Goal: Information Seeking & Learning: Understand process/instructions

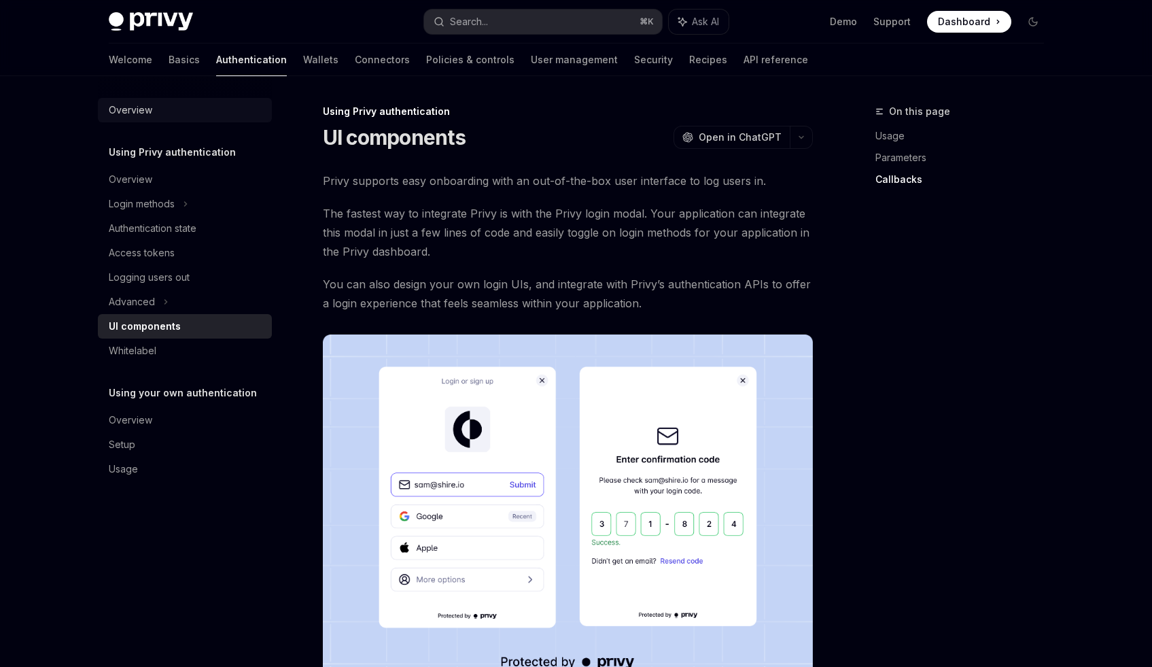
scroll to position [801, 0]
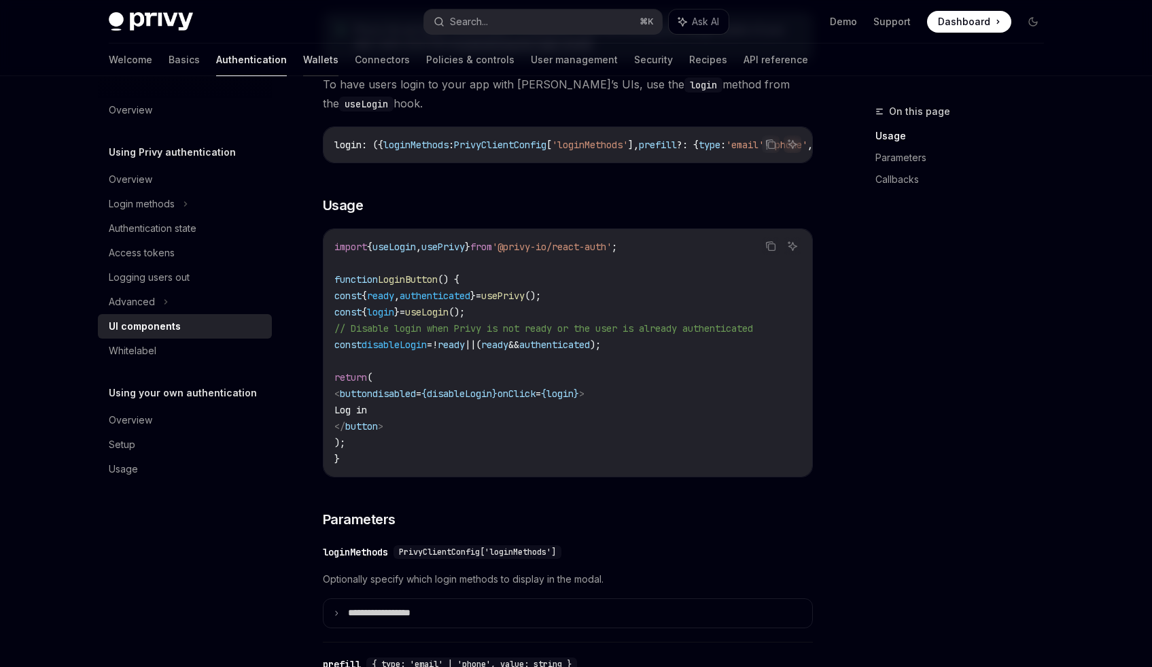
click at [303, 58] on link "Wallets" at bounding box center [320, 60] width 35 height 33
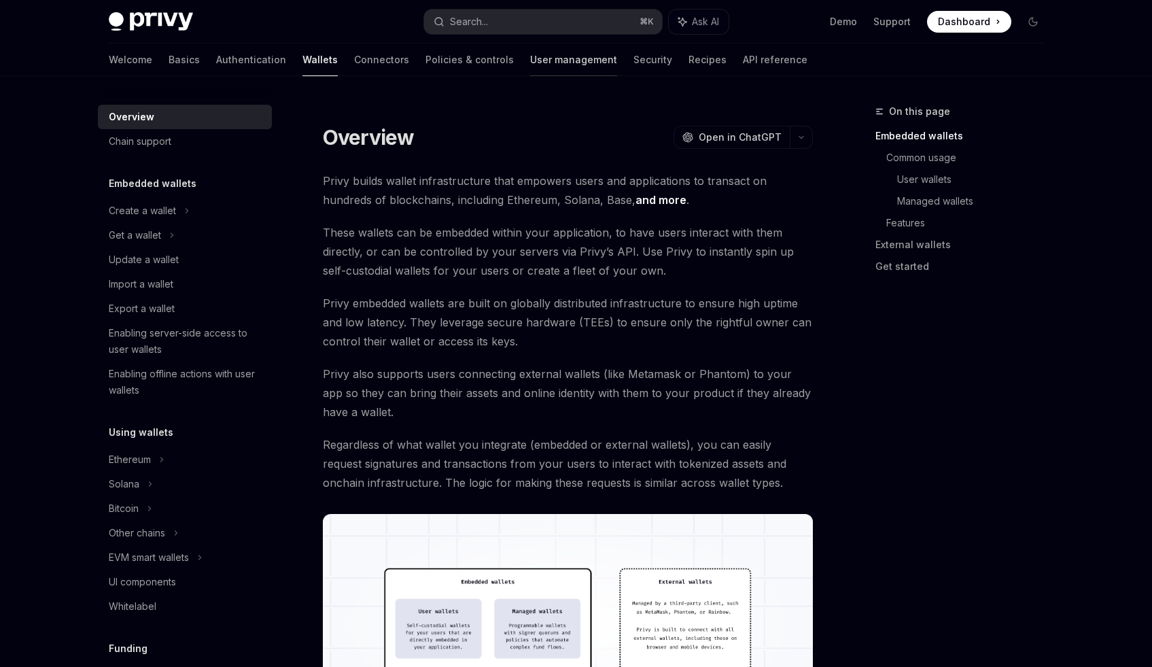
click at [530, 64] on link "User management" at bounding box center [573, 60] width 87 height 33
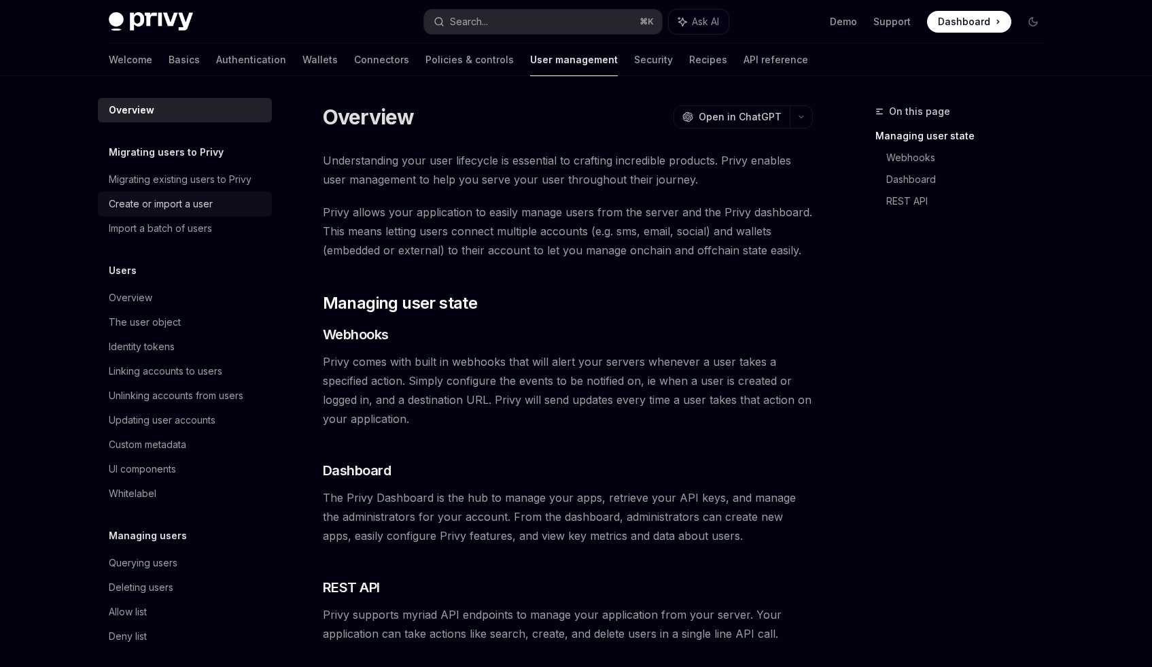
click at [239, 198] on div "Create or import a user" at bounding box center [186, 204] width 155 height 16
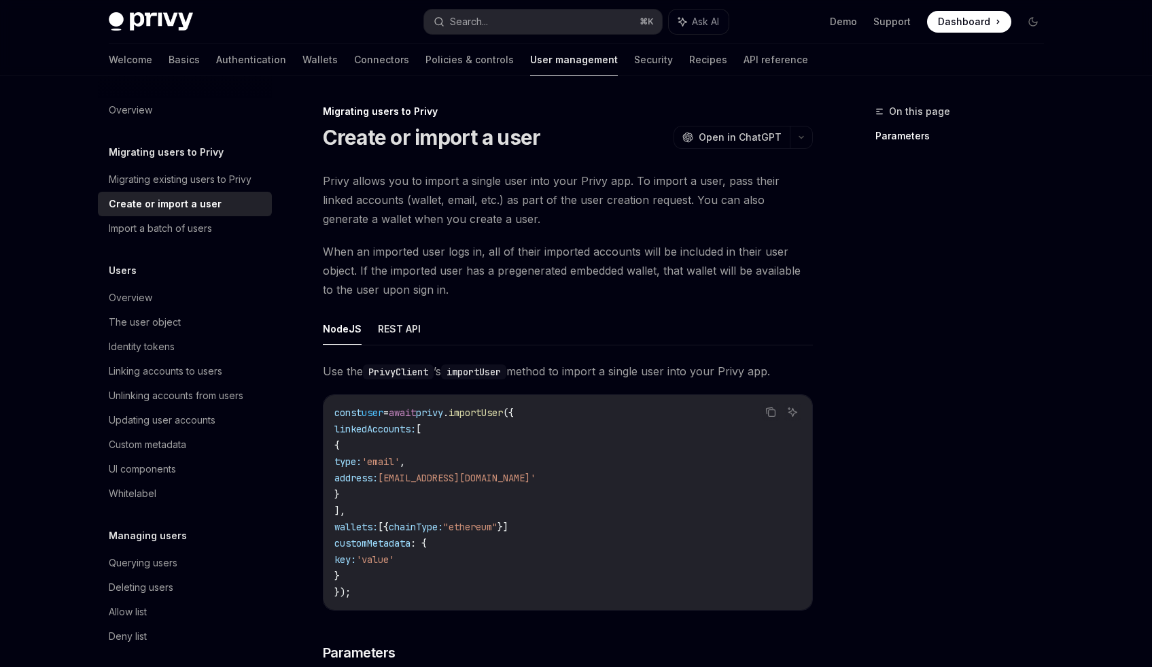
click at [232, 214] on link "Create or import a user" at bounding box center [185, 204] width 174 height 24
click at [214, 232] on div "Import a batch of users" at bounding box center [186, 228] width 155 height 16
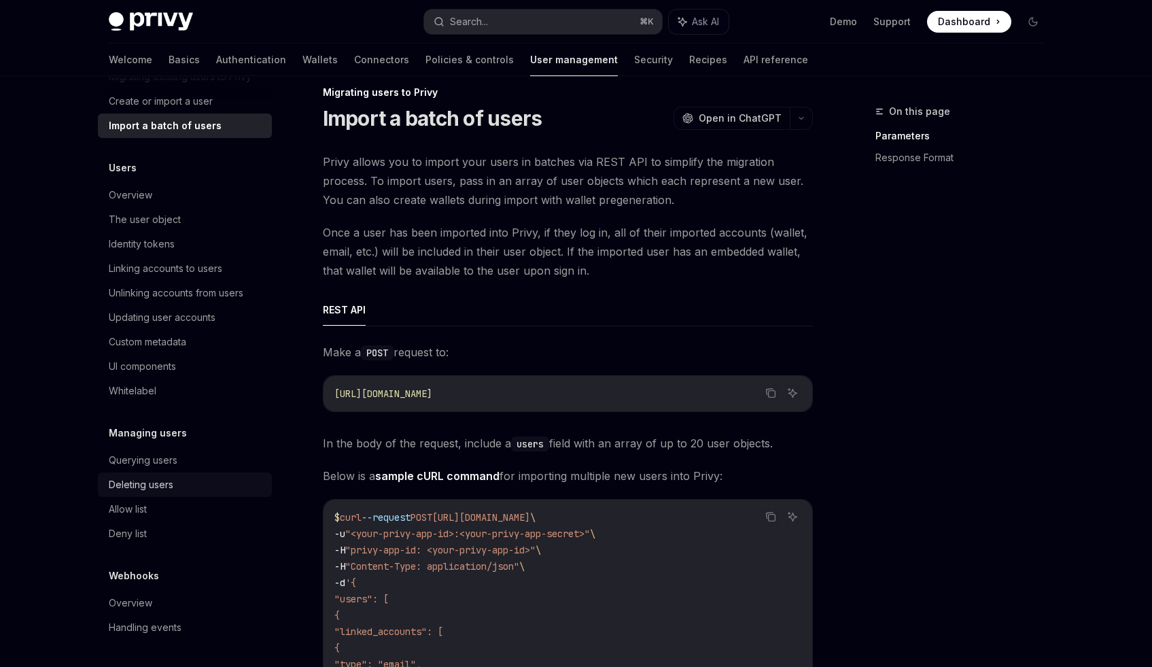
scroll to position [20, 0]
click at [172, 455] on div "Querying users" at bounding box center [143, 460] width 69 height 16
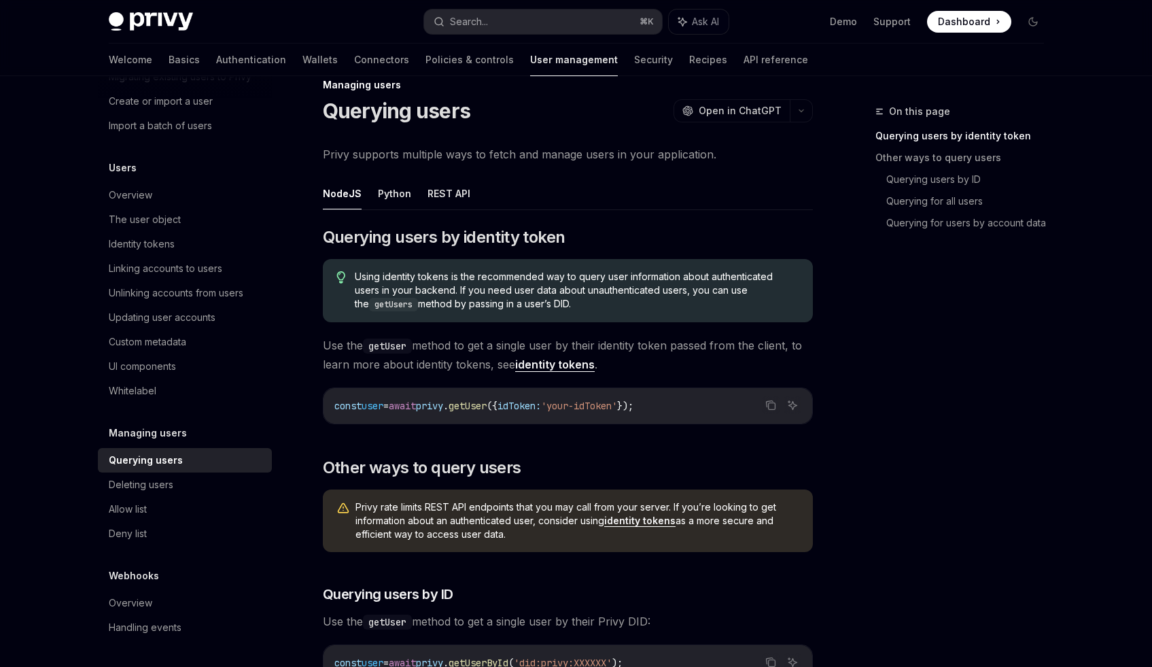
scroll to position [41, 0]
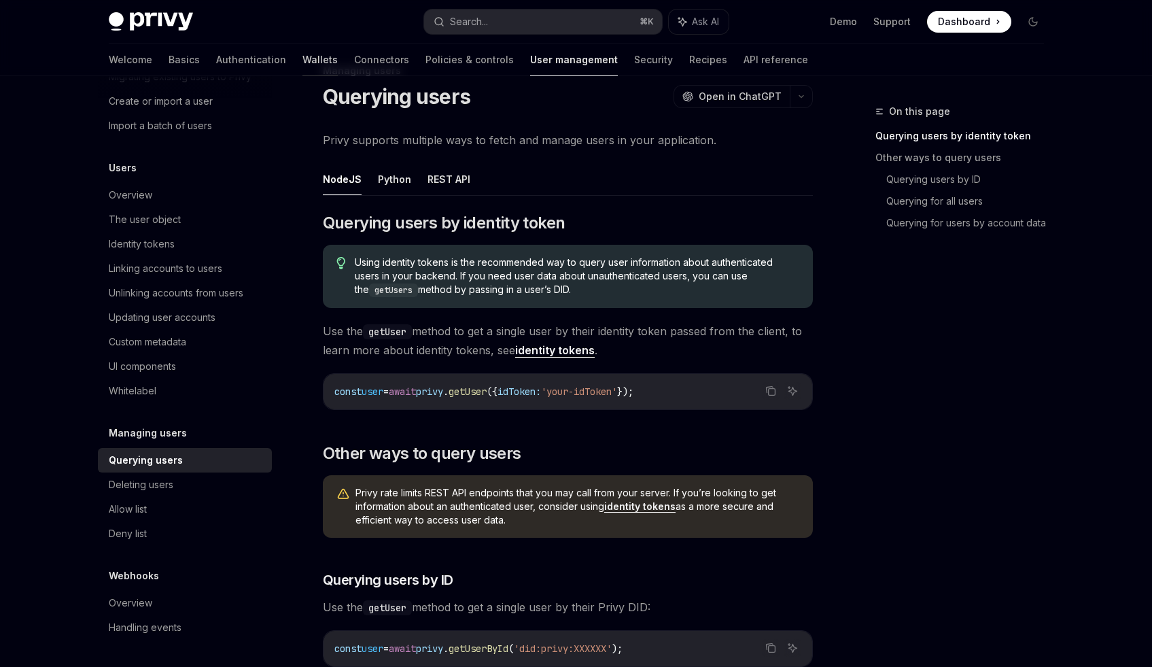
click at [302, 61] on link "Wallets" at bounding box center [319, 60] width 35 height 33
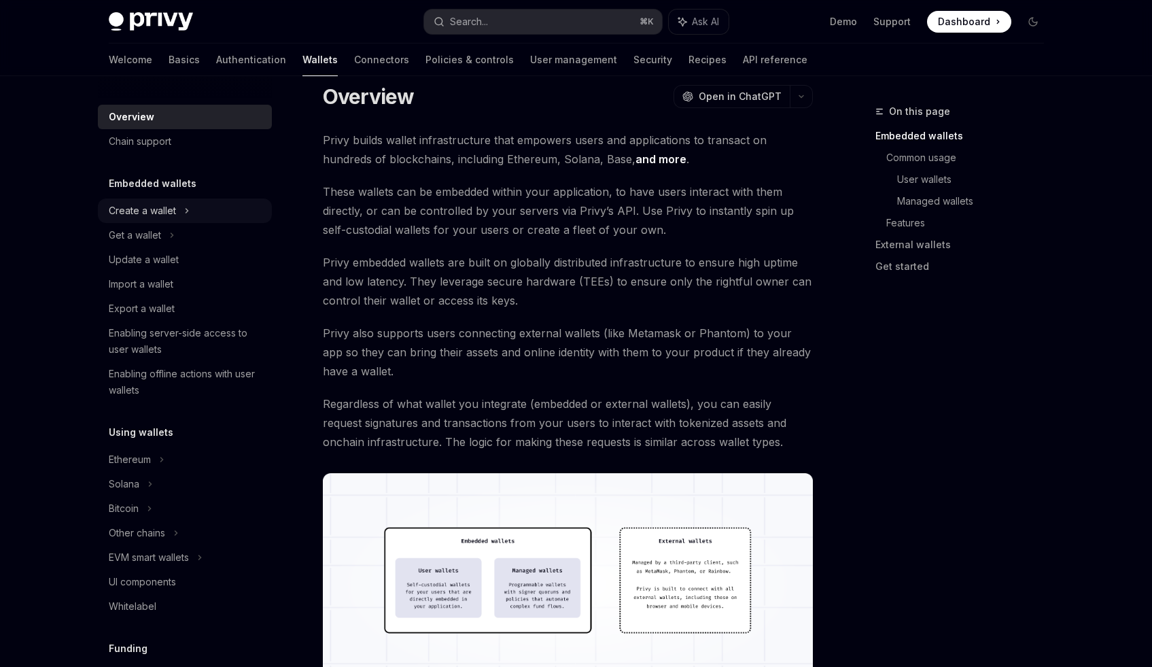
click at [198, 218] on div "Create a wallet" at bounding box center [185, 210] width 174 height 24
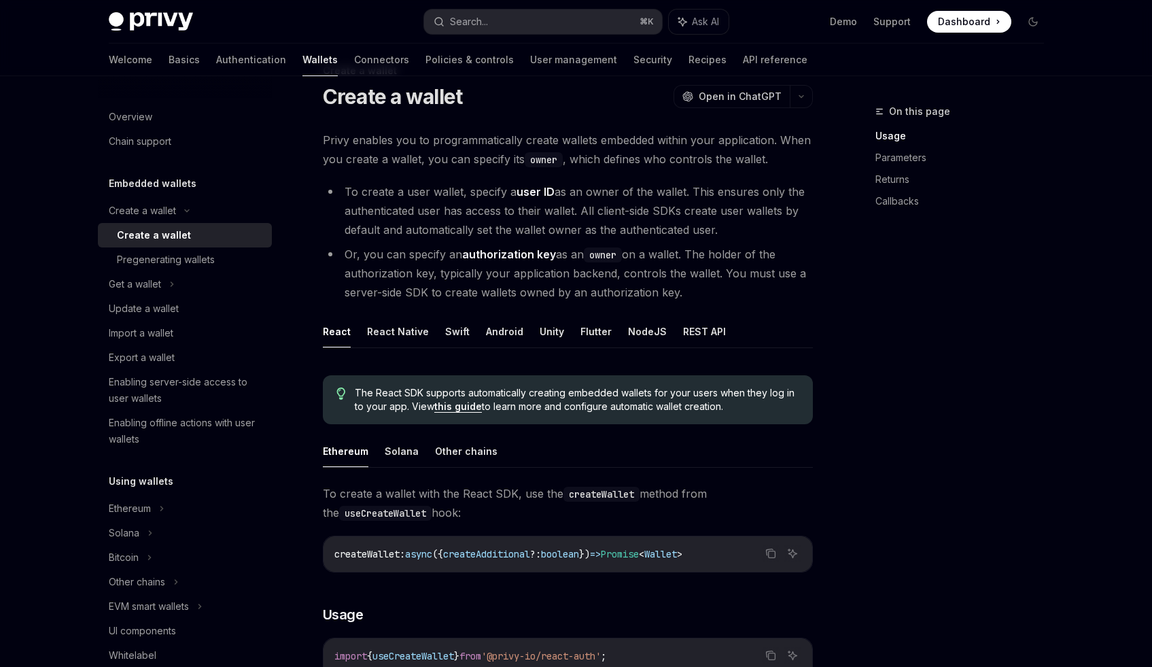
click at [185, 226] on link "Create a wallet" at bounding box center [185, 235] width 174 height 24
click at [145, 281] on div "Get a wallet" at bounding box center [135, 284] width 52 height 16
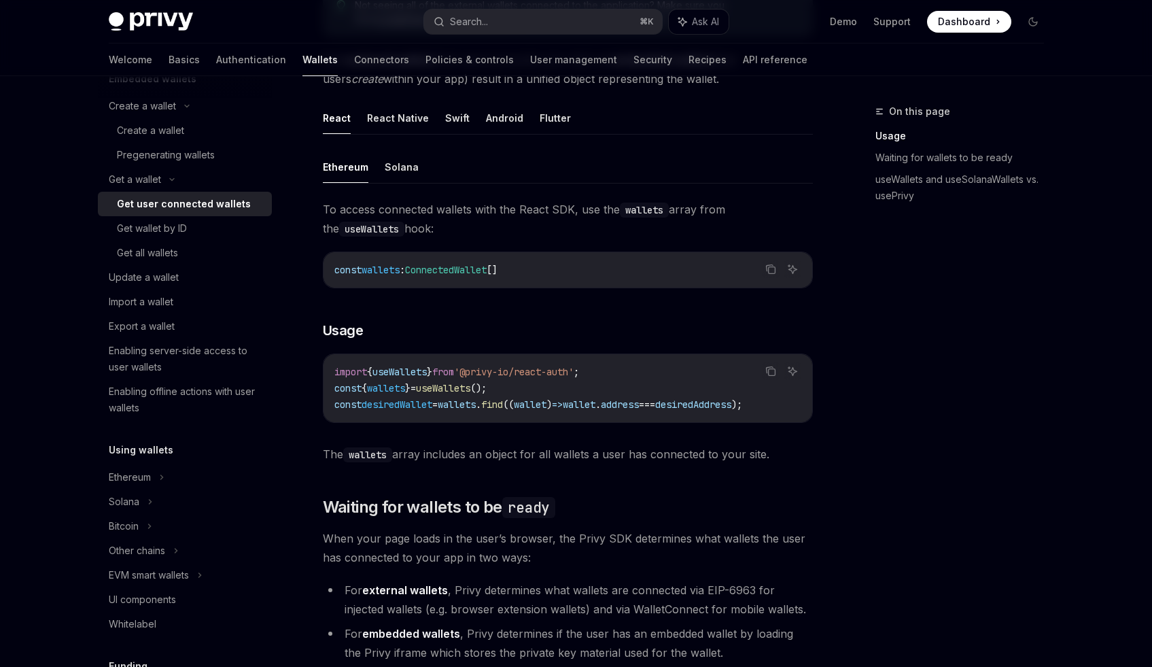
scroll to position [411, 0]
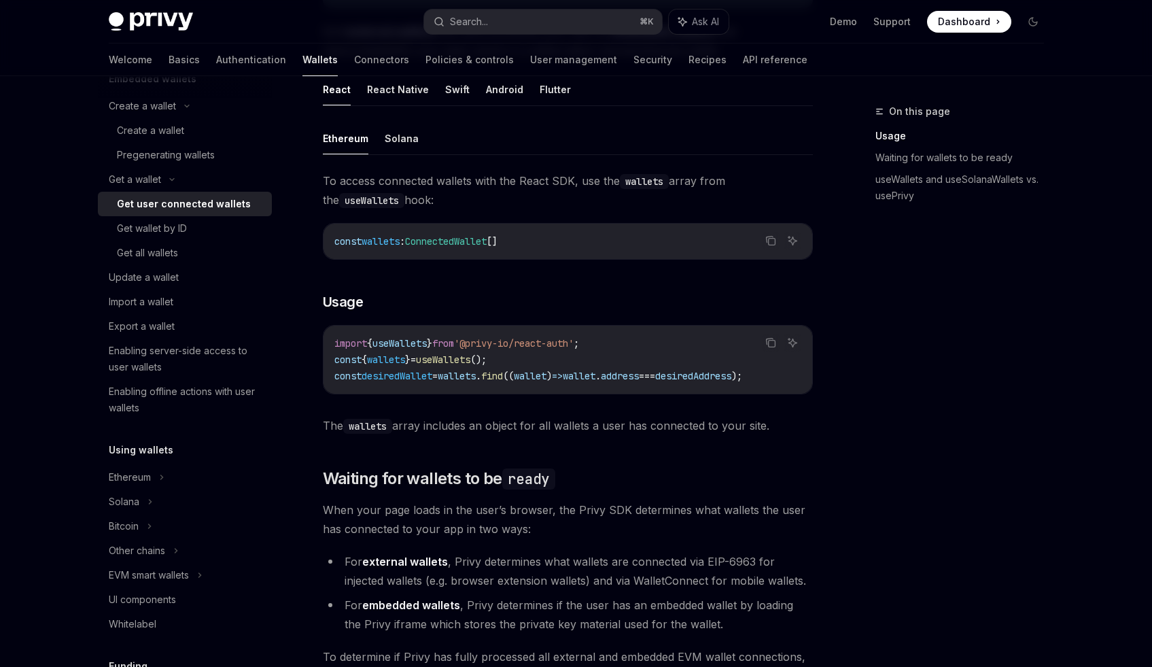
click at [338, 339] on span "import" at bounding box center [350, 343] width 33 height 12
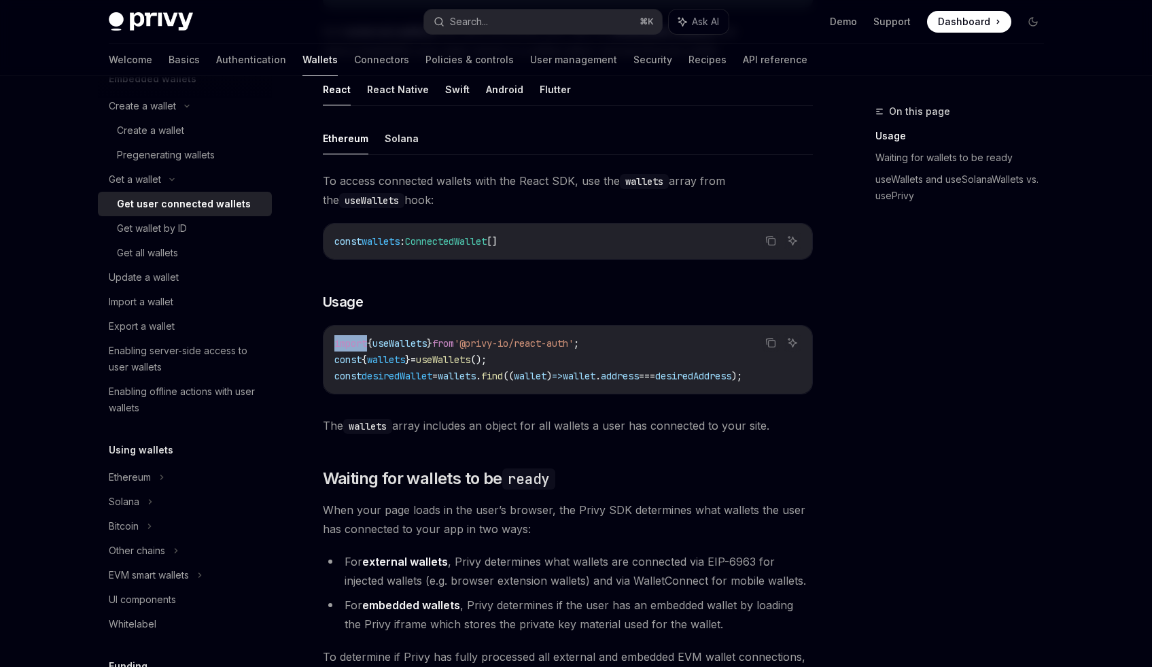
click at [338, 339] on span "import" at bounding box center [350, 343] width 33 height 12
click at [383, 364] on span "wallets" at bounding box center [386, 359] width 38 height 12
click at [434, 392] on div "import { useWallets } from '@privy-io/react-auth' ; const { wallets } = useWall…" at bounding box center [568, 360] width 489 height 68
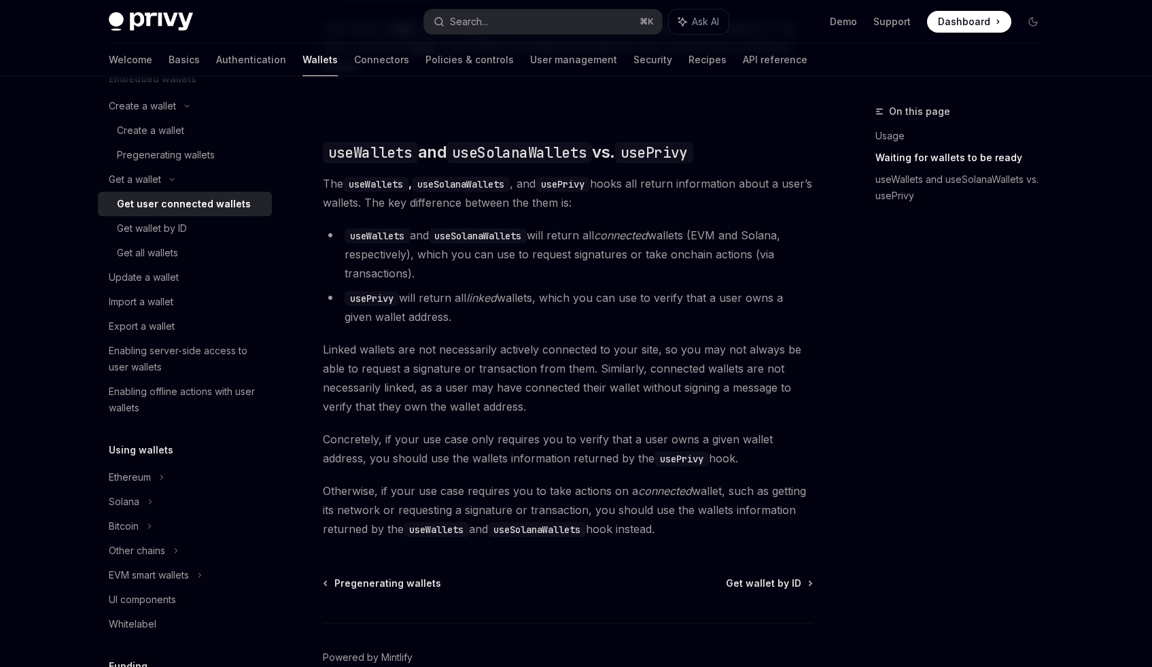
scroll to position [938, 0]
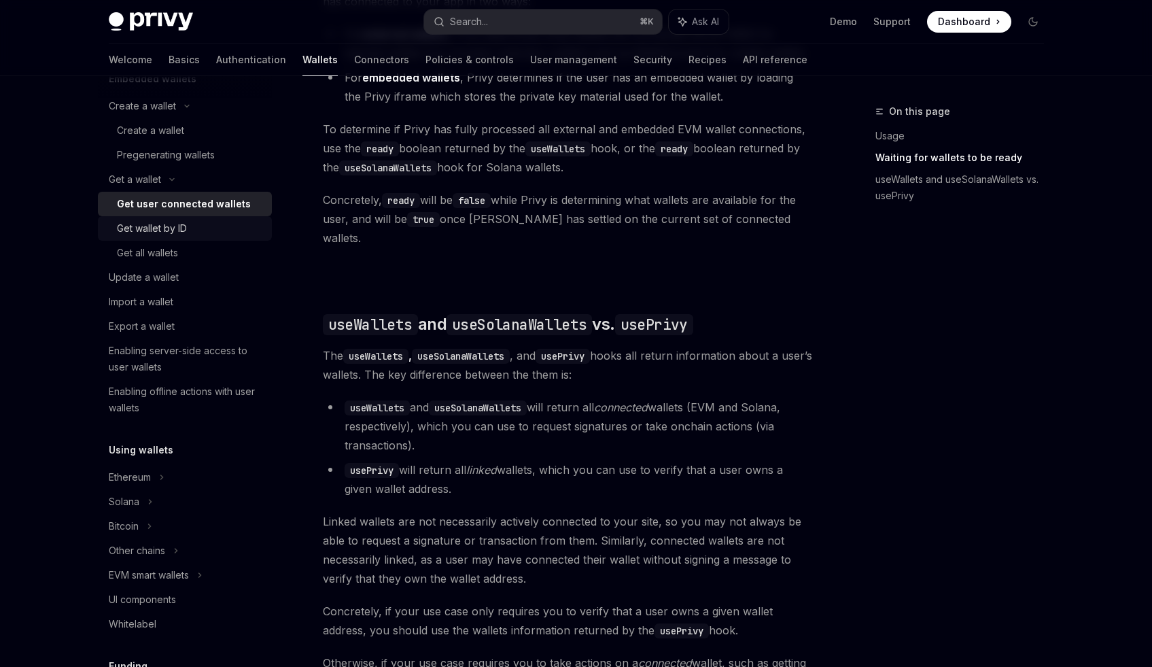
click at [109, 224] on link "Get wallet by ID" at bounding box center [185, 228] width 174 height 24
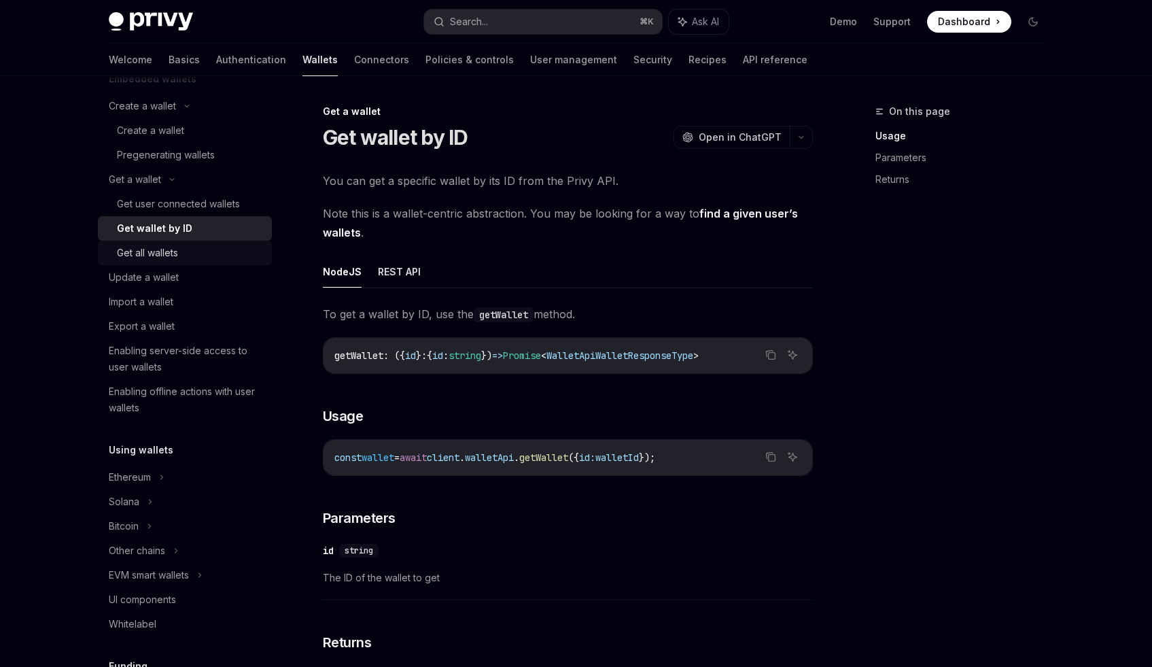
click at [152, 252] on div "Get all wallets" at bounding box center [147, 253] width 61 height 16
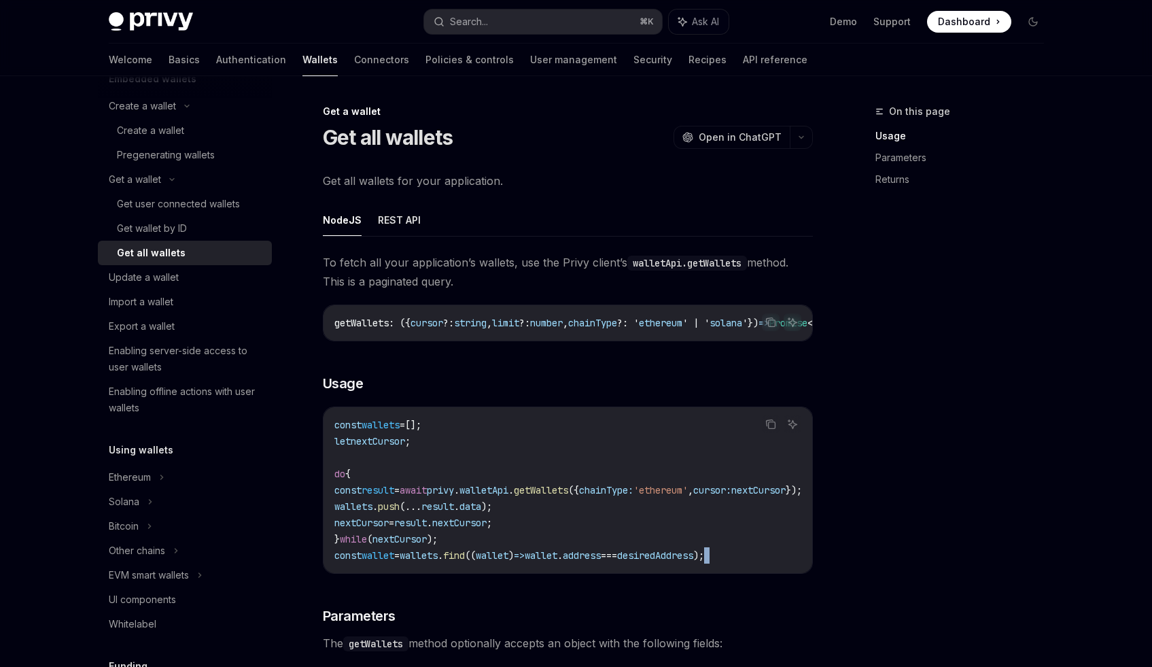
drag, startPoint x: 466, startPoint y: 584, endPoint x: 587, endPoint y: 591, distance: 121.9
click at [587, 591] on div "To fetch all your application’s wallets, use the Privy client’s walletApi.getWa…" at bounding box center [568, 664] width 490 height 823
drag, startPoint x: 590, startPoint y: 577, endPoint x: 690, endPoint y: 584, distance: 100.2
click at [688, 585] on div "To fetch all your application’s wallets, use the Privy client’s walletApi.getWa…" at bounding box center [568, 664] width 490 height 823
click at [188, 226] on div "Get wallet by ID" at bounding box center [190, 228] width 147 height 16
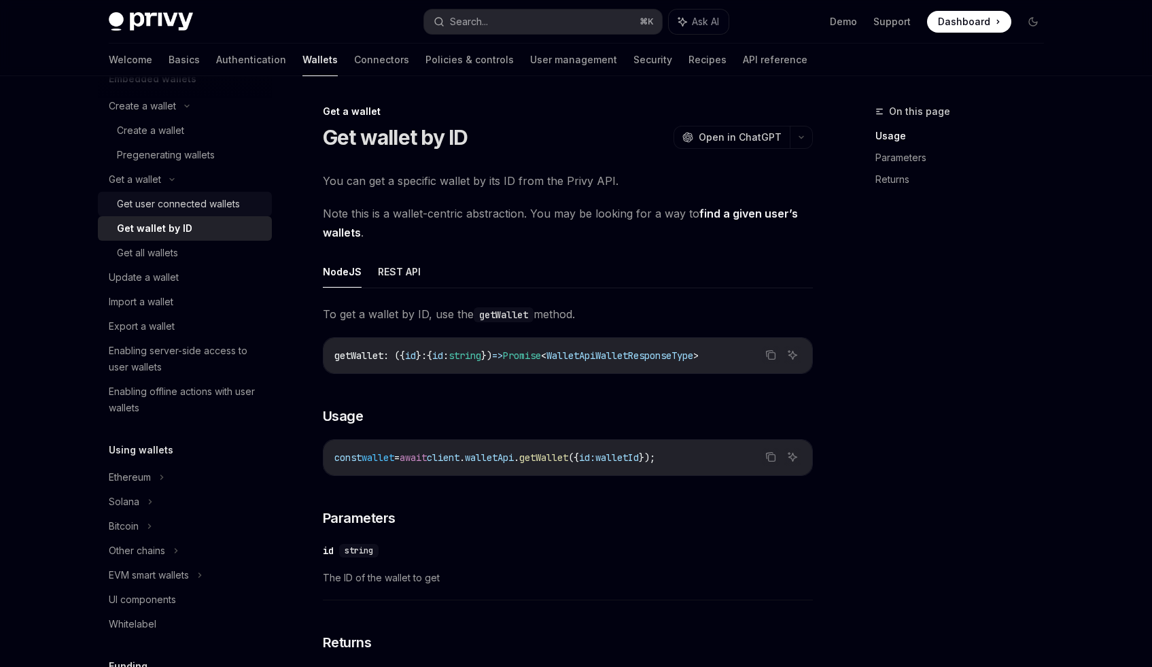
click at [190, 198] on div "Get user connected wallets" at bounding box center [178, 204] width 123 height 16
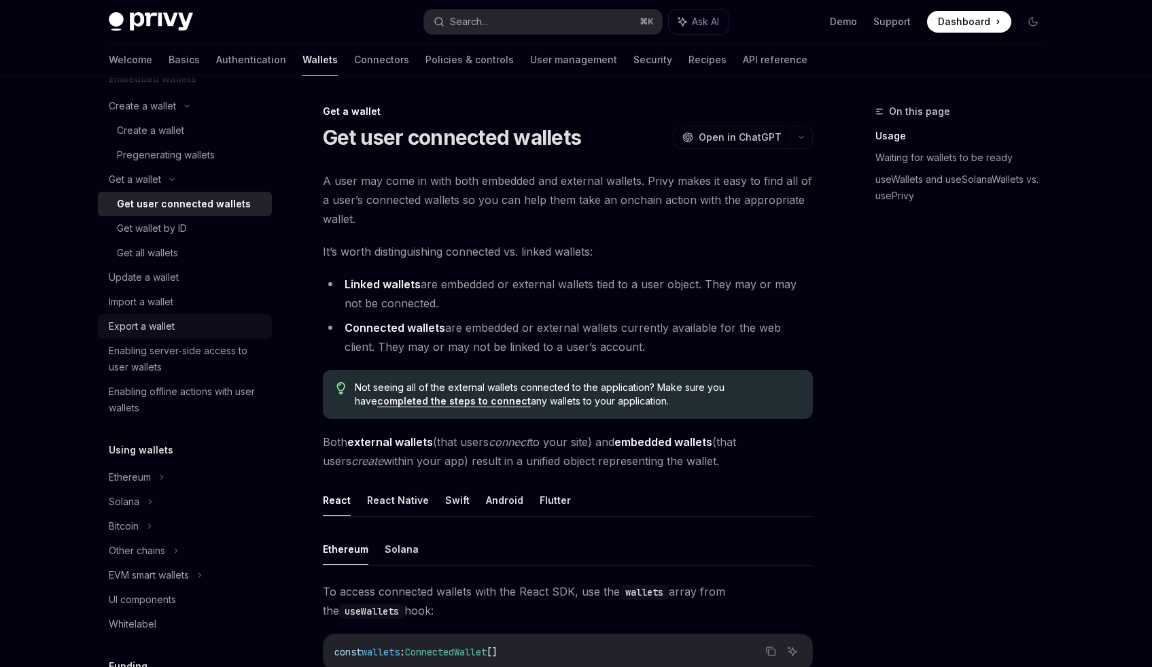
click at [186, 314] on link "Export a wallet" at bounding box center [185, 326] width 174 height 24
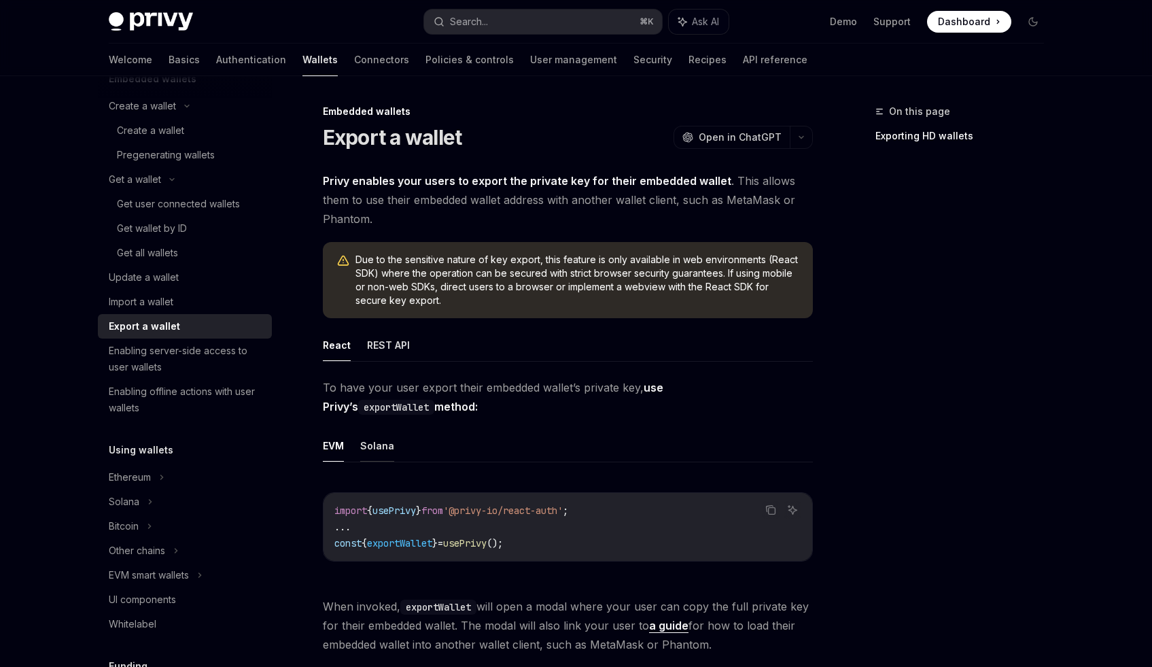
click at [386, 440] on button "Solana" at bounding box center [377, 446] width 34 height 32
click at [610, 508] on span "'@privy-io/react-auth/solana'" at bounding box center [566, 510] width 158 height 12
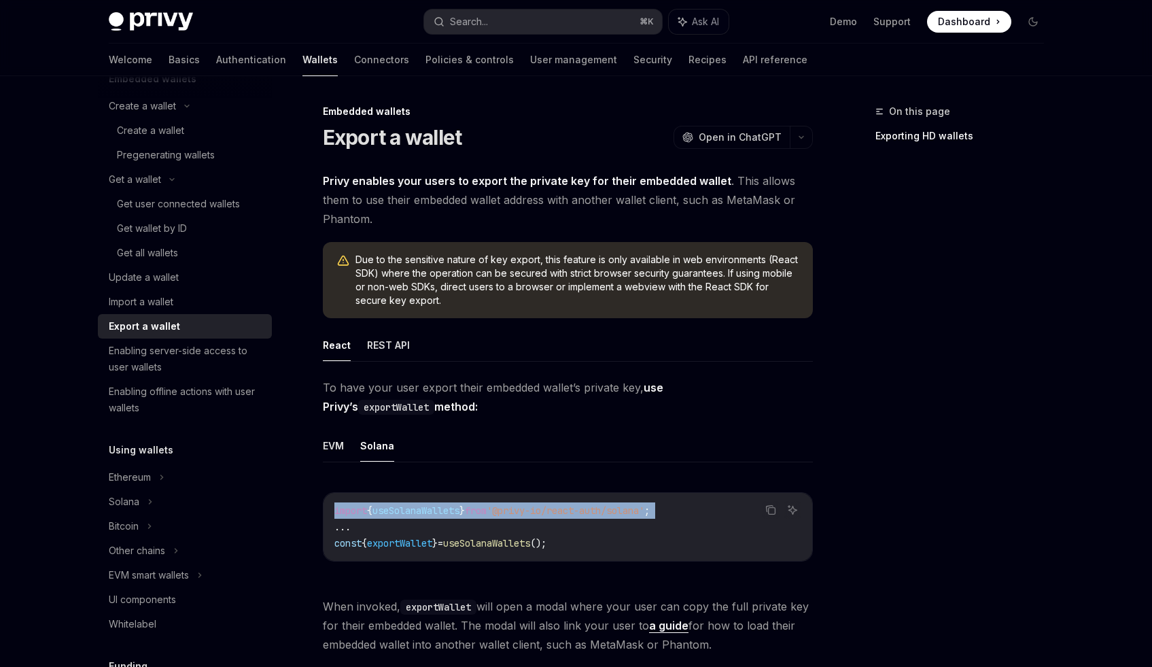
click at [610, 508] on span "'@privy-io/react-auth/solana'" at bounding box center [566, 510] width 158 height 12
copy code "import { useSolanaWallets } from '@privy-io/react-auth/solana' ;"
click at [523, 510] on span "'@privy-io/react-auth/solana'" at bounding box center [566, 510] width 158 height 12
drag, startPoint x: 515, startPoint y: 510, endPoint x: 670, endPoint y: 515, distance: 155.7
click at [644, 515] on span "'@privy-io/react-auth/solana'" at bounding box center [566, 510] width 158 height 12
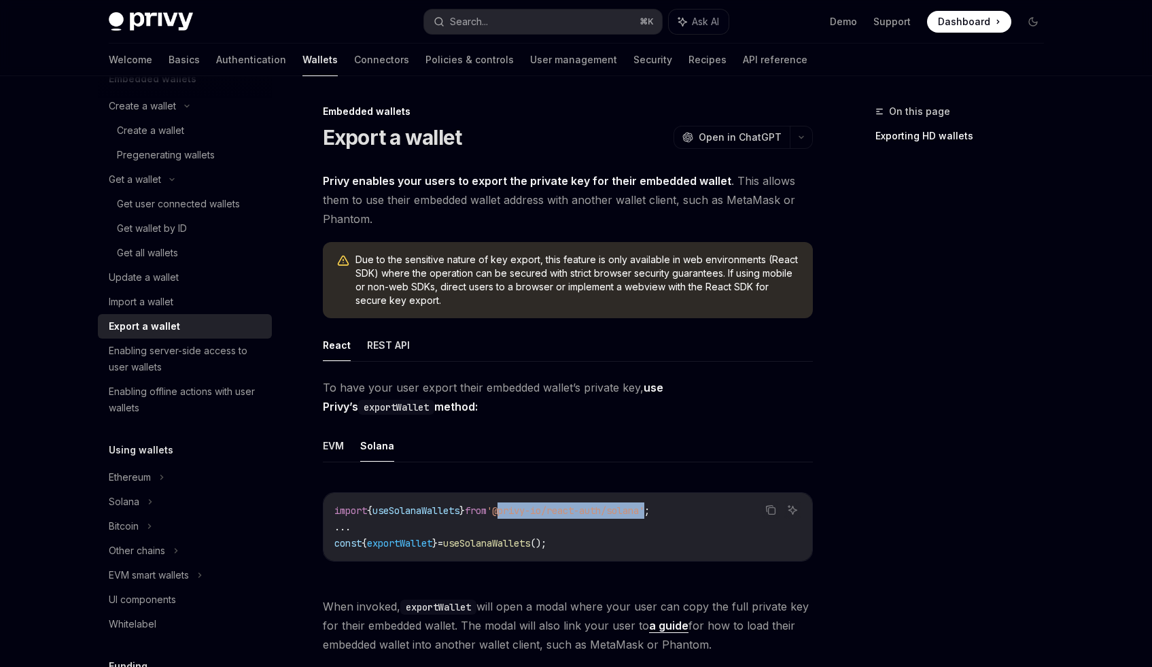
copy span "@privy-io/react-auth/solana"
click at [774, 406] on span "To have your user export their embedded wallet’s private key, use Privy’s expor…" at bounding box center [568, 397] width 490 height 38
click at [162, 192] on div "Solana" at bounding box center [185, 179] width 174 height 24
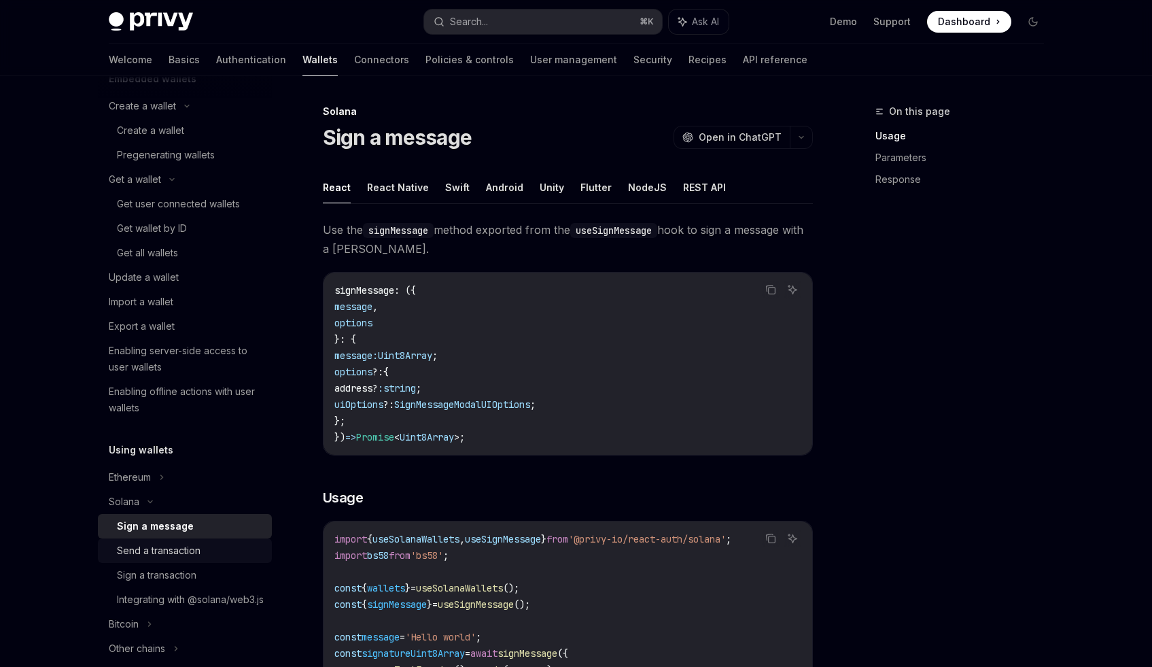
click at [211, 545] on div "Send a transaction" at bounding box center [190, 550] width 147 height 16
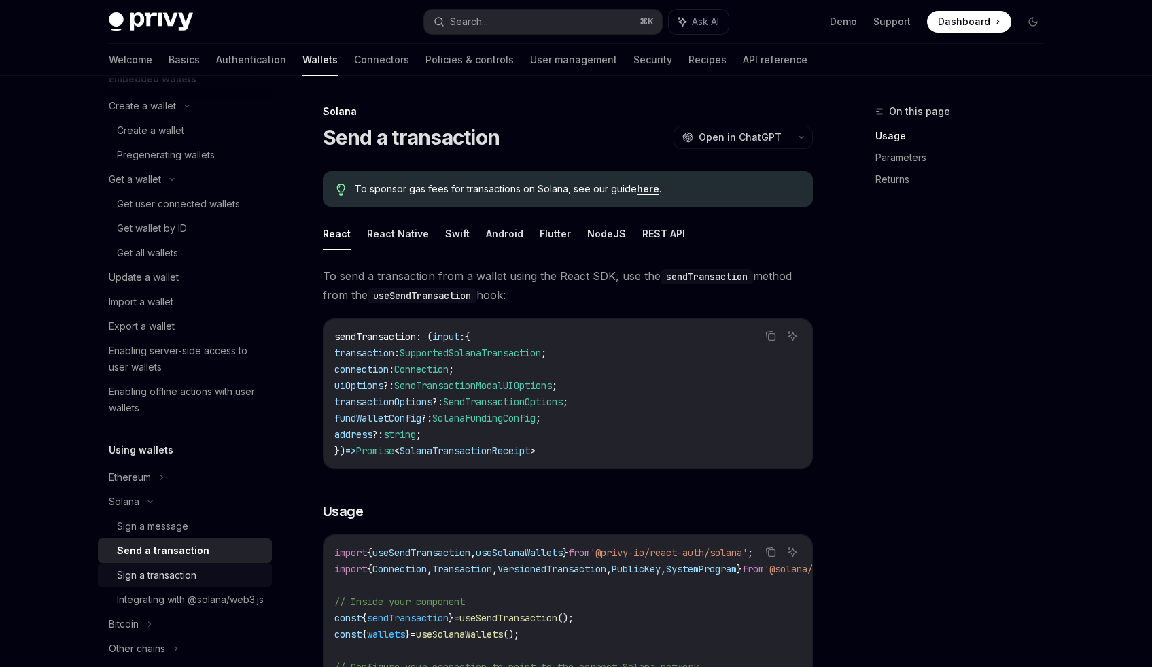
click at [218, 571] on div "Sign a transaction" at bounding box center [190, 575] width 147 height 16
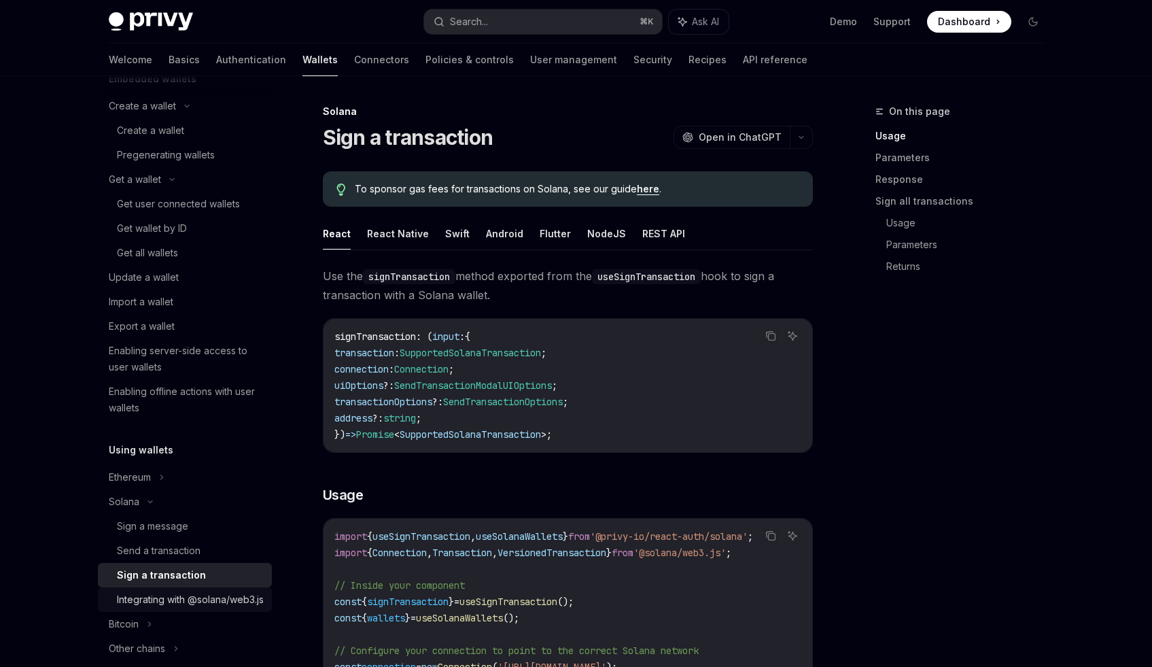
click at [212, 590] on link "Integrating with @solana/web3.js" at bounding box center [185, 599] width 174 height 24
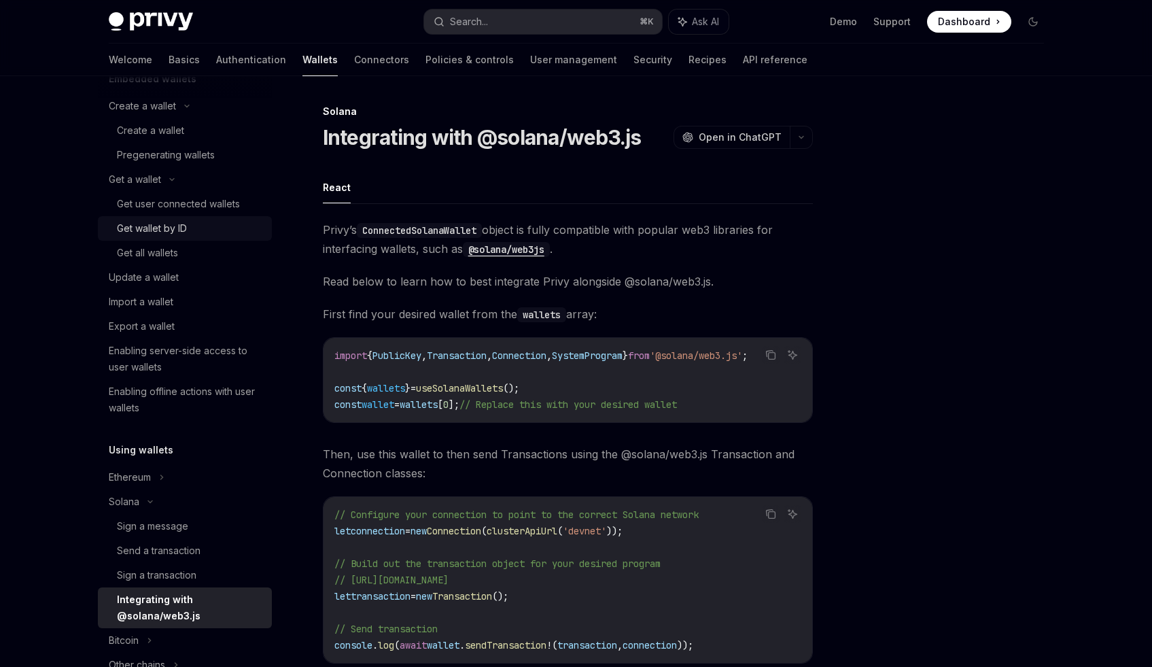
click at [198, 224] on div "Get wallet by ID" at bounding box center [190, 228] width 147 height 16
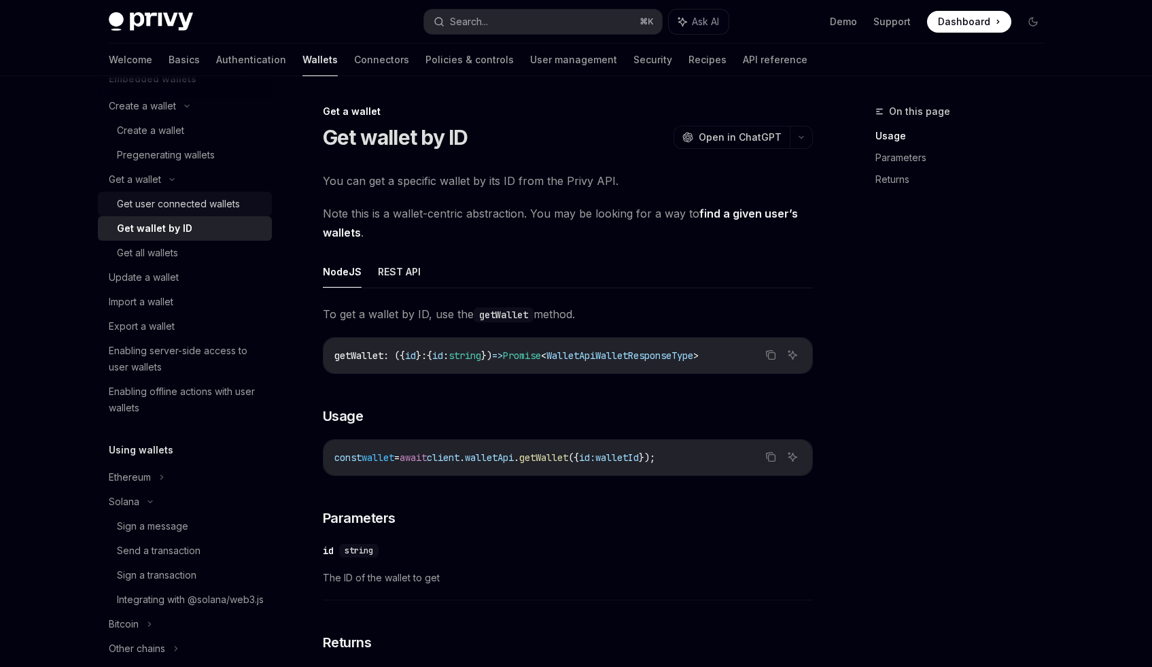
click at [203, 201] on div "Get user connected wallets" at bounding box center [178, 204] width 123 height 16
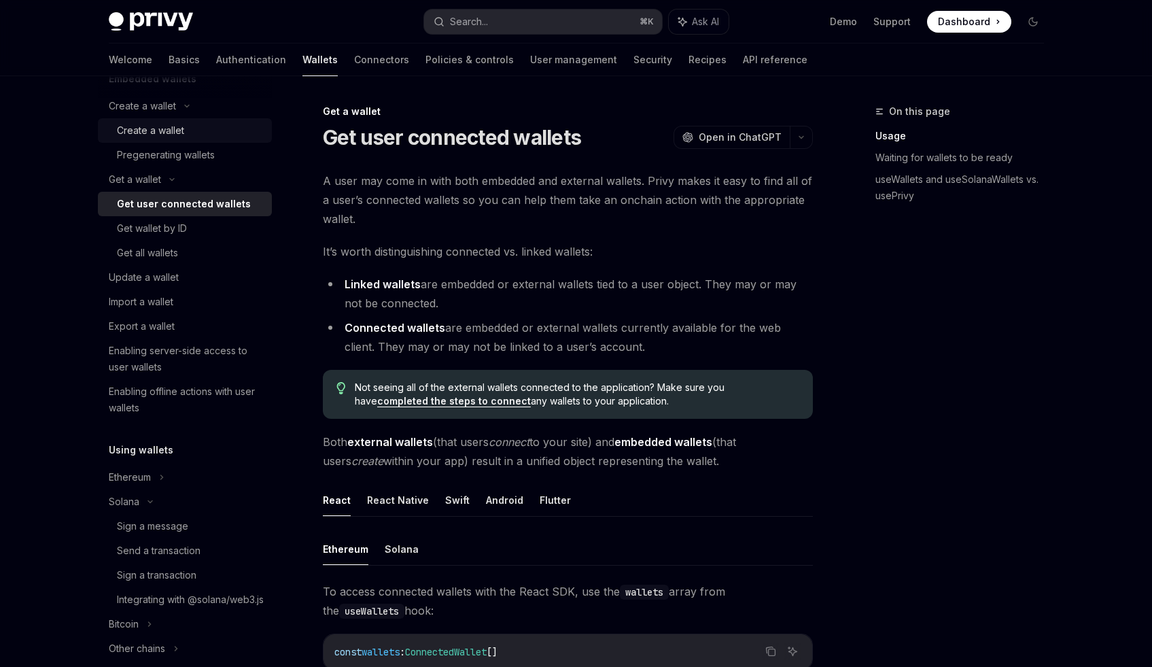
click at [209, 141] on link "Create a wallet" at bounding box center [185, 130] width 174 height 24
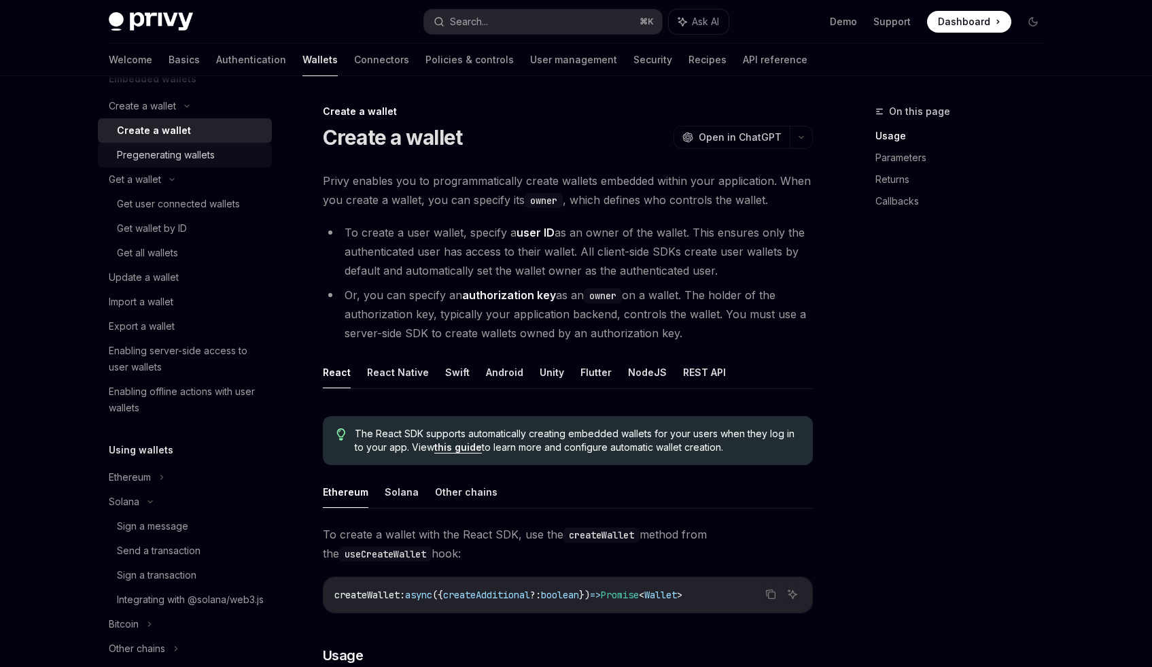
click at [190, 144] on link "Pregenerating wallets" at bounding box center [185, 155] width 174 height 24
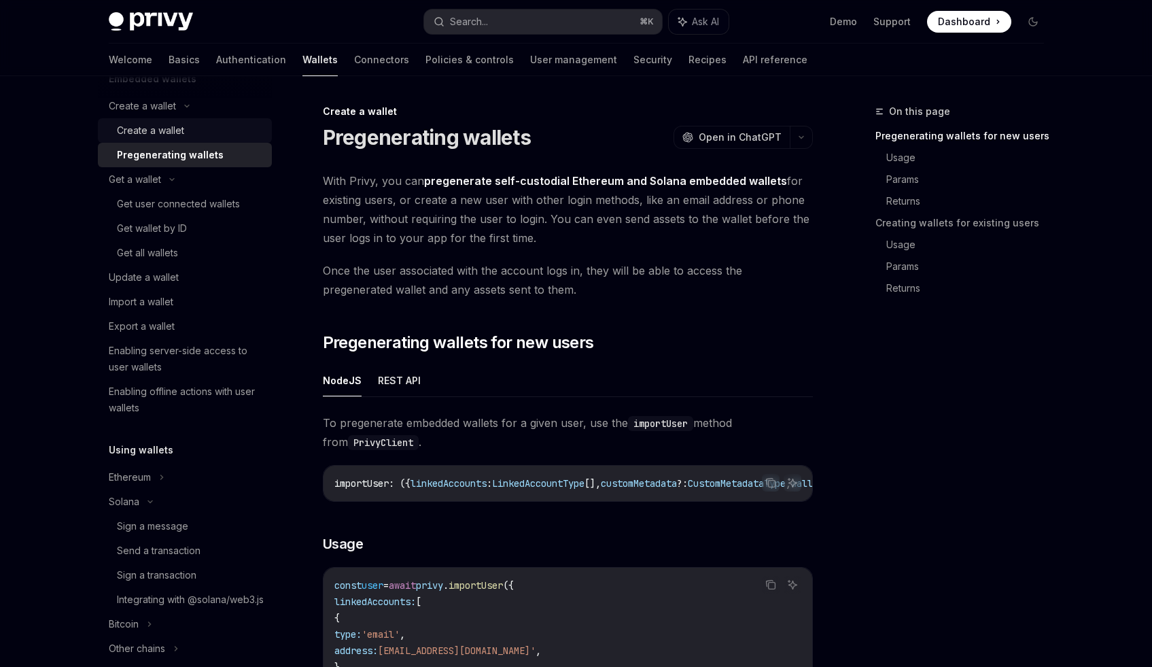
click at [183, 124] on div "Create a wallet" at bounding box center [150, 130] width 67 height 16
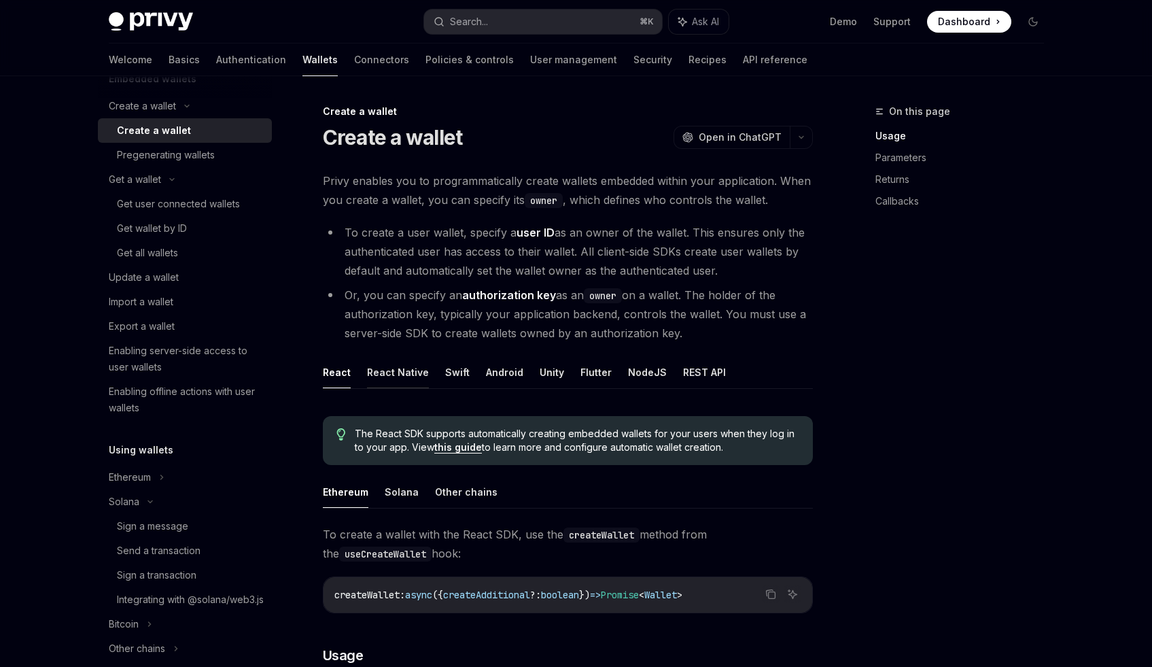
click at [417, 371] on button "React Native" at bounding box center [398, 372] width 62 height 32
click at [358, 377] on ul "React React Native Swift Android Unity Flutter NodeJS REST API" at bounding box center [568, 372] width 490 height 33
click at [355, 377] on ul "React React Native Swift Android Unity Flutter NodeJS REST API" at bounding box center [568, 372] width 490 height 33
click at [348, 377] on button "React" at bounding box center [337, 372] width 28 height 32
click at [379, 376] on button "React Native" at bounding box center [398, 372] width 62 height 32
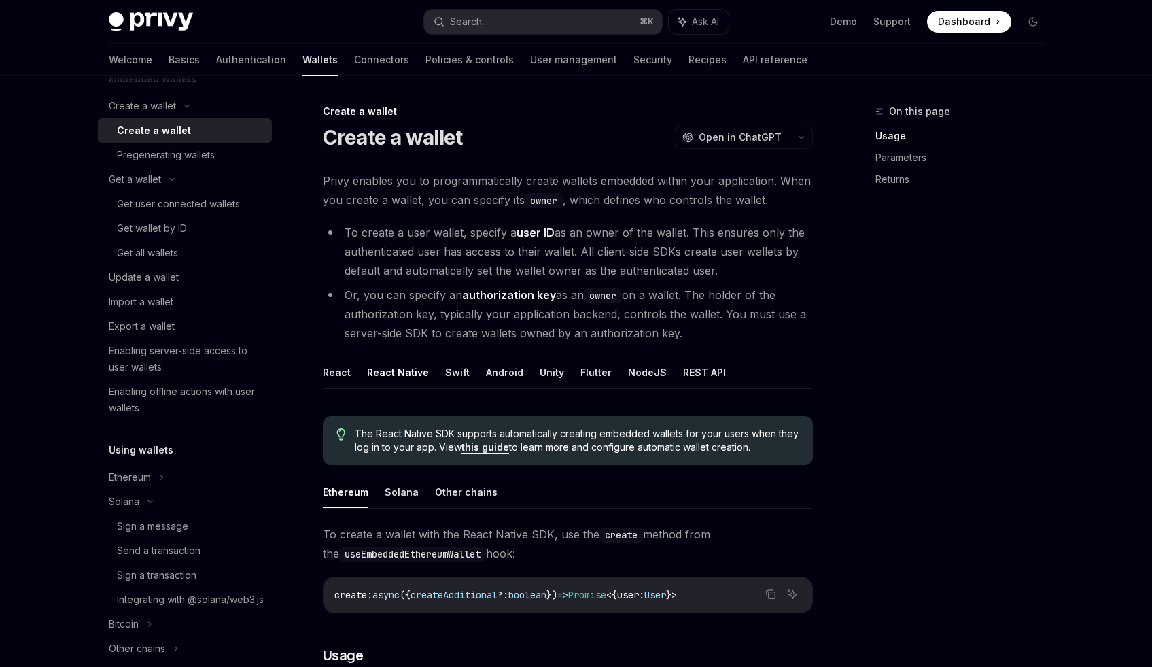
click at [463, 372] on button "Swift" at bounding box center [457, 372] width 24 height 32
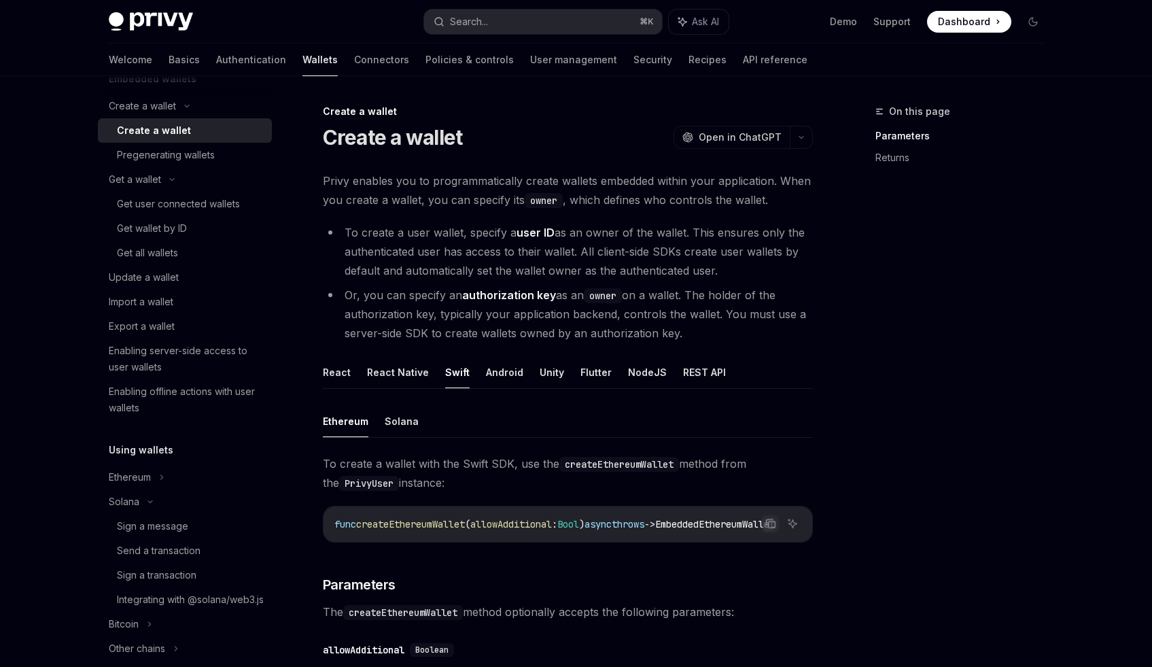
click at [499, 371] on button "Android" at bounding box center [504, 372] width 37 height 32
click at [414, 371] on button "React Native" at bounding box center [398, 372] width 62 height 32
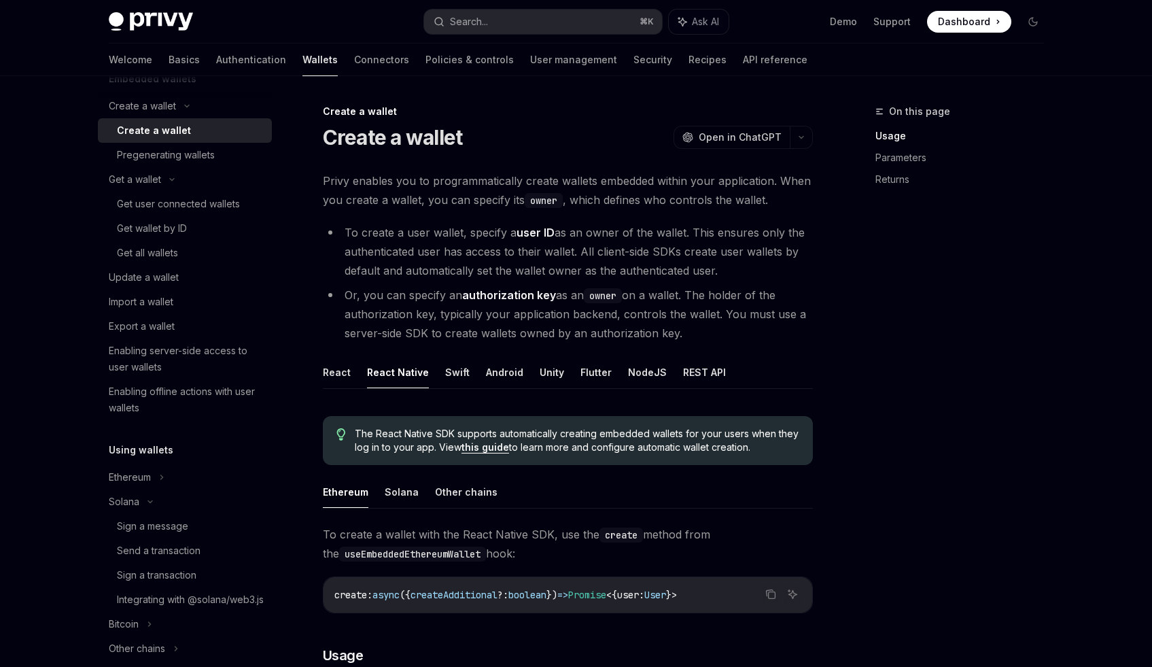
click at [352, 370] on ul "React React Native Swift Android Unity Flutter NodeJS REST API" at bounding box center [568, 372] width 490 height 33
click at [351, 371] on ul "React React Native Swift Android Unity Flutter NodeJS REST API" at bounding box center [568, 372] width 490 height 33
click at [343, 372] on button "React" at bounding box center [337, 372] width 28 height 32
click at [378, 374] on button "React Native" at bounding box center [398, 372] width 62 height 32
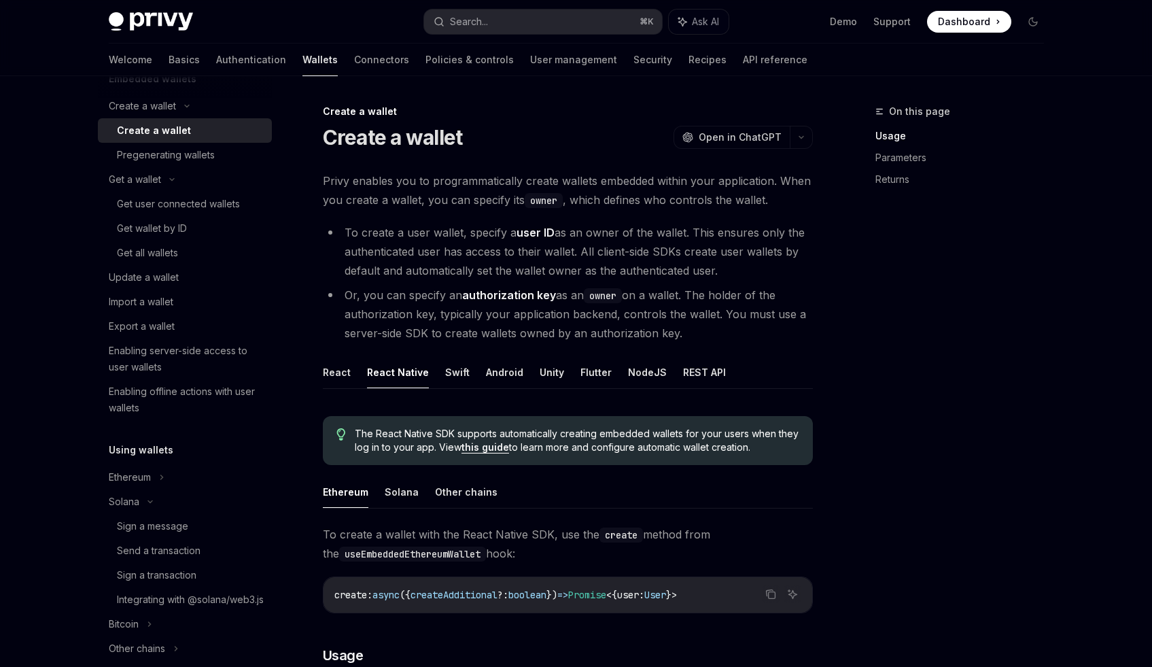
drag, startPoint x: 438, startPoint y: 371, endPoint x: 485, endPoint y: 371, distance: 47.6
click at [438, 371] on ul "React React Native Swift Android Unity Flutter NodeJS REST API" at bounding box center [568, 372] width 490 height 33
click at [490, 371] on button "Android" at bounding box center [504, 372] width 37 height 32
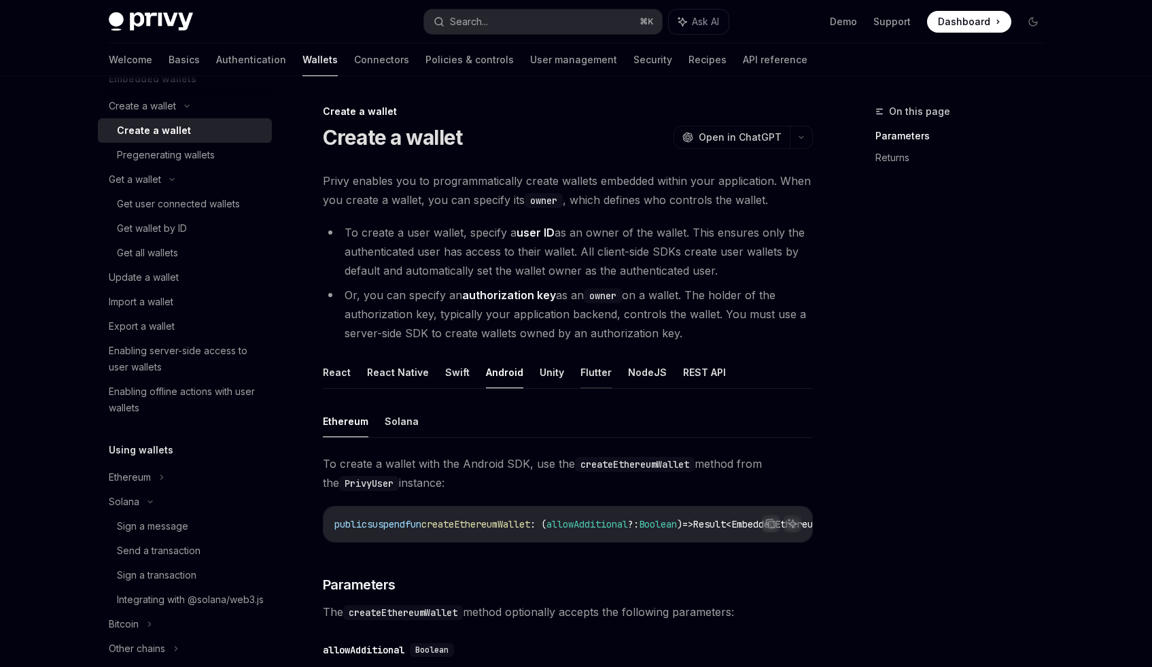
click at [580, 373] on button "Flutter" at bounding box center [595, 372] width 31 height 32
click at [683, 373] on button "REST API" at bounding box center [704, 372] width 43 height 32
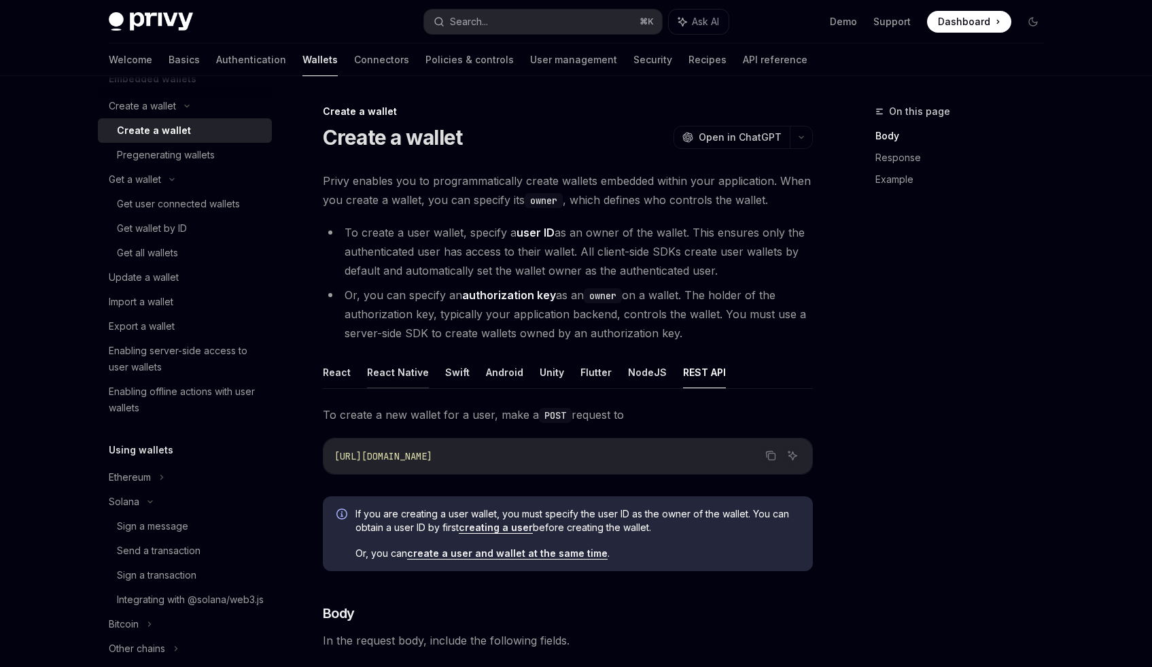
click at [392, 366] on button "React Native" at bounding box center [398, 372] width 62 height 32
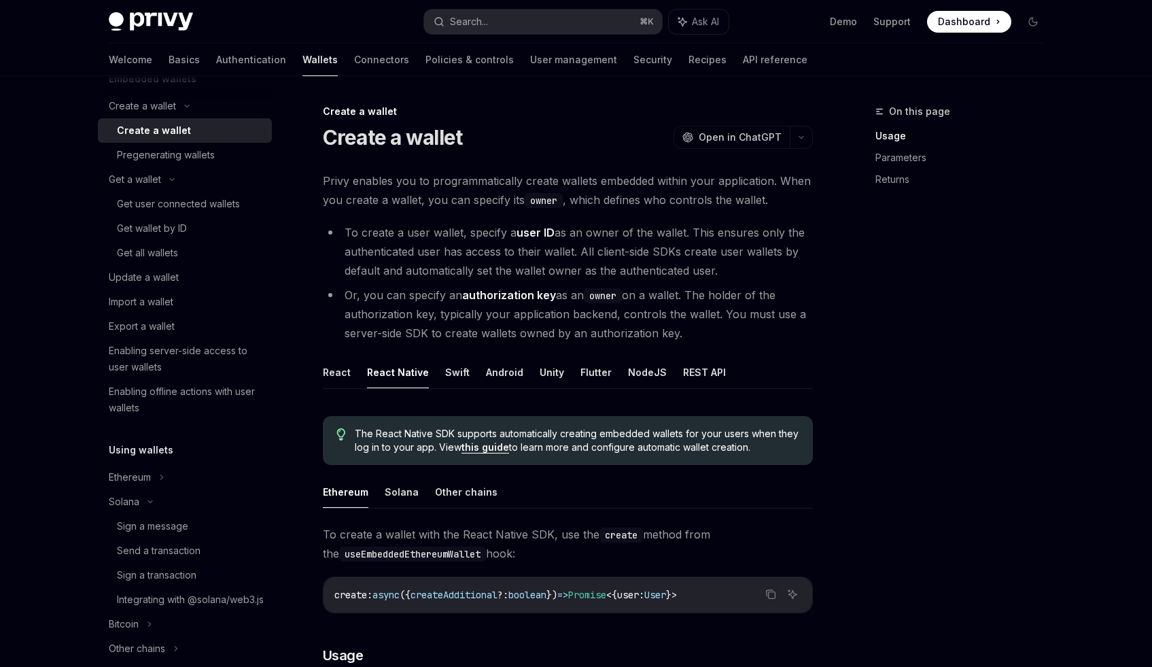
click at [309, 374] on div "Create a wallet Create a wallet OpenAI Open in ChatGPT OpenAI Open in ChatGPT P…" at bounding box center [440, 670] width 750 height 1134
click at [329, 374] on button "React" at bounding box center [337, 372] width 28 height 32
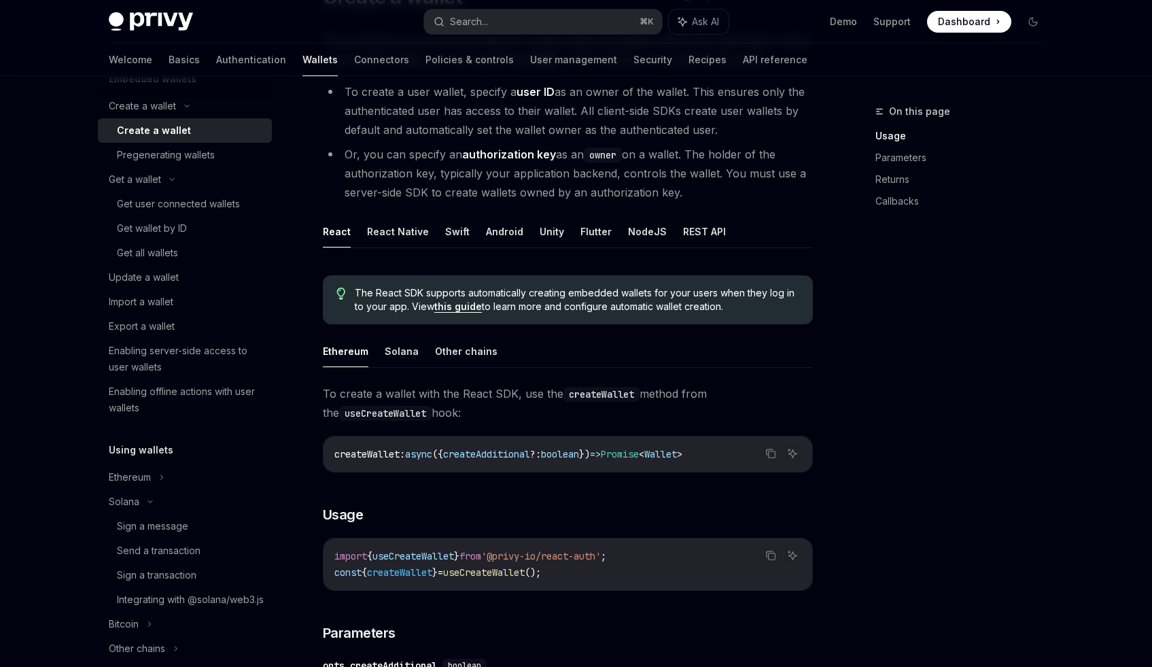
scroll to position [271, 0]
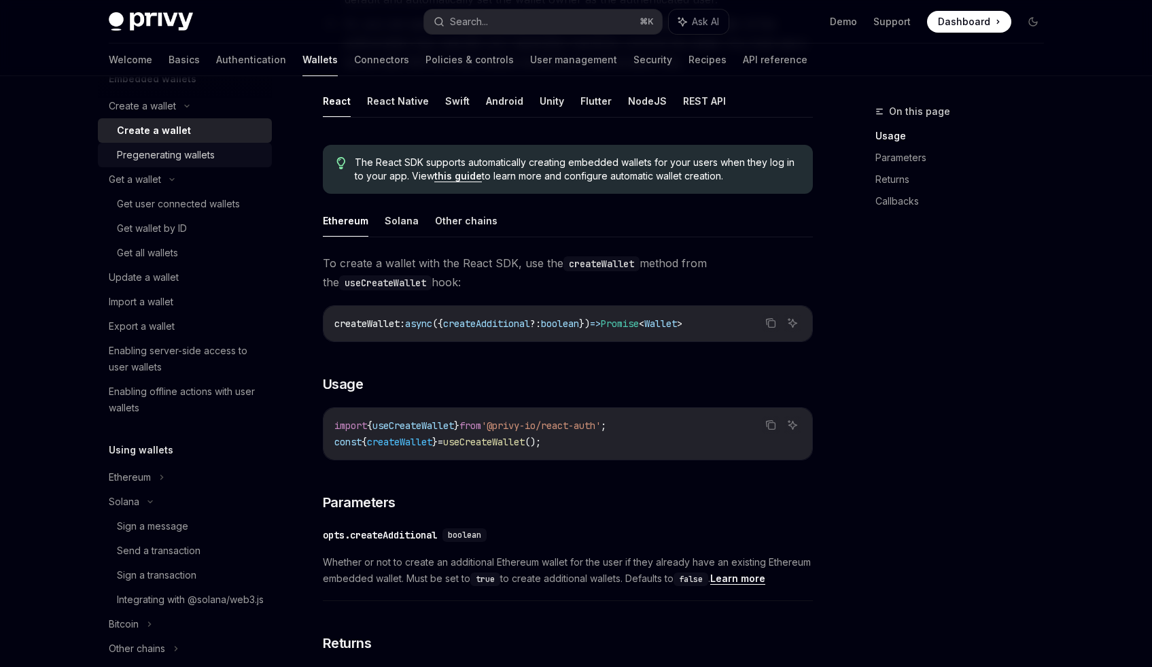
click at [196, 156] on div "Pregenerating wallets" at bounding box center [166, 155] width 98 height 16
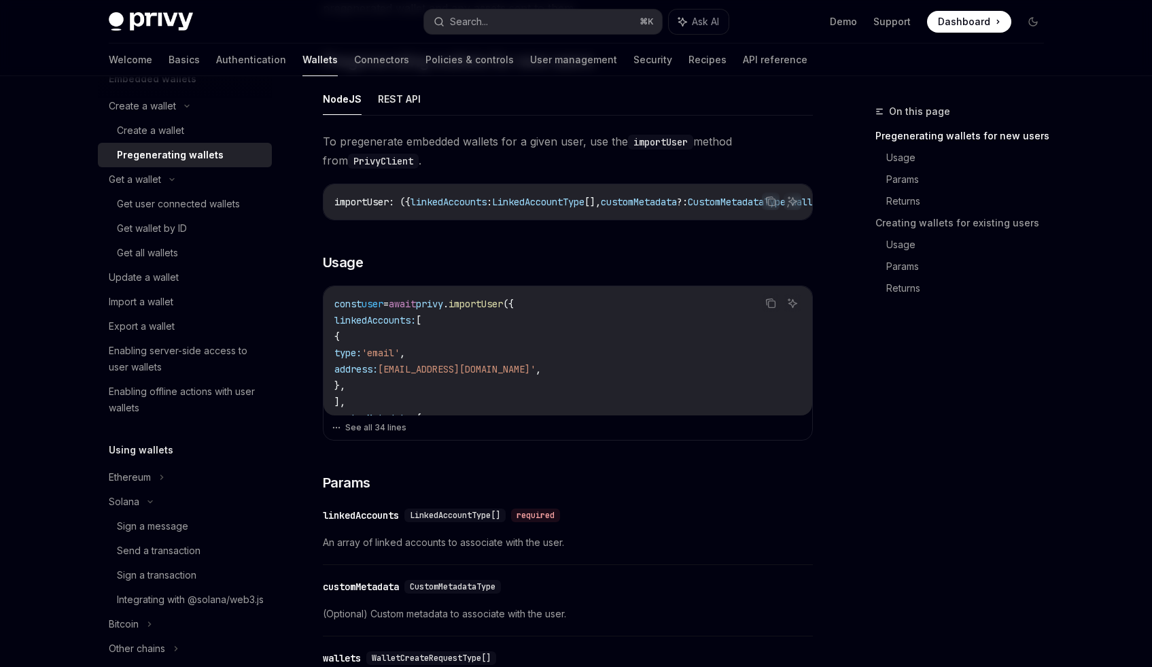
scroll to position [291, 0]
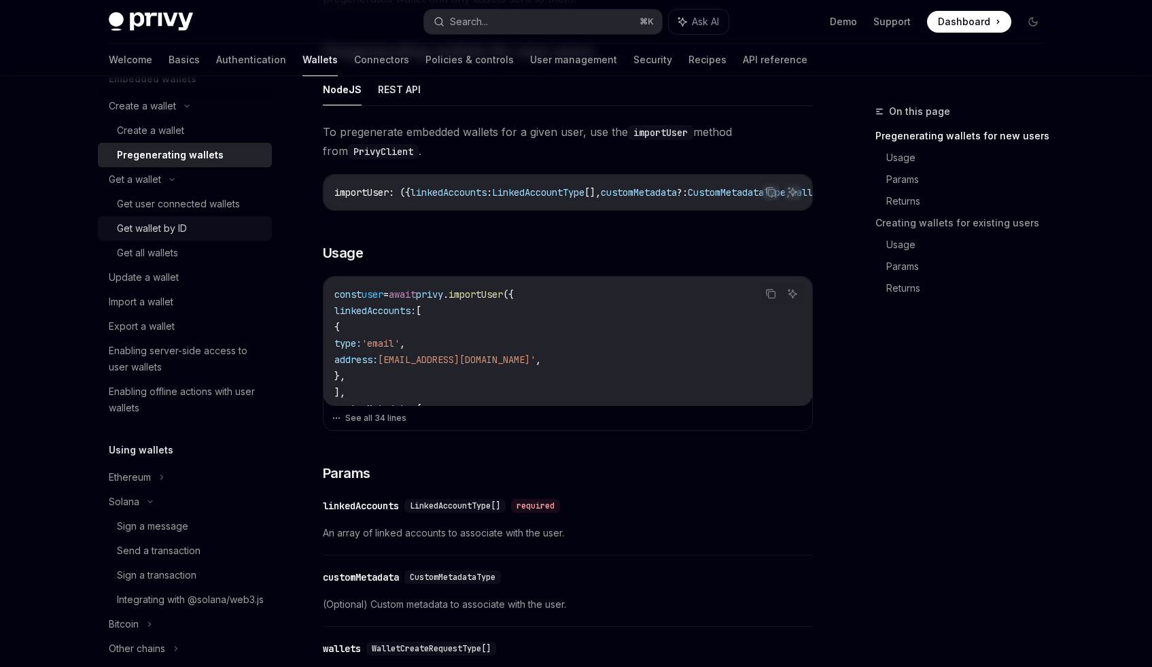
click at [145, 218] on link "Get wallet by ID" at bounding box center [185, 228] width 174 height 24
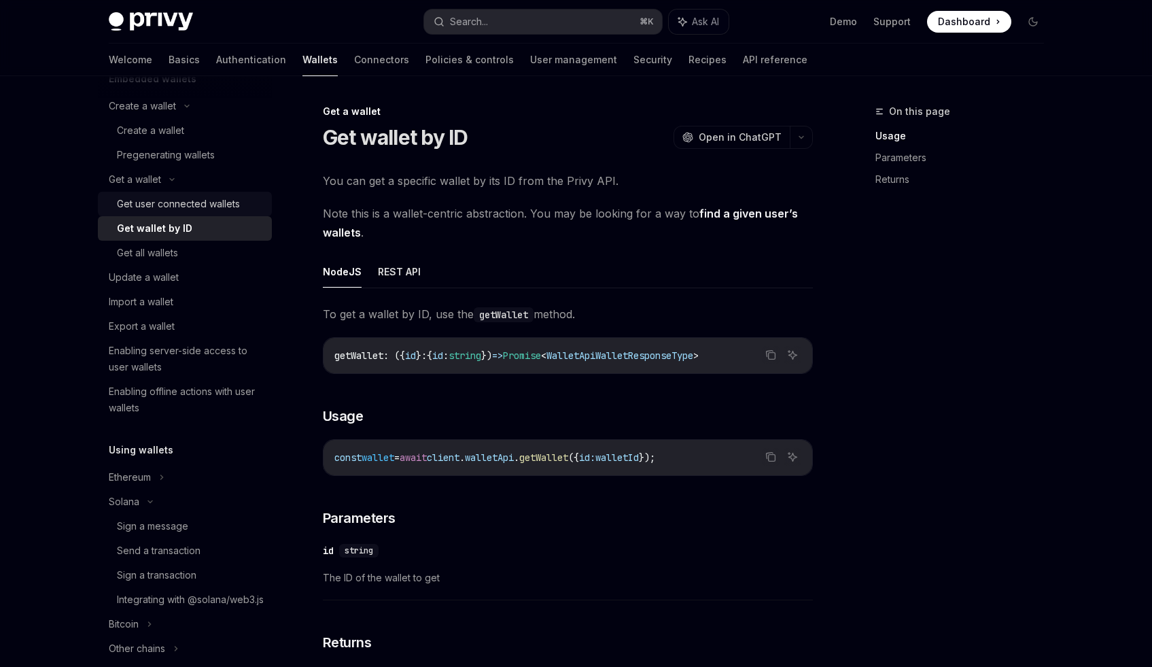
click at [226, 207] on div "Get user connected wallets" at bounding box center [178, 204] width 123 height 16
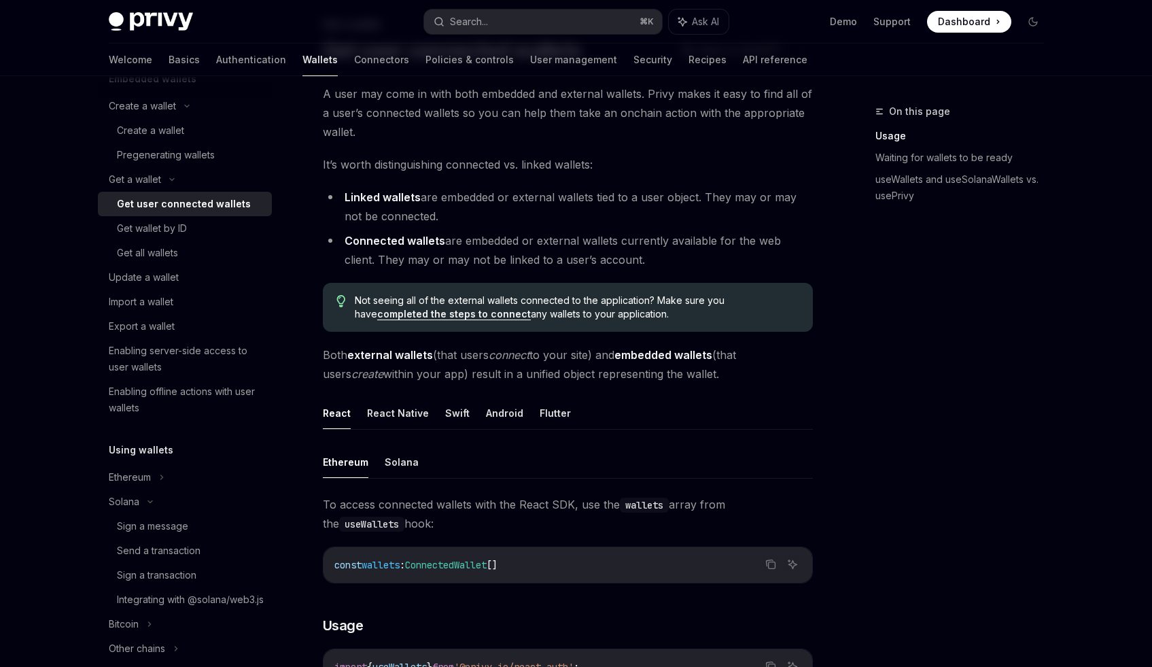
scroll to position [90, 0]
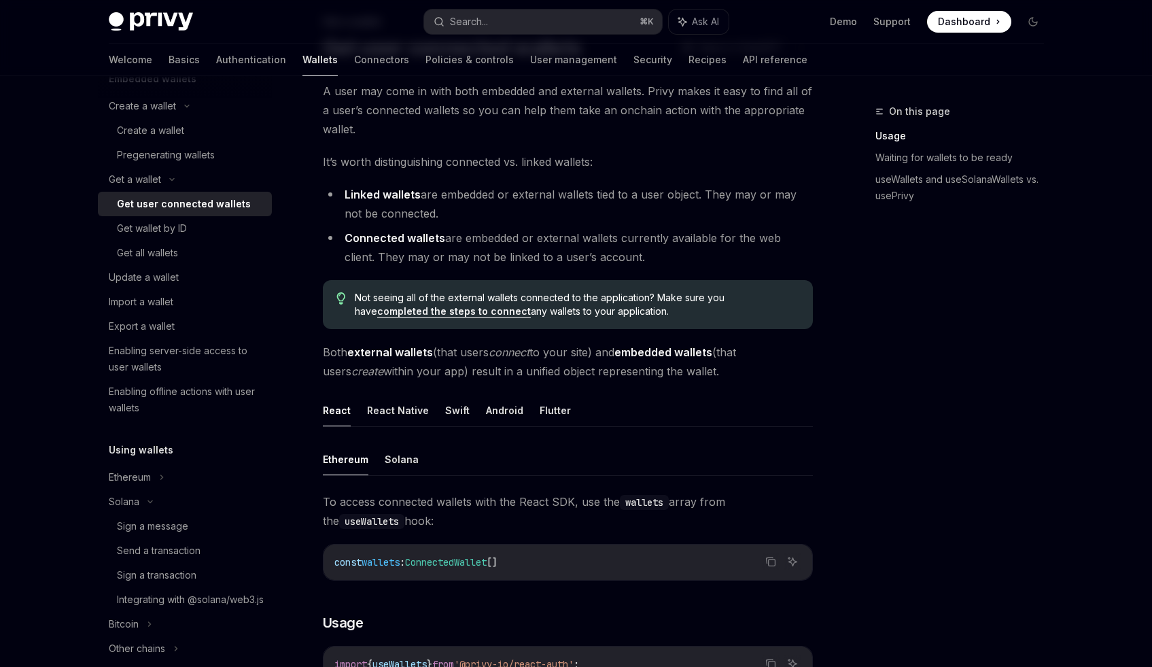
click at [453, 300] on span "Not seeing all of the external wallets connected to the application? Make sure …" at bounding box center [577, 304] width 444 height 27
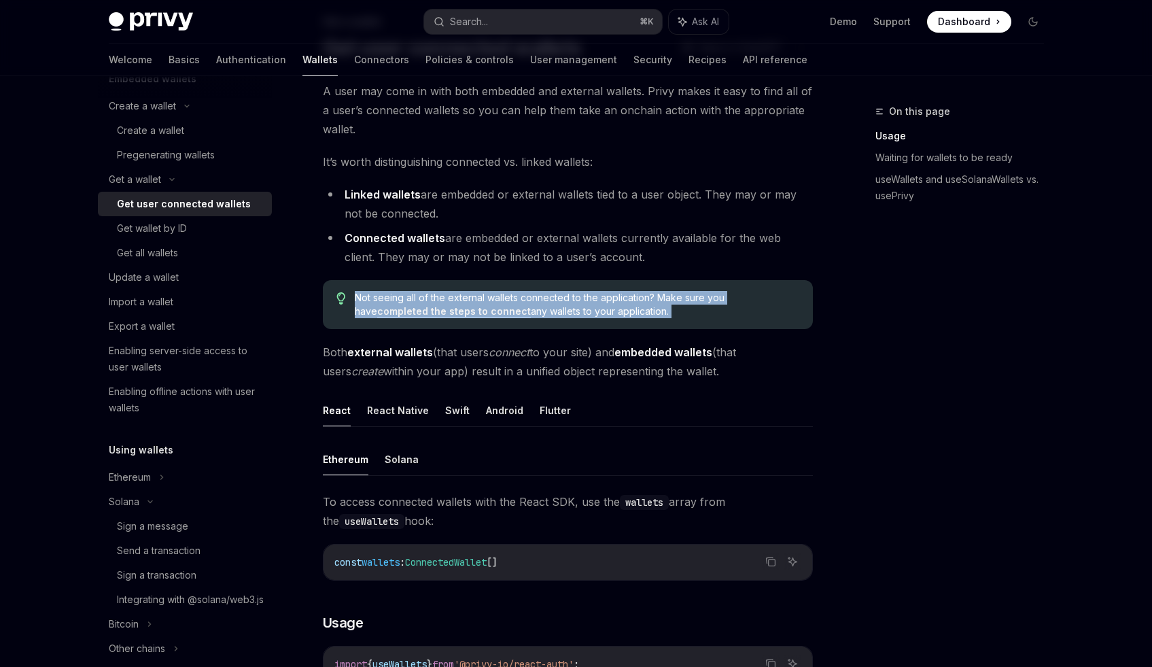
click at [453, 300] on span "Not seeing all of the external wallets connected to the application? Make sure …" at bounding box center [577, 304] width 444 height 27
click at [508, 300] on span "Not seeing all of the external wallets connected to the application? Make sure …" at bounding box center [577, 304] width 444 height 27
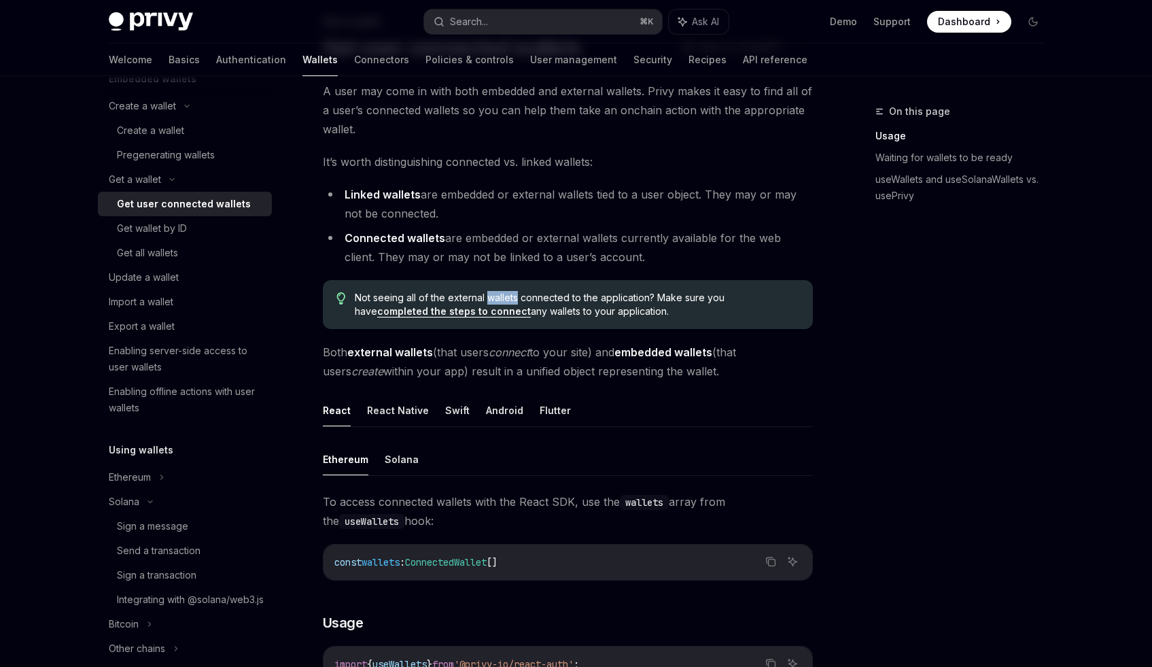
click at [508, 300] on span "Not seeing all of the external wallets connected to the application? Make sure …" at bounding box center [577, 304] width 444 height 27
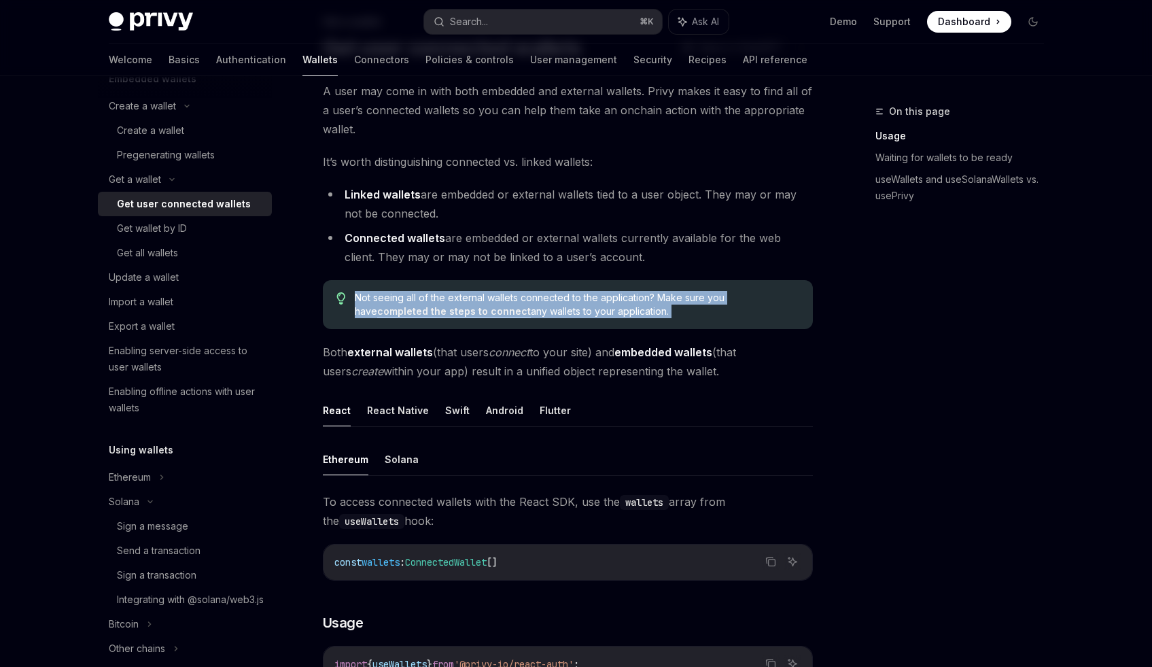
click at [508, 300] on span "Not seeing all of the external wallets connected to the application? Make sure …" at bounding box center [577, 304] width 444 height 27
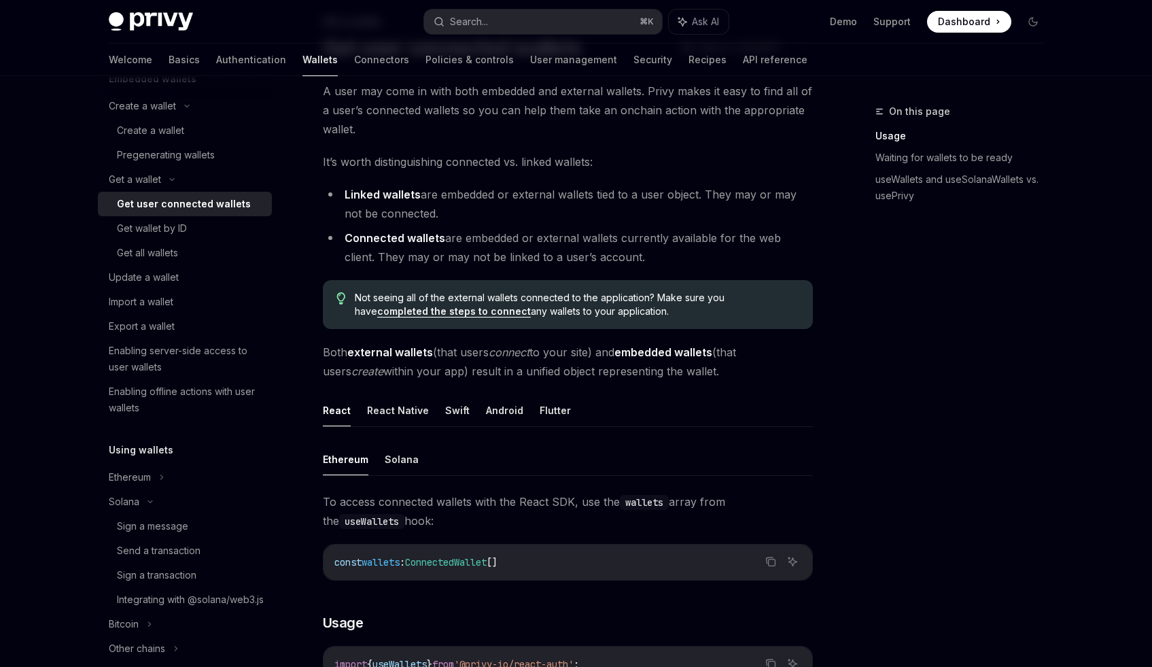
click at [531, 305] on link "completed the steps to connect" at bounding box center [454, 311] width 154 height 12
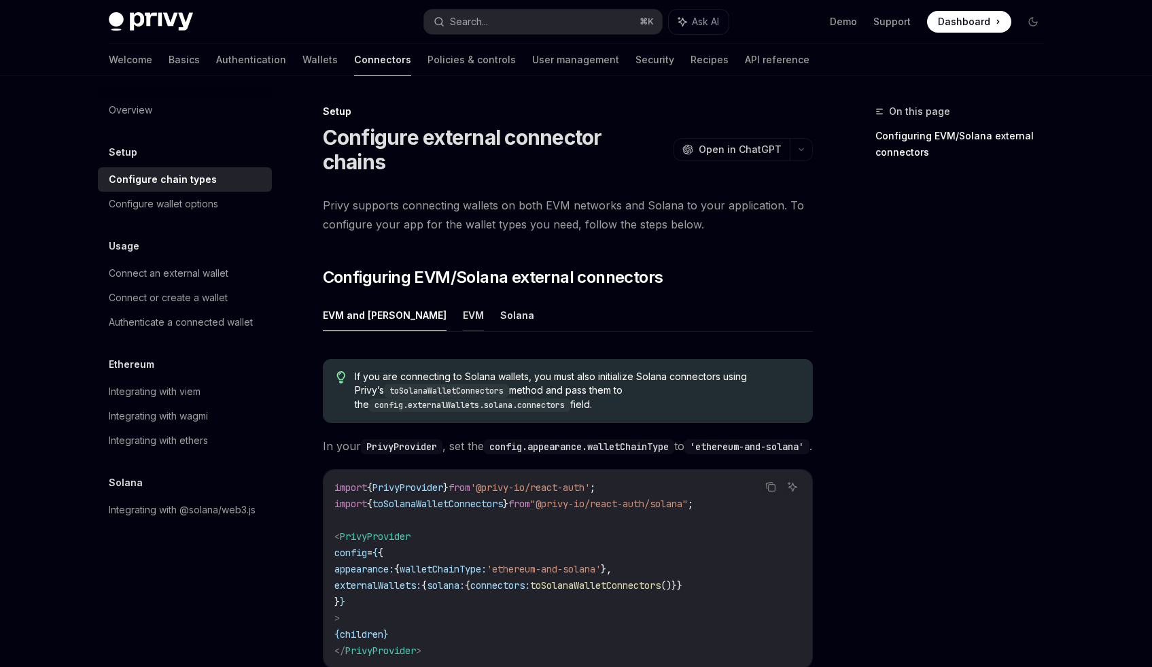
click at [463, 299] on button "EVM" at bounding box center [473, 315] width 21 height 32
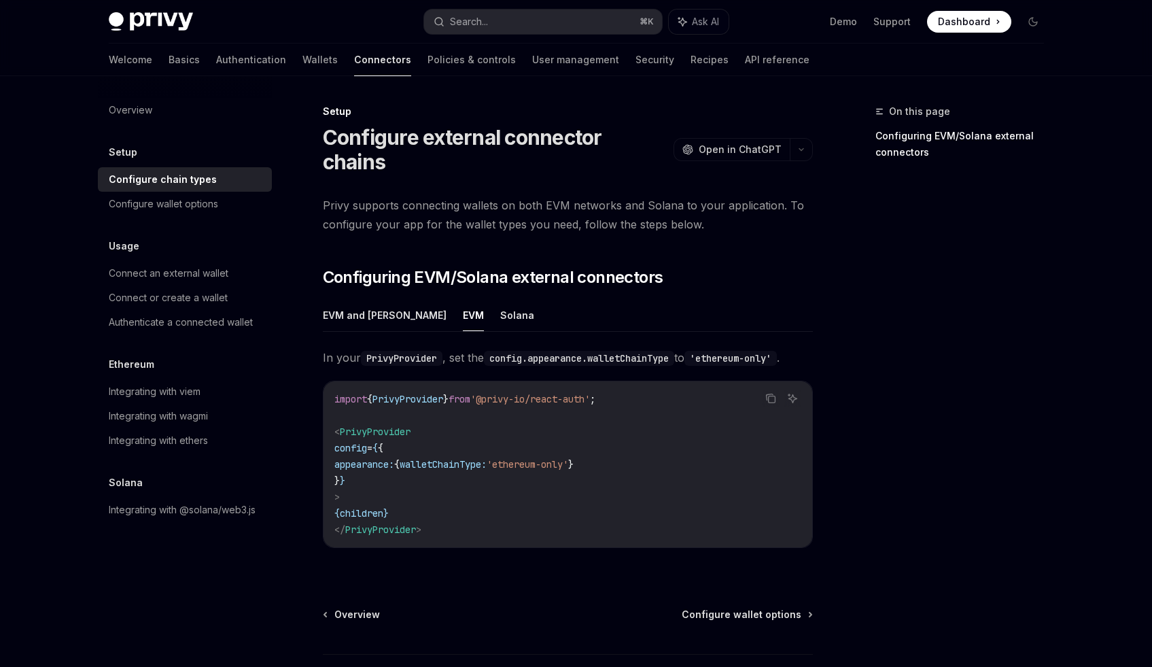
click at [485, 299] on ul "EVM and Solana EVM Solana" at bounding box center [568, 315] width 490 height 33
click at [500, 300] on button "Solana" at bounding box center [517, 315] width 34 height 32
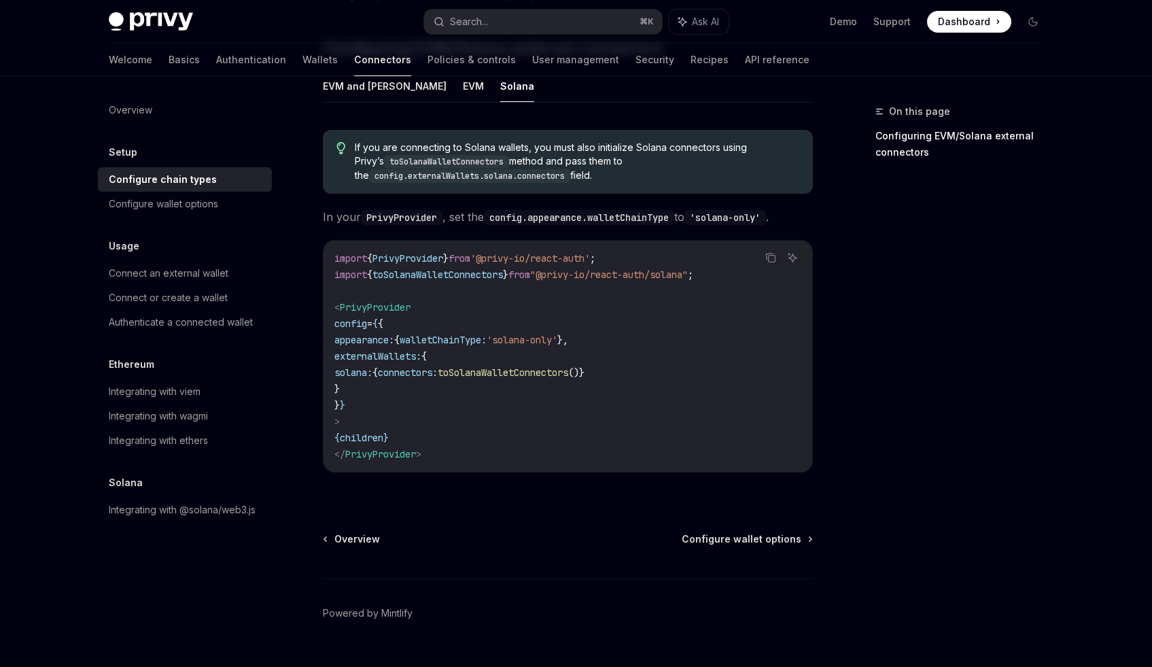
scroll to position [233, 0]
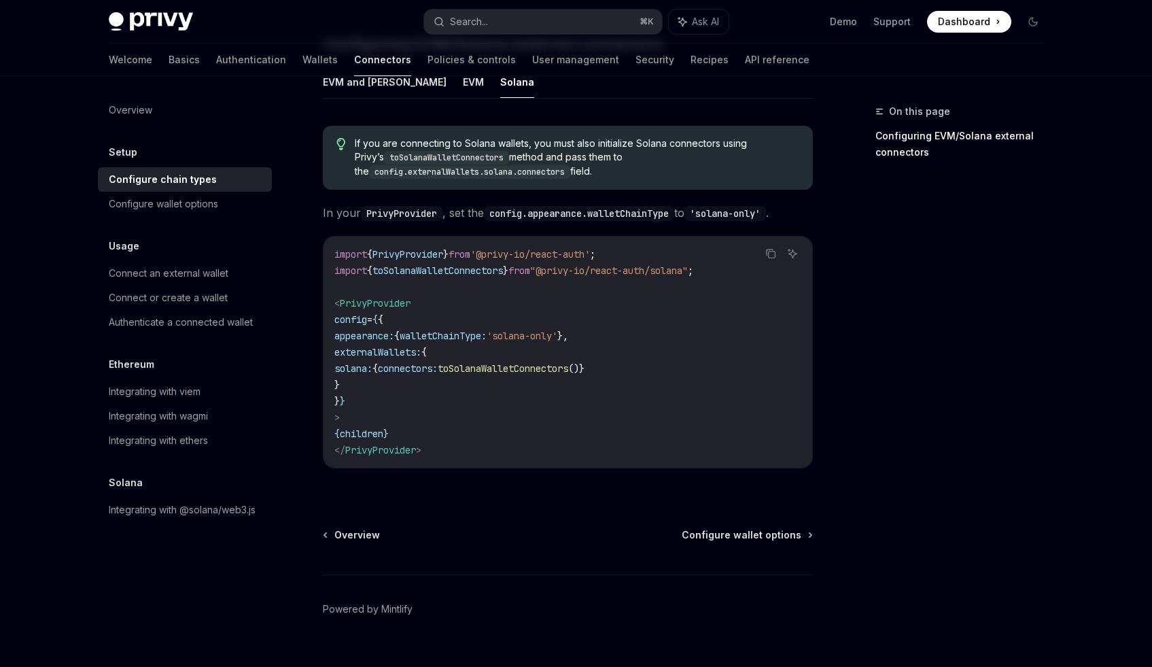
click at [547, 359] on code "import { PrivyProvider } from '@privy-io/react-auth' ; import { toSolanaWalletC…" at bounding box center [567, 352] width 467 height 212
click at [548, 359] on code "import { PrivyProvider } from '@privy-io/react-auth' ; import { toSolanaWalletC…" at bounding box center [567, 352] width 467 height 212
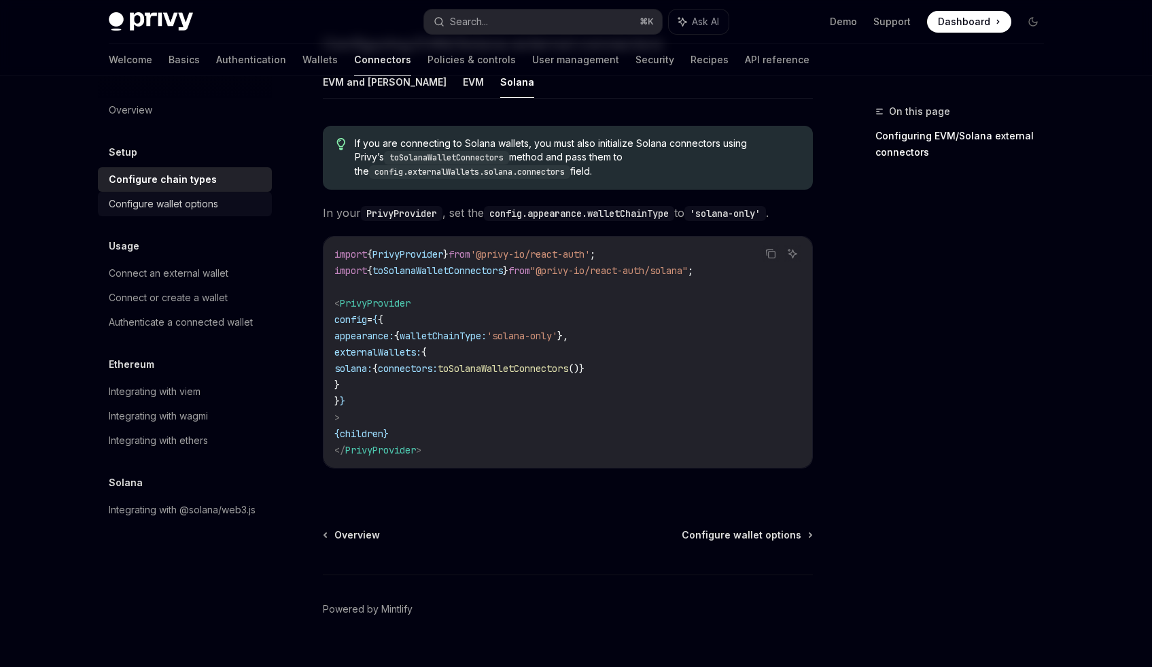
click at [186, 205] on div "Configure wallet options" at bounding box center [163, 204] width 109 height 16
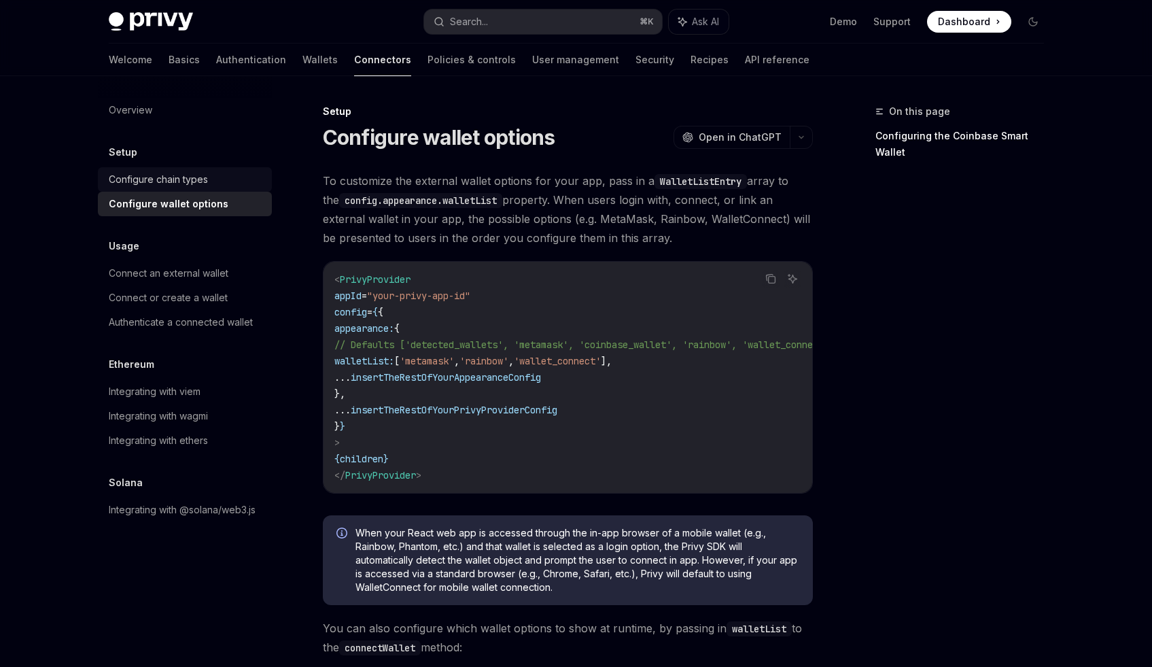
click at [254, 181] on div "Configure chain types" at bounding box center [186, 179] width 155 height 16
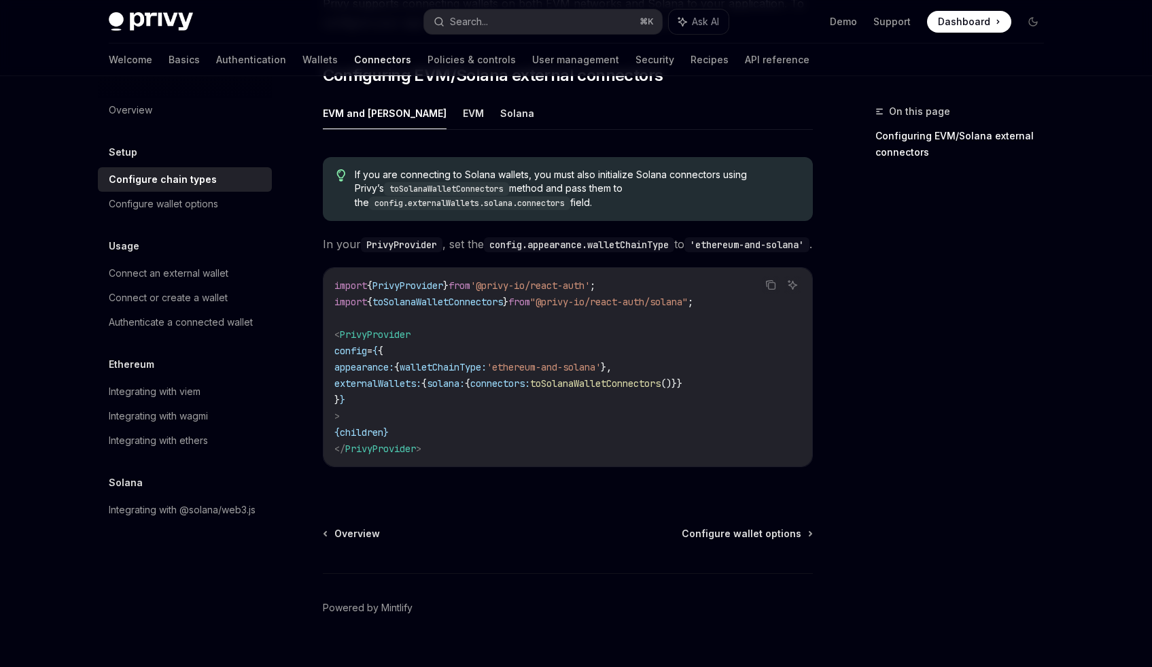
scroll to position [47, 0]
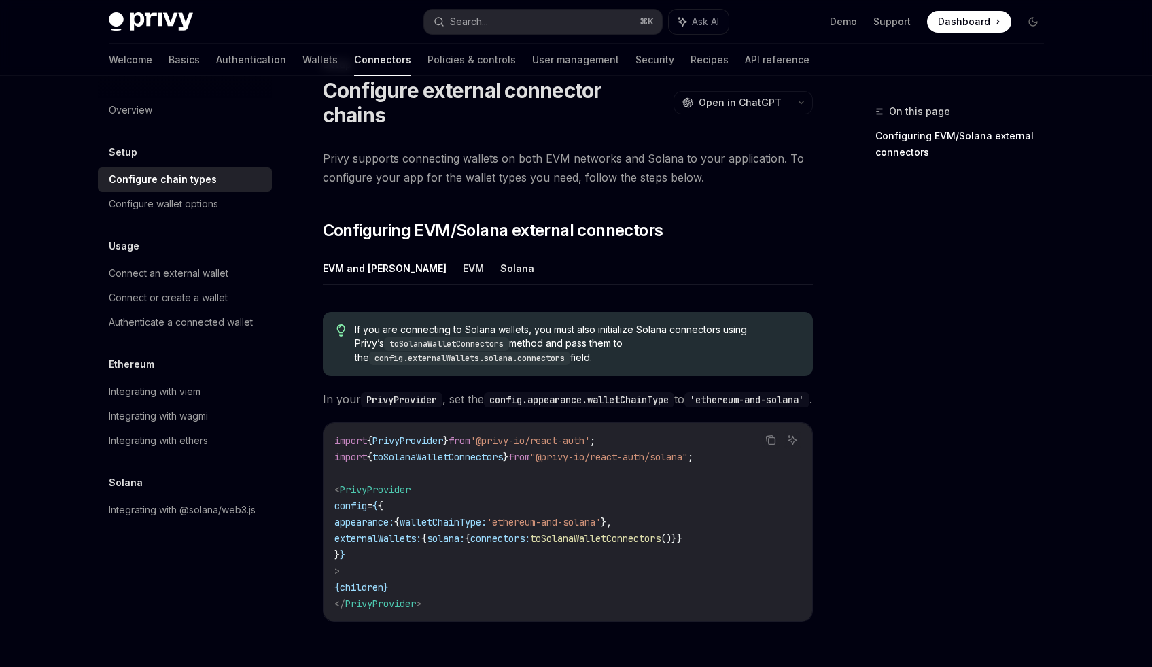
click at [463, 252] on button "EVM" at bounding box center [473, 268] width 21 height 32
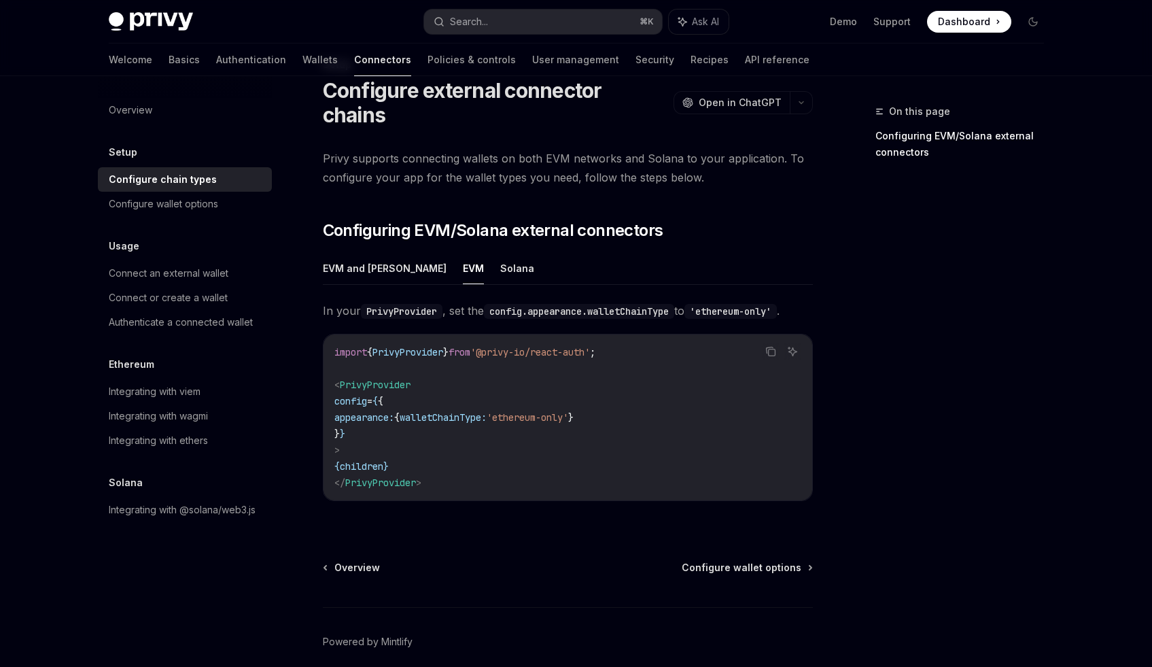
click at [500, 252] on button "Solana" at bounding box center [517, 268] width 34 height 32
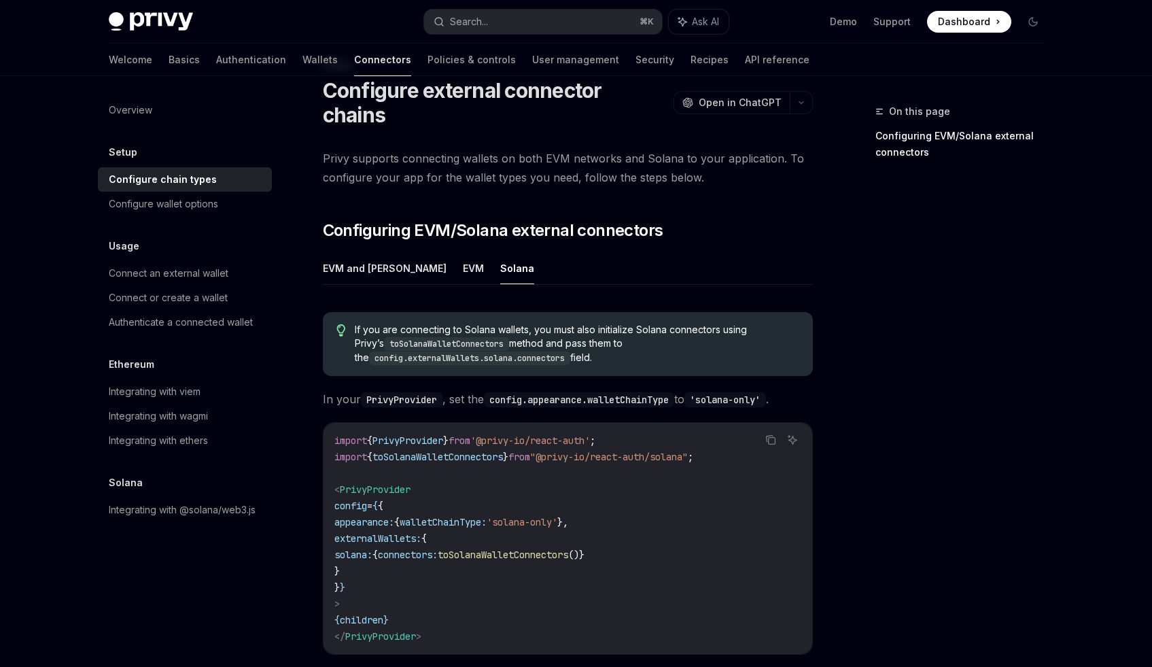
click at [421, 312] on div "If you are connecting to Solana wallets, you must also initialize Solana connec…" at bounding box center [568, 344] width 490 height 64
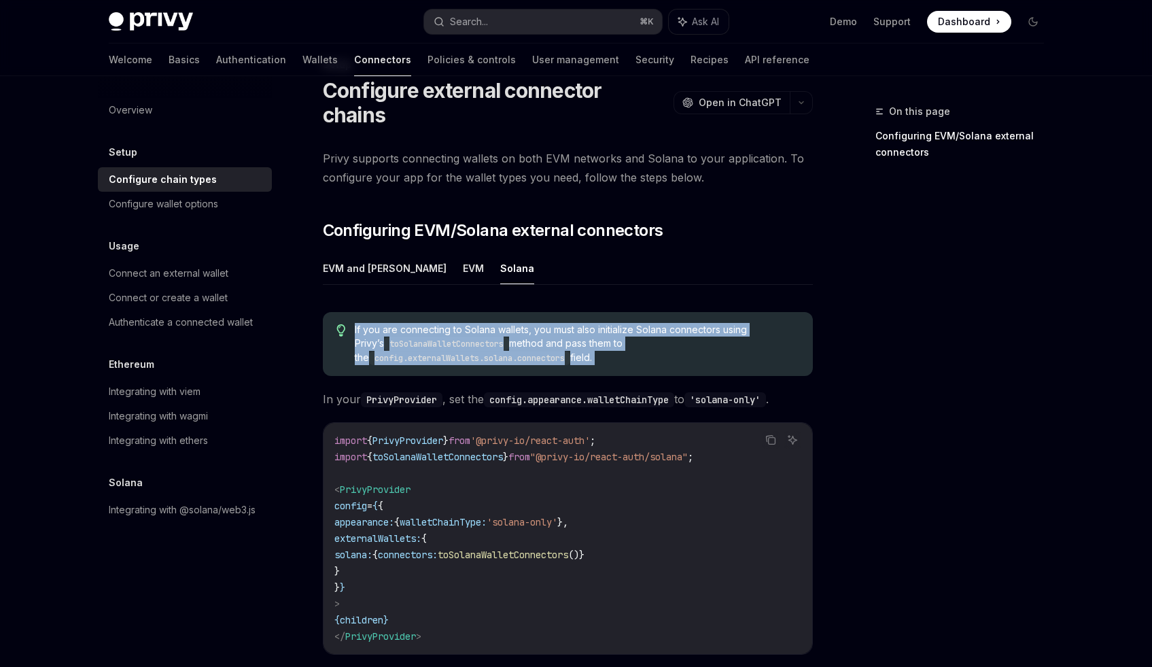
click at [421, 312] on div "If you are connecting to Solana wallets, you must also initialize Solana connec…" at bounding box center [568, 344] width 490 height 64
click at [384, 337] on code "toSolanaWalletConnectors" at bounding box center [446, 344] width 125 height 14
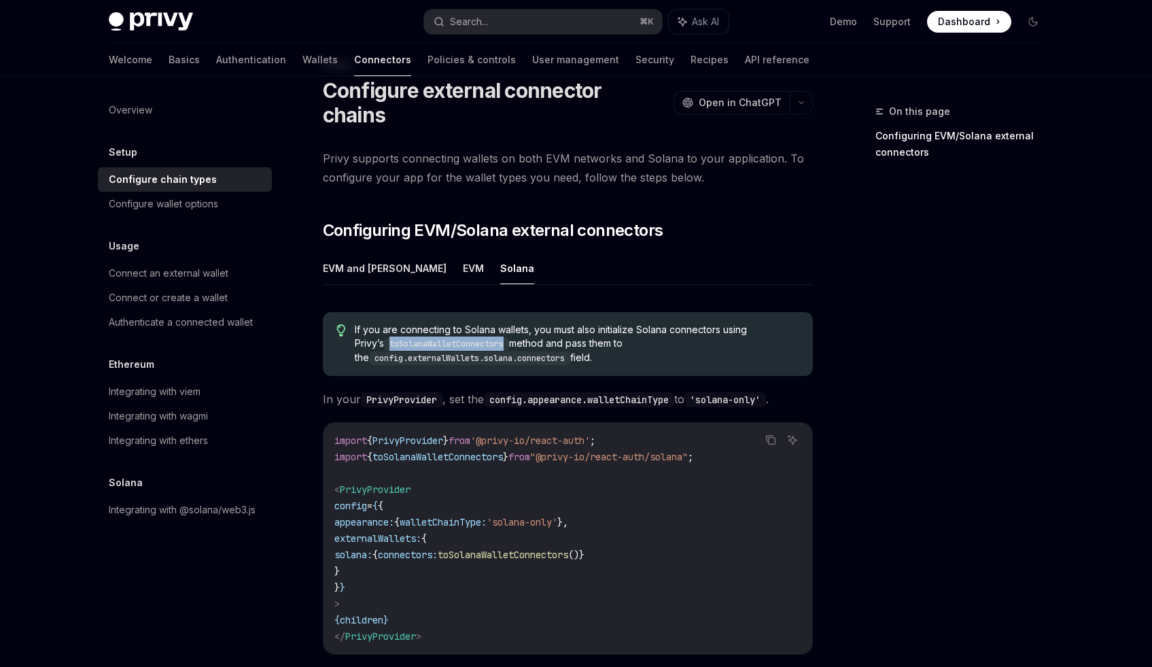
click at [384, 337] on code "toSolanaWalletConnectors" at bounding box center [446, 344] width 125 height 14
click at [385, 351] on code "config.externalWallets.solana.connectors" at bounding box center [469, 358] width 201 height 14
drag, startPoint x: 385, startPoint y: 332, endPoint x: 525, endPoint y: 329, distance: 140.7
click at [525, 351] on code "config.externalWallets.solana.connectors" at bounding box center [469, 358] width 201 height 14
click at [369, 351] on code "config.externalWallets.solana.connectors" at bounding box center [469, 358] width 201 height 14
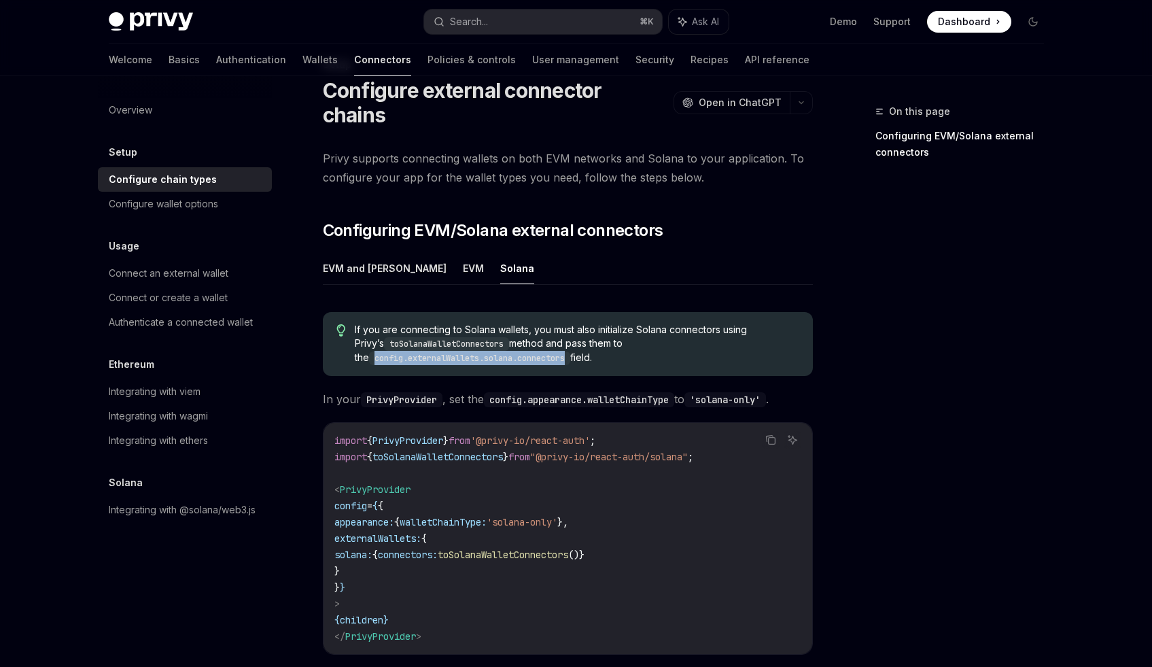
drag, startPoint x: 362, startPoint y: 334, endPoint x: 528, endPoint y: 332, distance: 165.9
click at [528, 351] on code "config.externalWallets.solana.connectors" at bounding box center [469, 358] width 201 height 14
drag, startPoint x: 528, startPoint y: 332, endPoint x: 375, endPoint y: 332, distance: 152.9
click at [375, 351] on code "config.externalWallets.solana.connectors" at bounding box center [469, 358] width 201 height 14
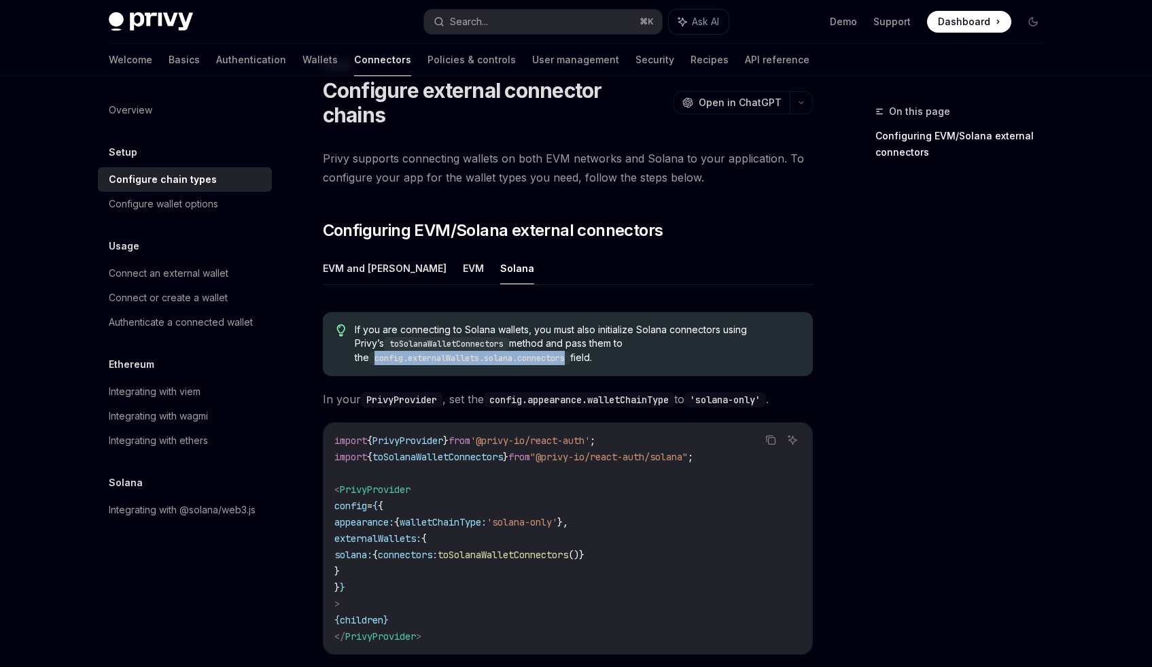
click at [375, 351] on code "config.externalWallets.solana.connectors" at bounding box center [469, 358] width 201 height 14
drag, startPoint x: 375, startPoint y: 332, endPoint x: 561, endPoint y: 333, distance: 185.6
click at [561, 351] on code "config.externalWallets.solana.connectors" at bounding box center [469, 358] width 201 height 14
drag, startPoint x: 561, startPoint y: 333, endPoint x: 395, endPoint y: 336, distance: 165.9
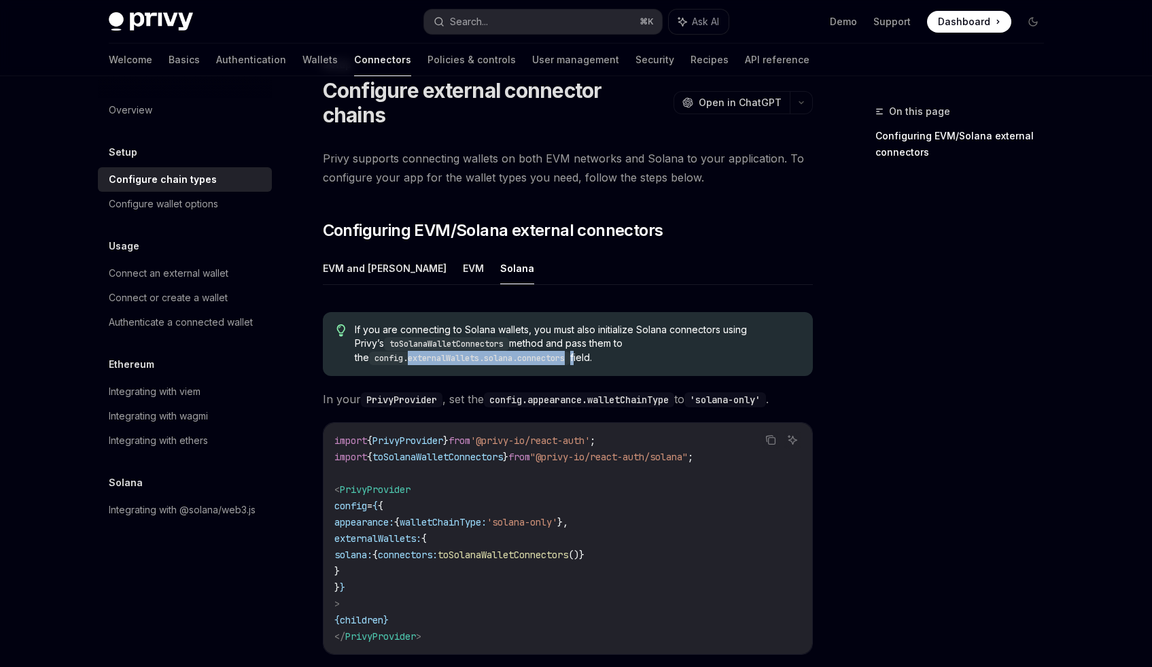
click at [397, 351] on code "config.externalWallets.solana.connectors" at bounding box center [469, 358] width 201 height 14
click at [393, 351] on code "config.externalWallets.solana.connectors" at bounding box center [469, 358] width 201 height 14
drag, startPoint x: 393, startPoint y: 336, endPoint x: 491, endPoint y: 334, distance: 97.9
click at [490, 351] on code "config.externalWallets.solana.connectors" at bounding box center [469, 358] width 201 height 14
click at [547, 351] on code "config.externalWallets.solana.connectors" at bounding box center [469, 358] width 201 height 14
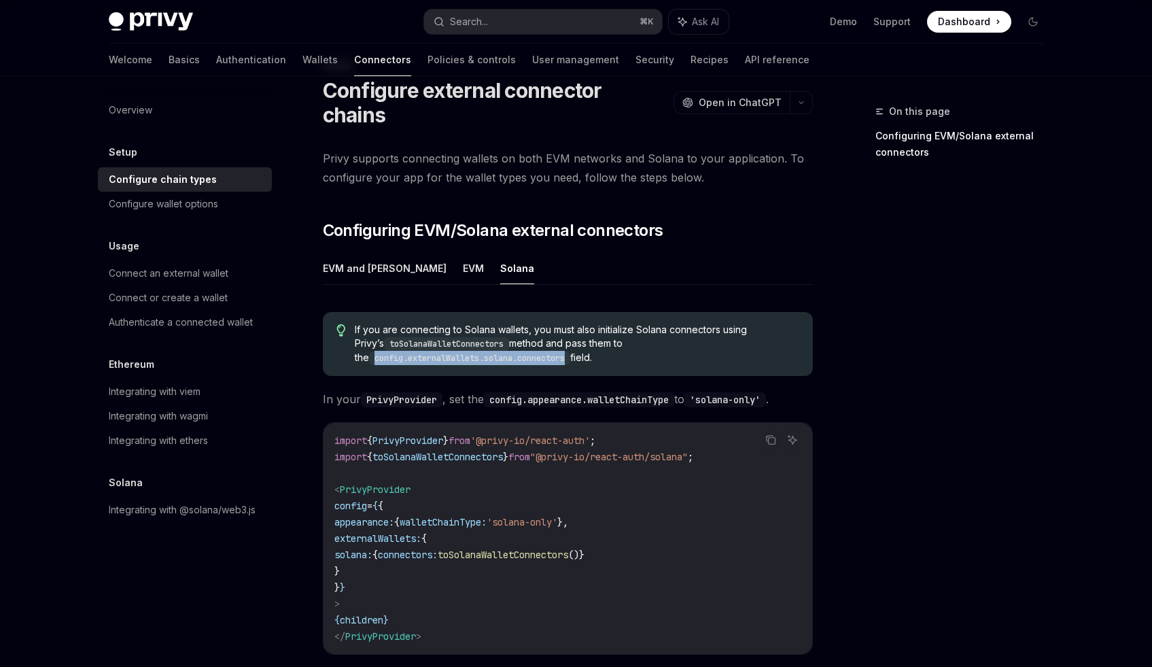
drag, startPoint x: 547, startPoint y: 332, endPoint x: 375, endPoint y: 334, distance: 172.0
click at [376, 351] on code "config.externalWallets.solana.connectors" at bounding box center [469, 358] width 201 height 14
click at [375, 351] on code "config.externalWallets.solana.connectors" at bounding box center [469, 358] width 201 height 14
click at [216, 383] on div "Integrating with viem" at bounding box center [186, 391] width 155 height 16
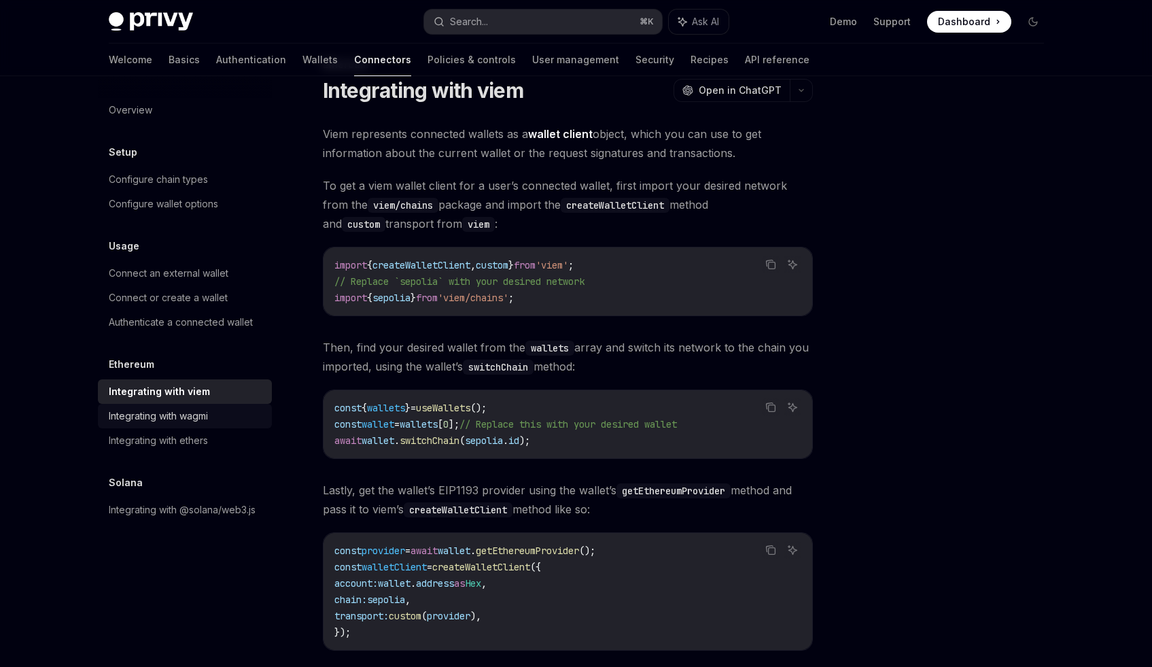
click at [218, 408] on div "Integrating with wagmi" at bounding box center [186, 416] width 155 height 16
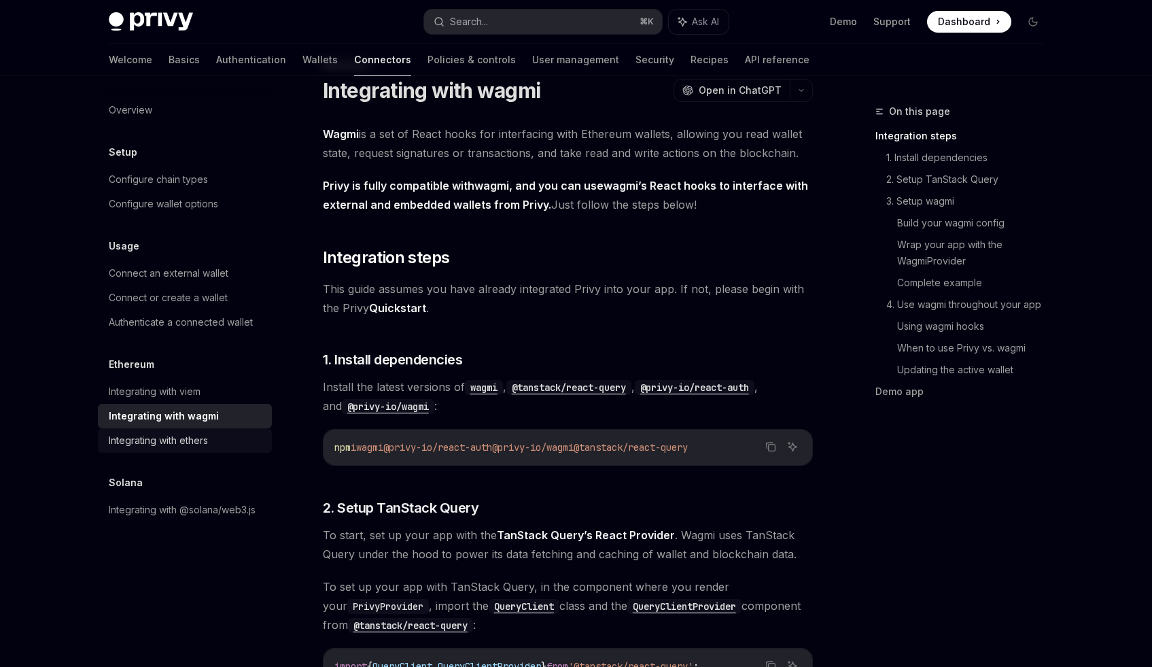
click at [216, 433] on div "Integrating with ethers" at bounding box center [186, 440] width 155 height 16
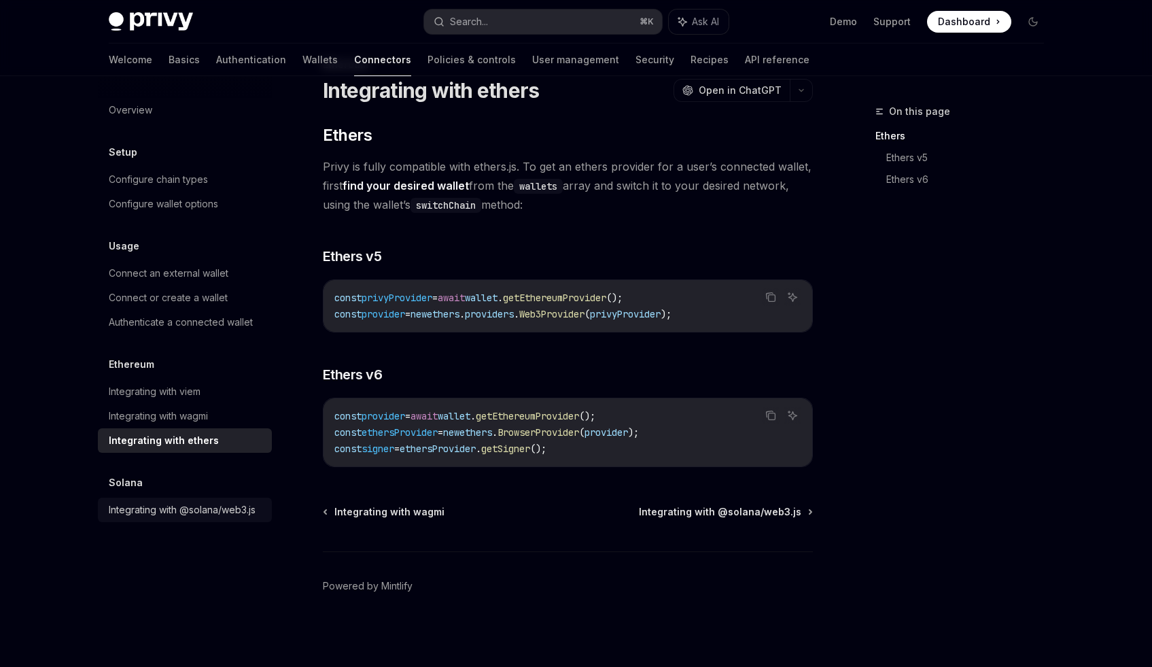
click at [209, 504] on div "Integrating with @solana/web3.js" at bounding box center [182, 510] width 147 height 16
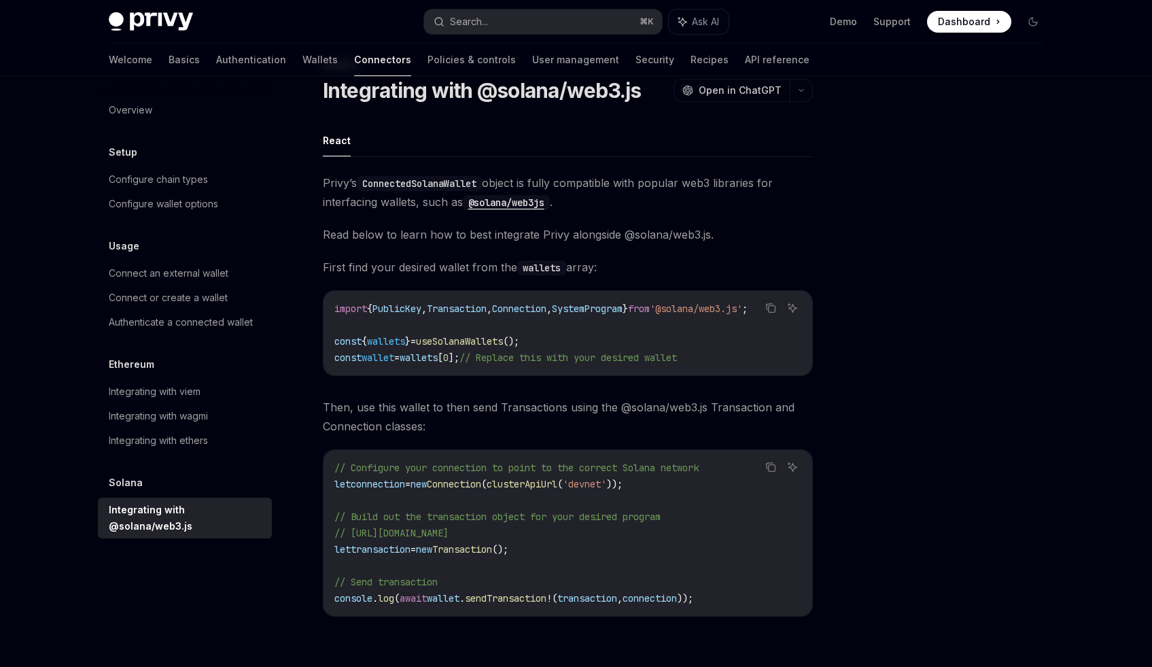
click at [455, 332] on code "import { PublicKey , Transaction , Connection , SystemProgram } from '@solana/w…" at bounding box center [567, 332] width 467 height 65
click at [461, 337] on span "useSolanaWallets" at bounding box center [459, 341] width 87 height 12
click at [527, 145] on ul "React" at bounding box center [568, 140] width 490 height 33
click at [302, 65] on link "Wallets" at bounding box center [319, 60] width 35 height 33
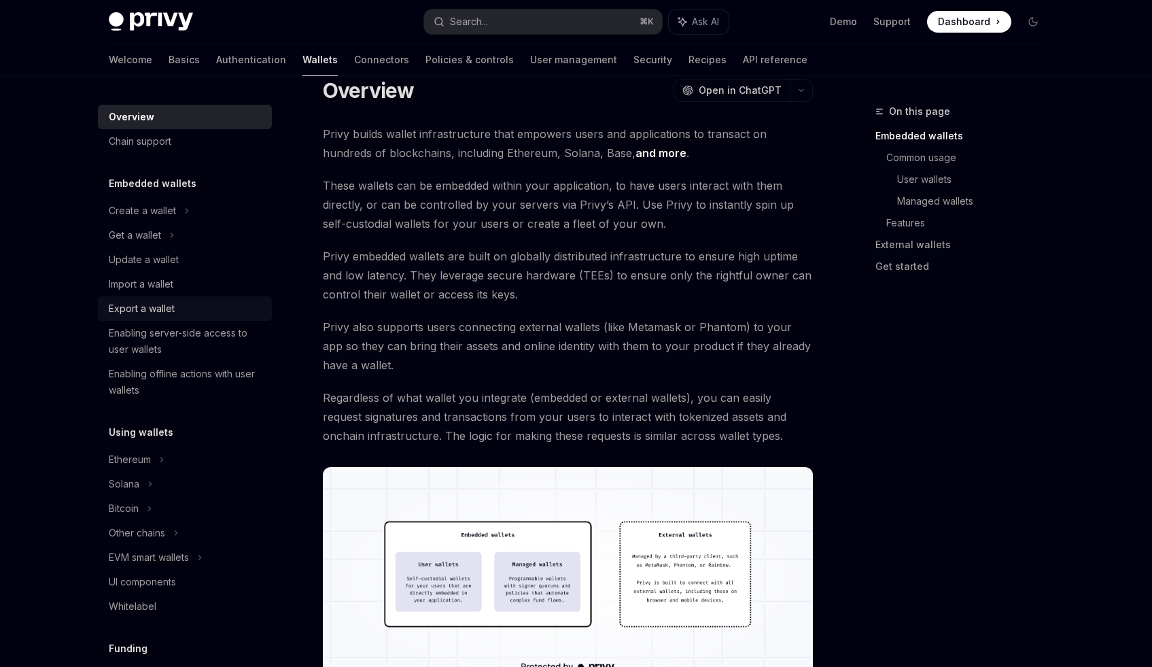
click at [196, 302] on div "Export a wallet" at bounding box center [186, 308] width 155 height 16
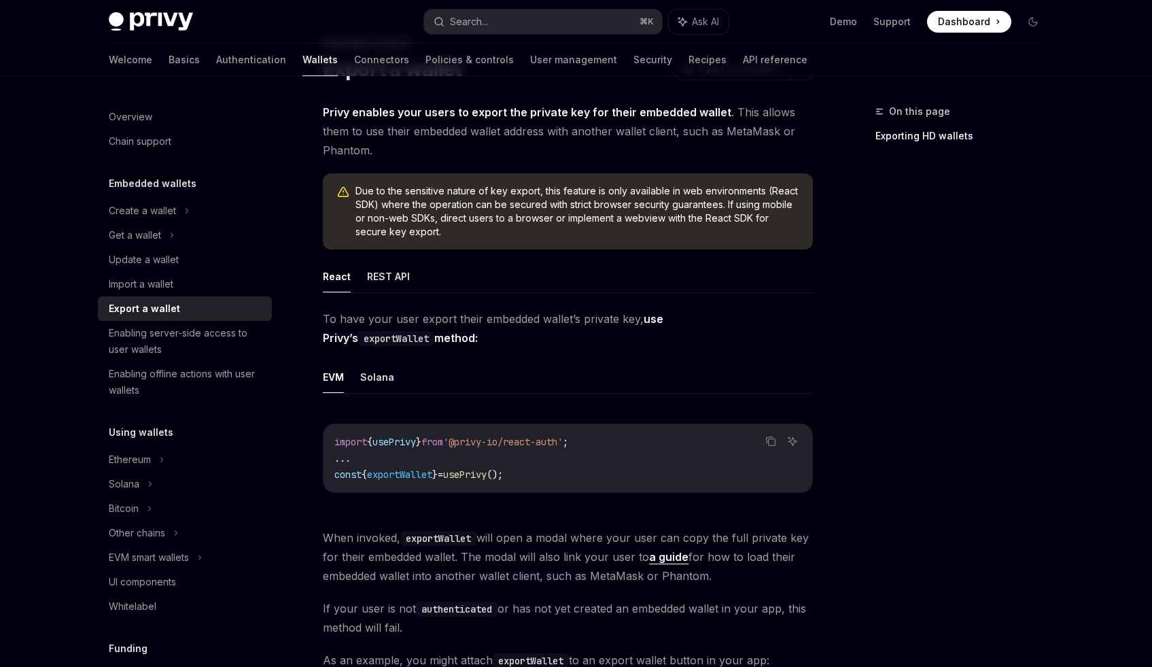
scroll to position [69, 0]
click at [370, 367] on button "Solana" at bounding box center [377, 376] width 34 height 32
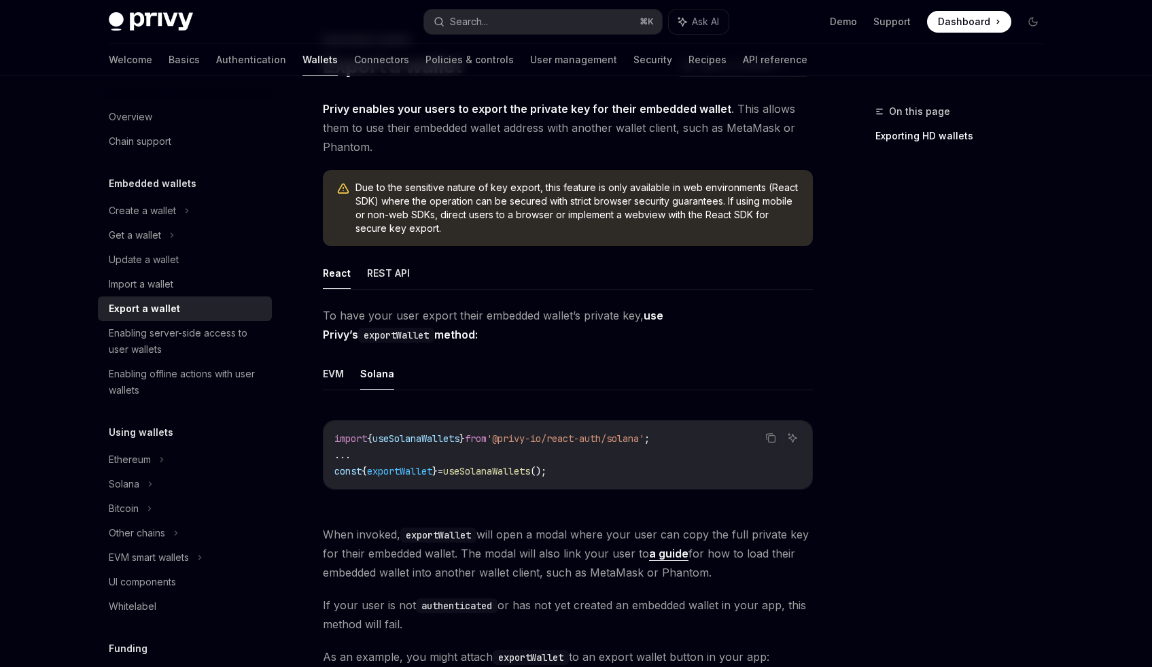
scroll to position [72, 0]
click at [651, 470] on code "import { useSolanaWallets } from '@privy-io/react-auth/solana' ; ... const { ex…" at bounding box center [567, 454] width 467 height 49
click at [411, 474] on span "exportWallet" at bounding box center [399, 471] width 65 height 12
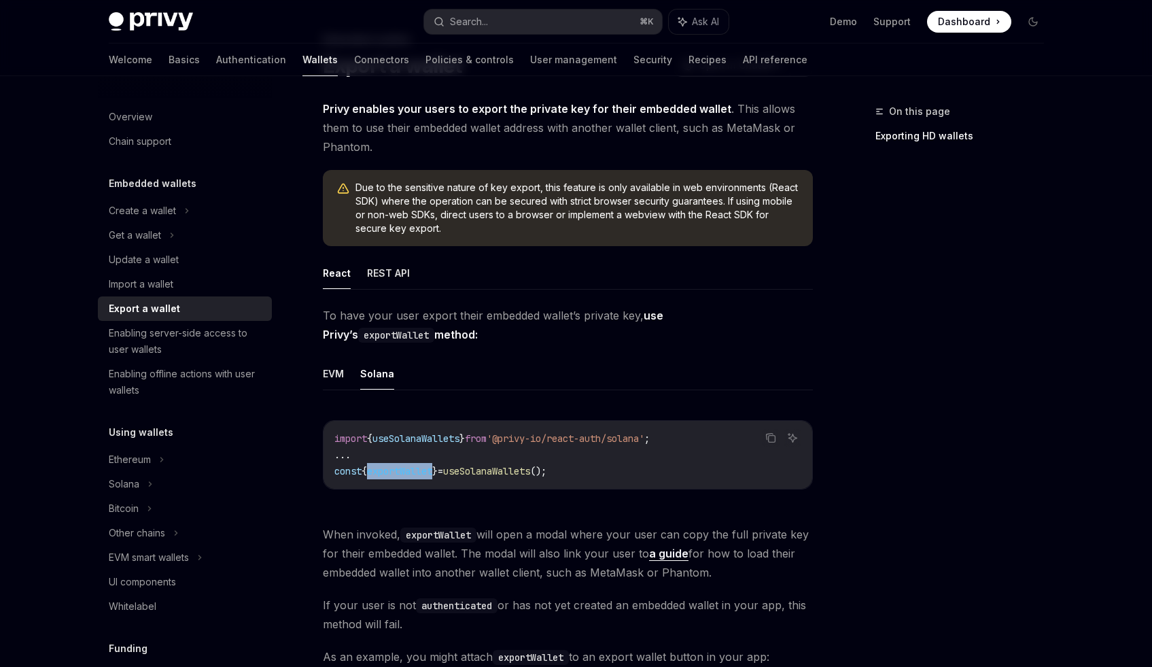
click at [411, 474] on span "exportWallet" at bounding box center [399, 471] width 65 height 12
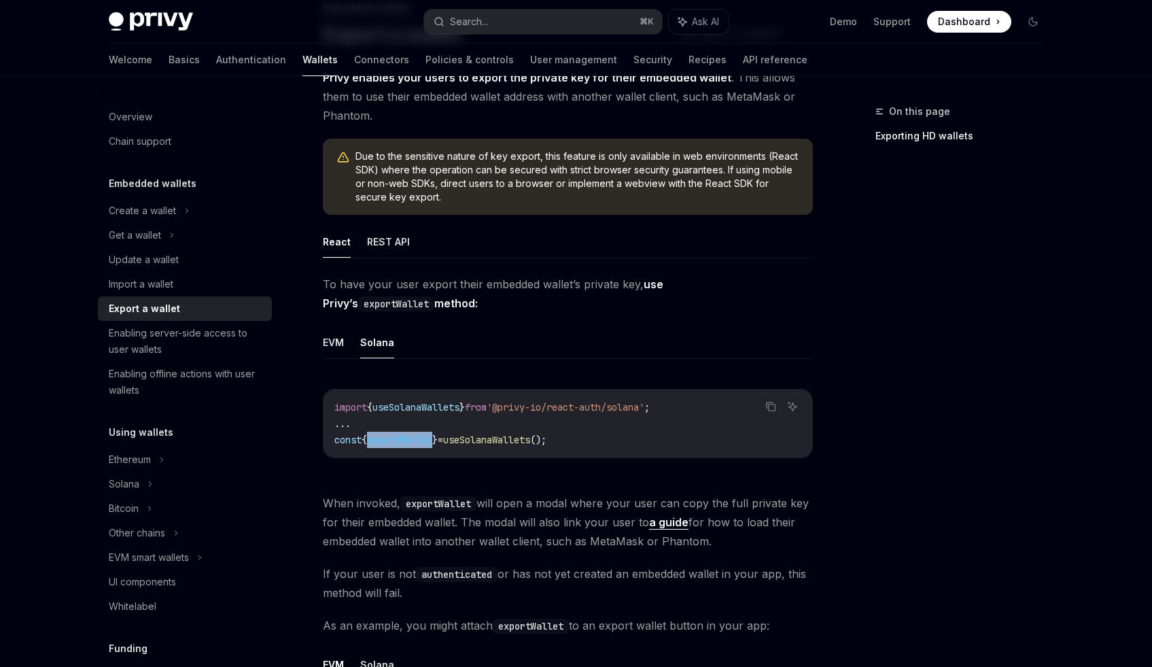
scroll to position [329, 0]
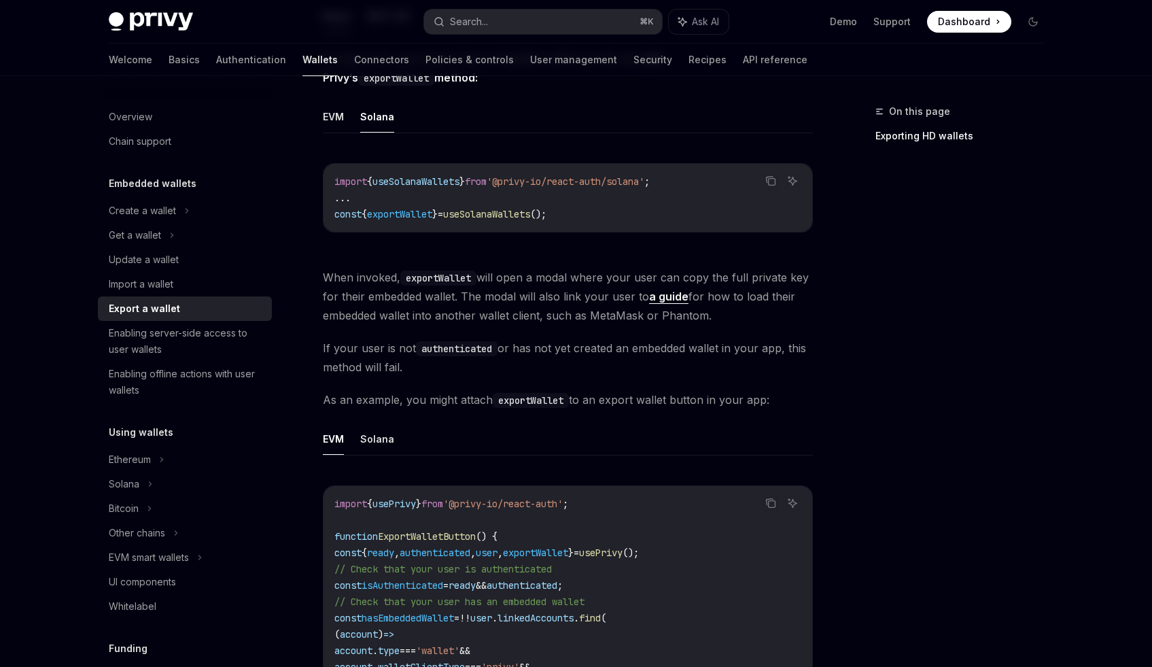
click at [393, 453] on ul "EVM Solana" at bounding box center [568, 439] width 490 height 33
click at [392, 447] on ul "EVM Solana" at bounding box center [568, 439] width 490 height 33
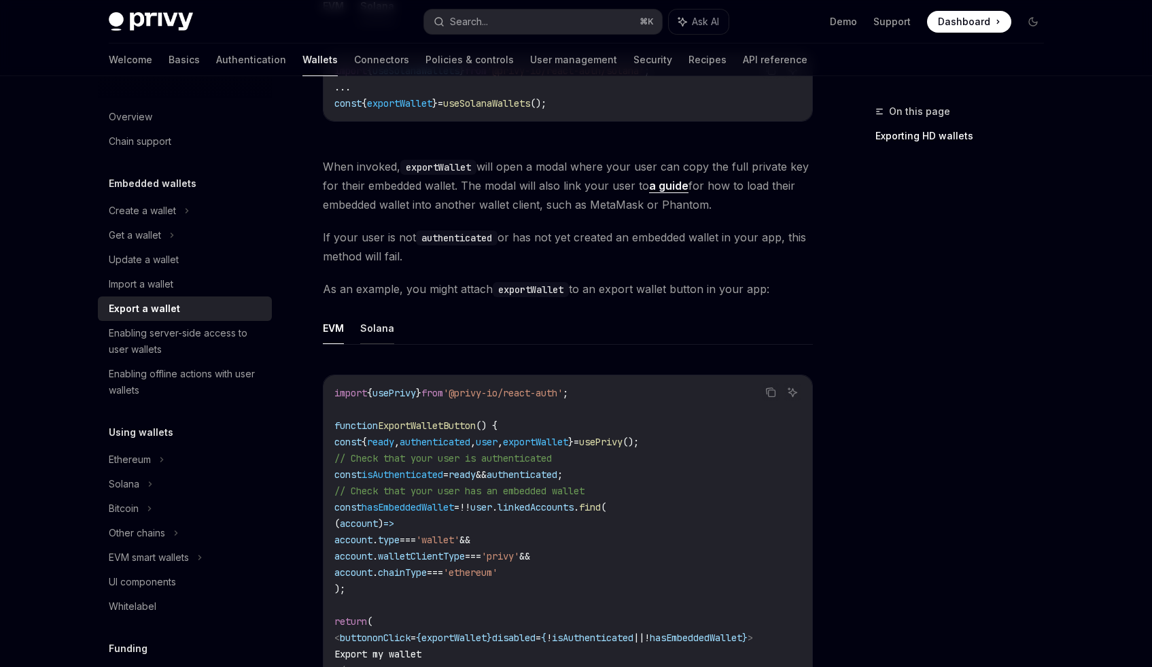
click at [381, 338] on button "Solana" at bounding box center [377, 328] width 34 height 32
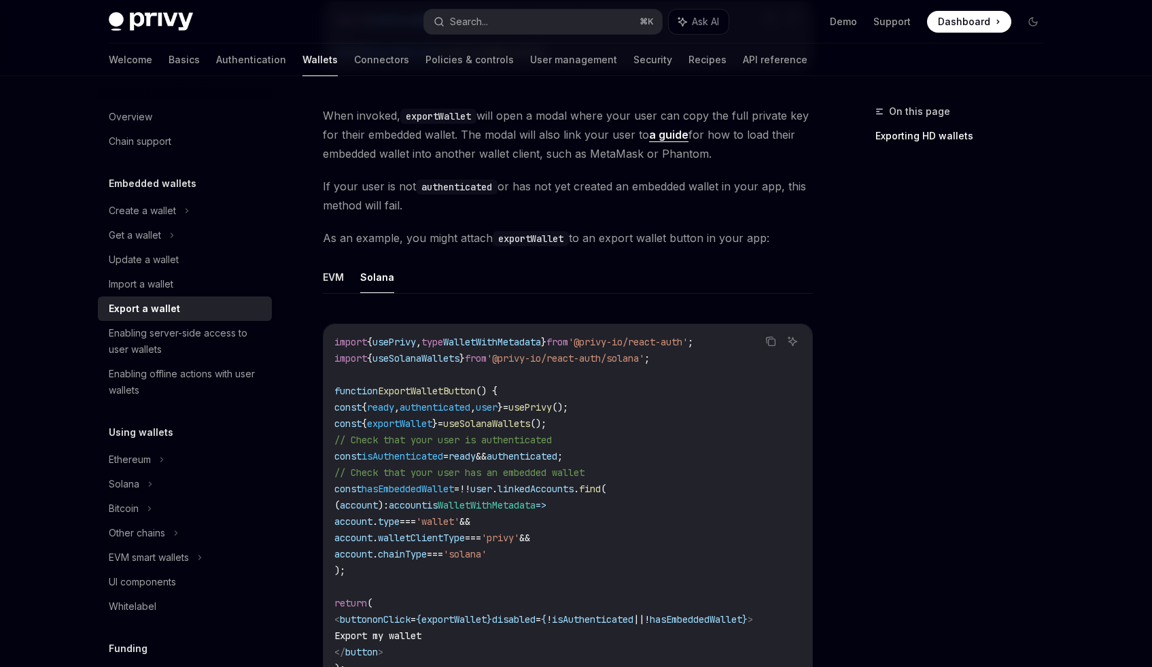
scroll to position [525, 0]
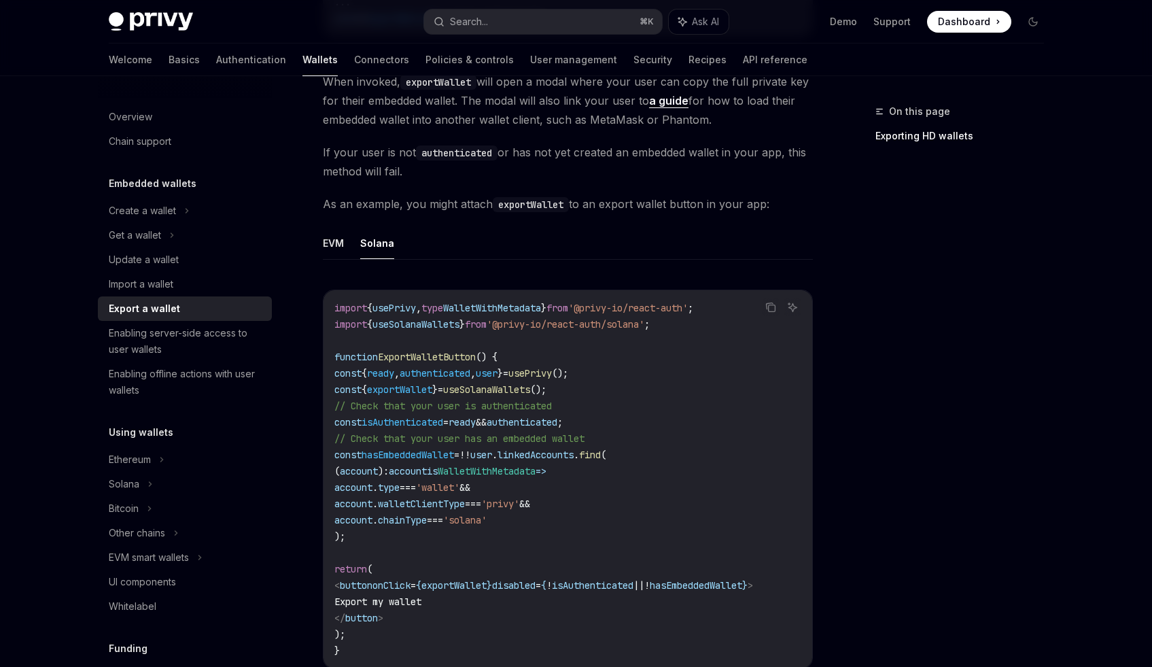
click at [341, 358] on span "function" at bounding box center [356, 357] width 44 height 12
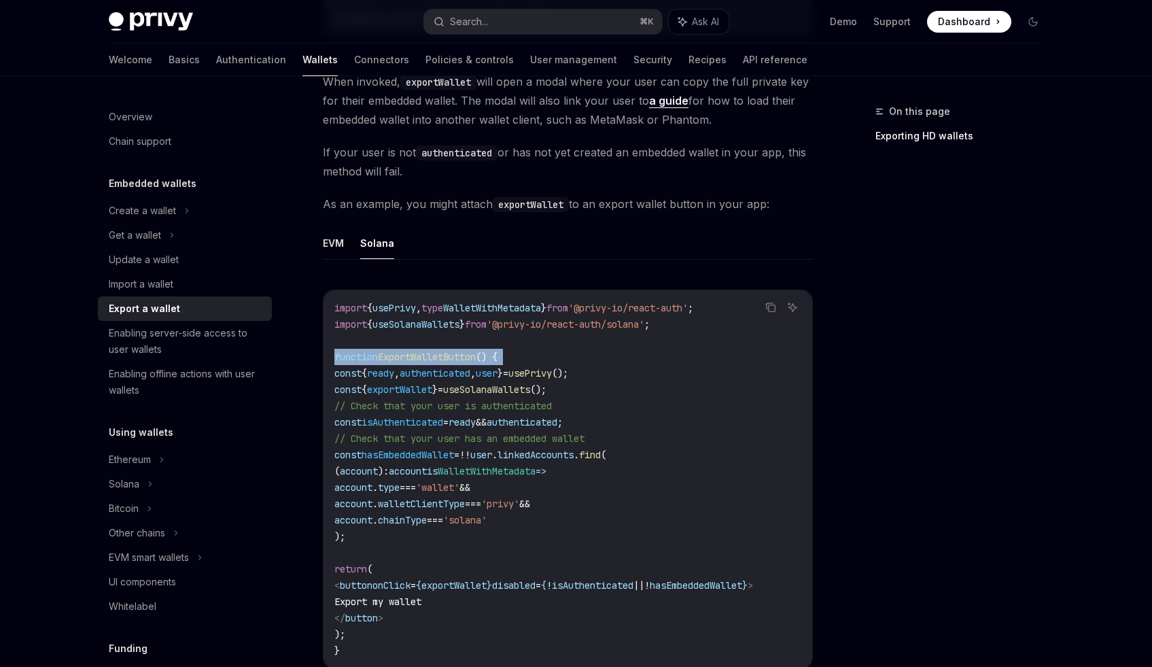
drag, startPoint x: 341, startPoint y: 358, endPoint x: 423, endPoint y: 357, distance: 81.6
click at [423, 357] on span "function ExportWalletButton () {" at bounding box center [415, 357] width 163 height 12
click at [423, 357] on span "ExportWalletButton" at bounding box center [427, 357] width 98 height 12
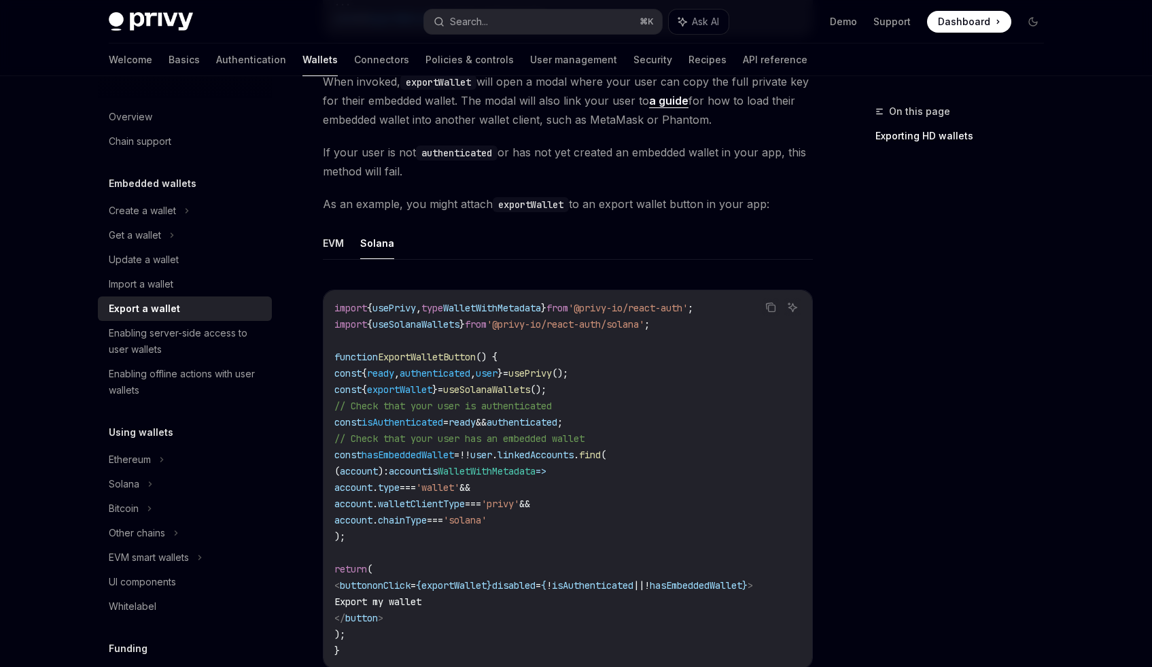
copy span "ExportWalletButton"
click at [423, 357] on span "ExportWalletButton" at bounding box center [427, 357] width 98 height 12
copy span "ExportWalletButton"
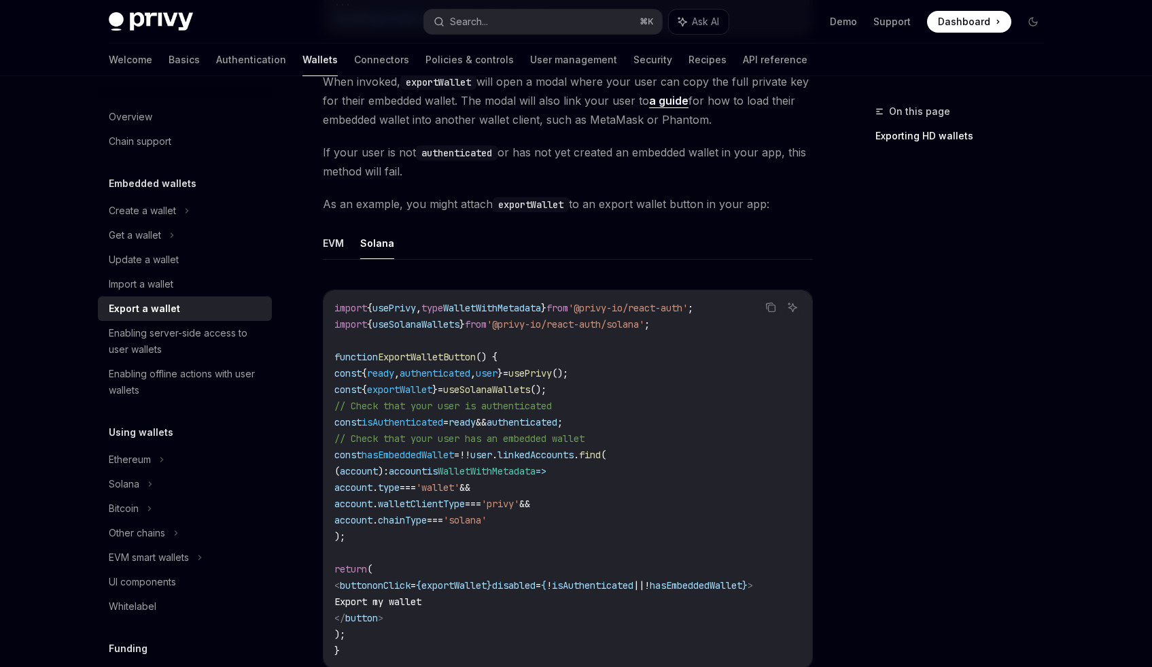
click at [443, 421] on span "isAuthenticated" at bounding box center [403, 422] width 82 height 12
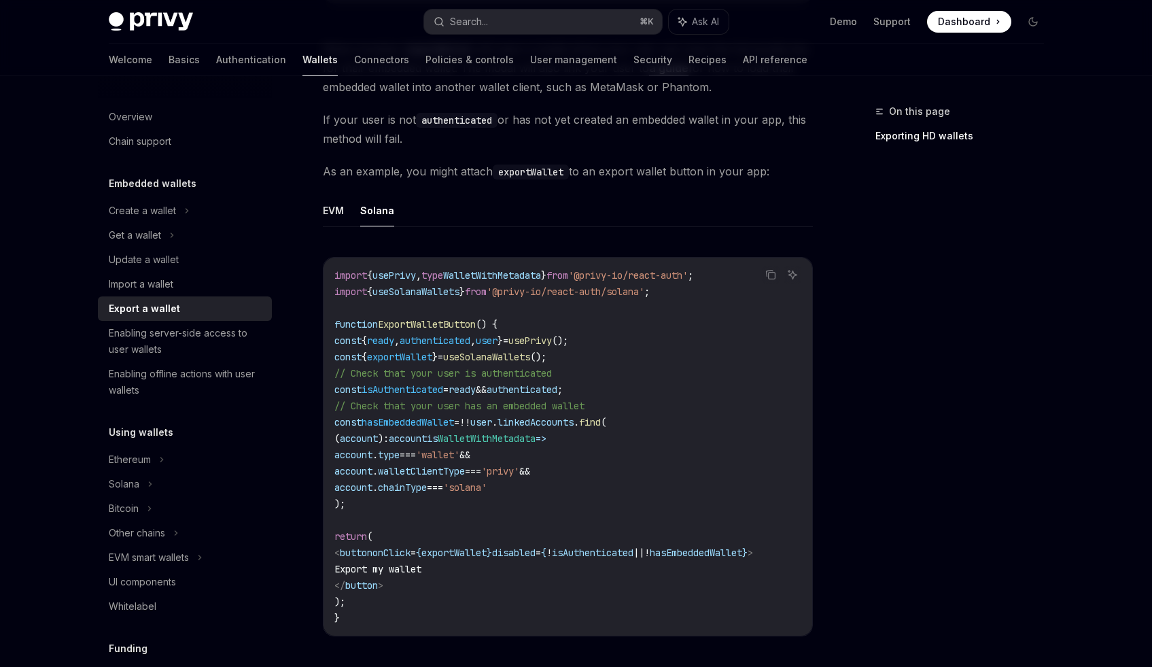
scroll to position [624, 0]
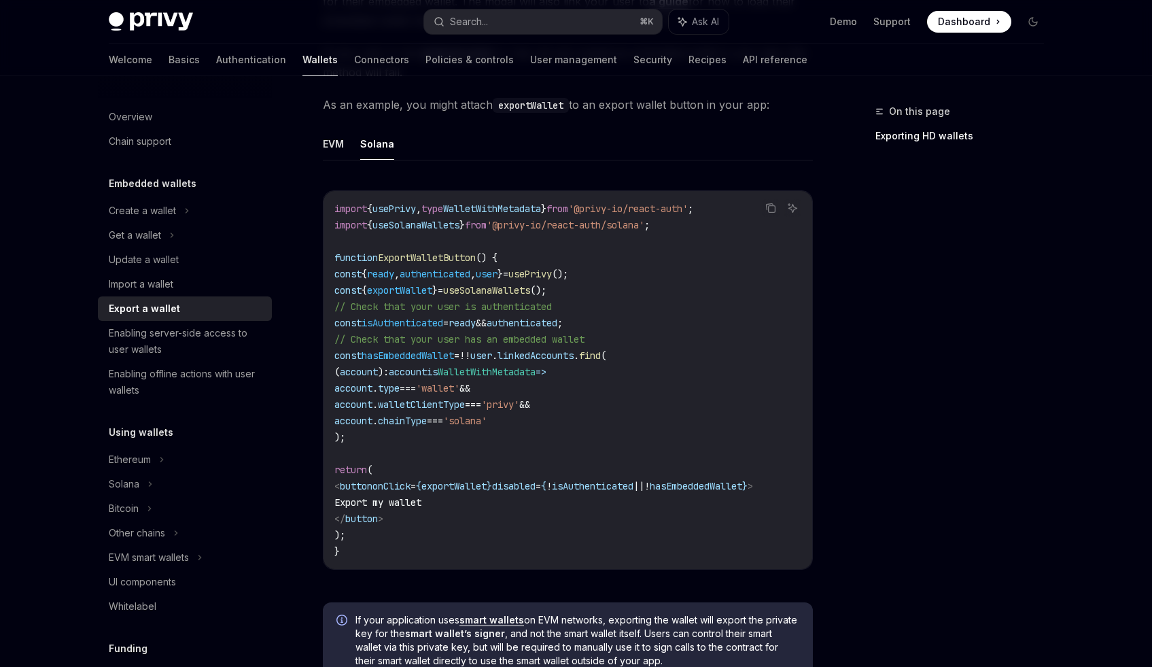
click at [428, 278] on span "authenticated" at bounding box center [435, 274] width 71 height 12
click at [405, 319] on span "isAuthenticated" at bounding box center [403, 323] width 82 height 12
click at [362, 356] on span "const" at bounding box center [347, 355] width 27 height 12
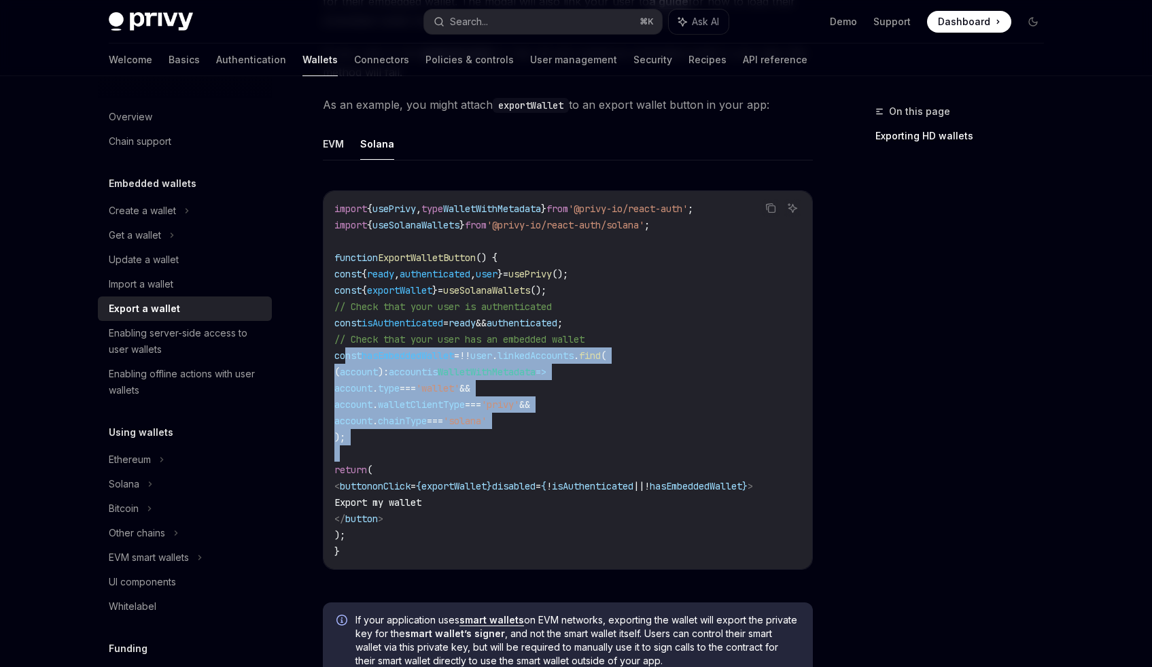
drag, startPoint x: 363, startPoint y: 356, endPoint x: 432, endPoint y: 450, distance: 117.2
click at [432, 450] on code "import { usePrivy , type WalletWithMetadata } from '@privy-io/react-auth' ; imp…" at bounding box center [567, 380] width 467 height 359
copy code "const hasEmbeddedWallet = !! user . linkedAccounts . find ( ( account ) : accou…"
click at [431, 447] on code "import { usePrivy , type WalletWithMetadata } from '@privy-io/react-auth' ; imp…" at bounding box center [567, 380] width 467 height 359
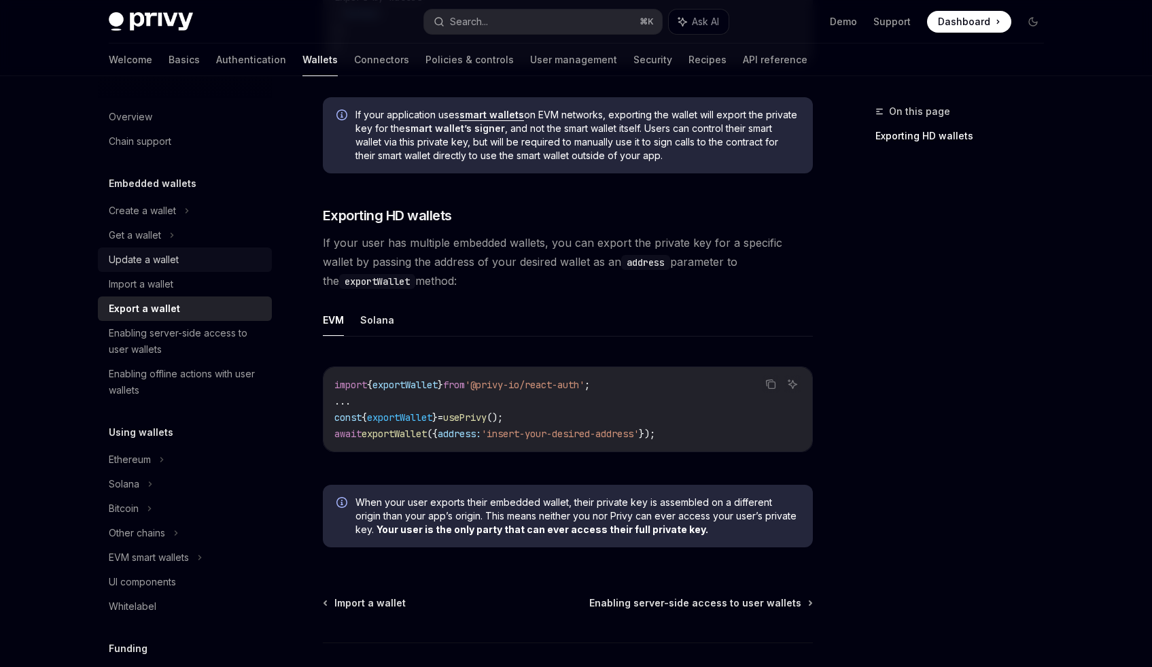
scroll to position [1124, 0]
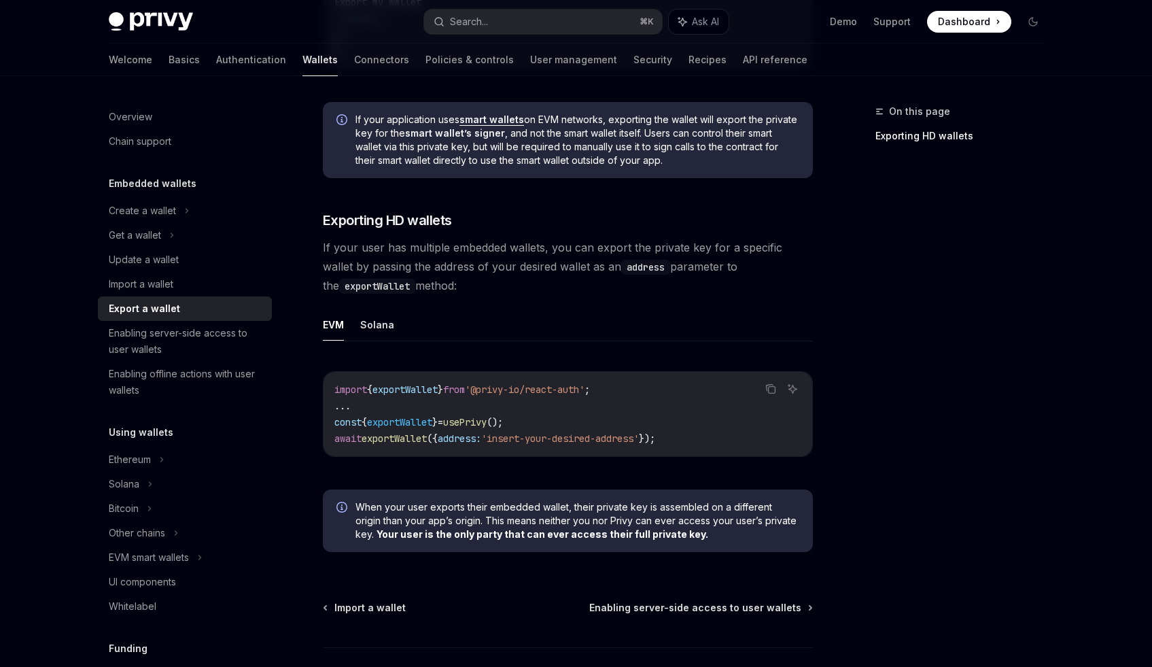
click at [353, 322] on ul "EVM Solana" at bounding box center [568, 325] width 490 height 33
click at [365, 323] on button "Solana" at bounding box center [377, 325] width 34 height 32
type textarea "*"
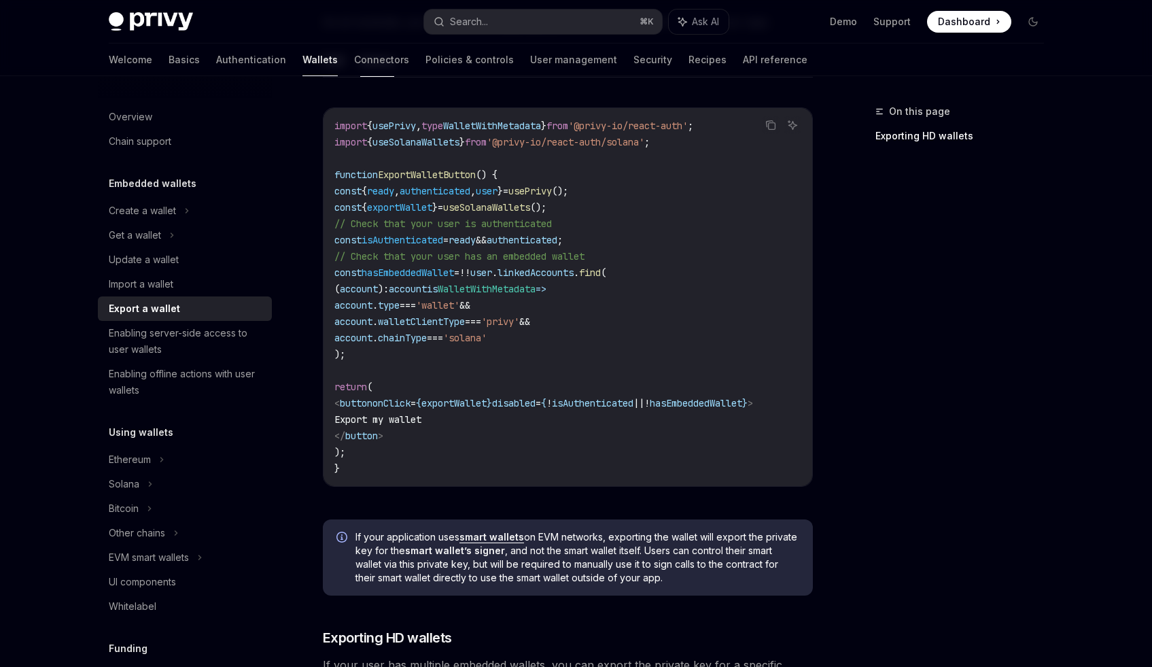
scroll to position [707, 0]
click at [362, 273] on span "const" at bounding box center [347, 272] width 27 height 12
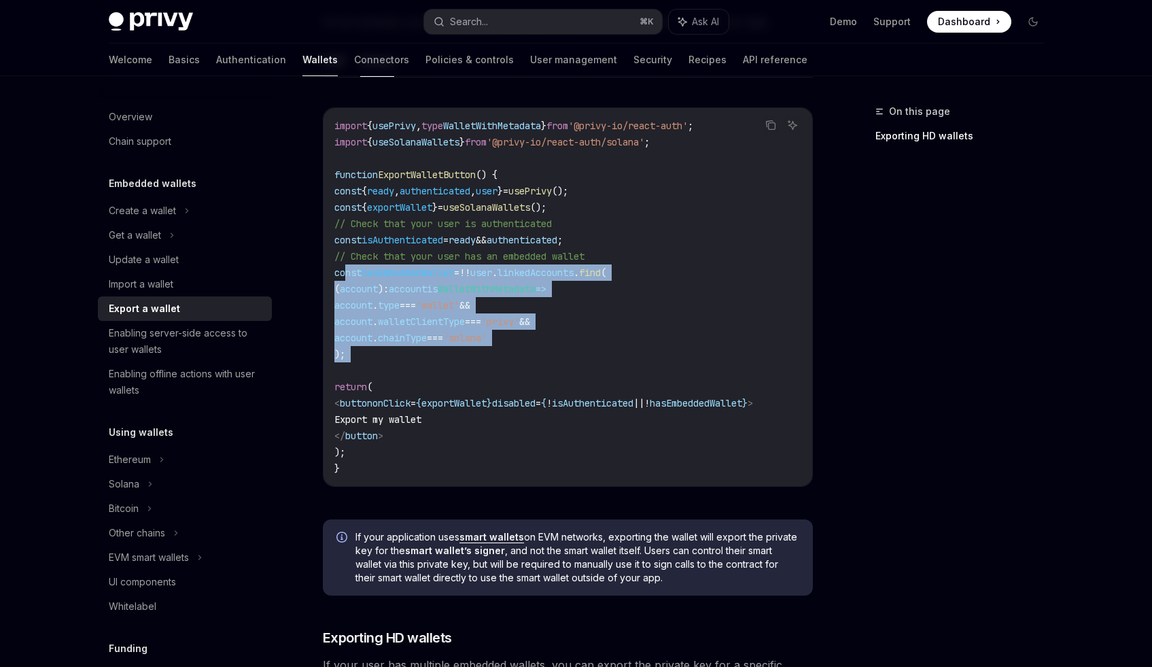
drag, startPoint x: 368, startPoint y: 273, endPoint x: 637, endPoint y: 360, distance: 283.1
click at [637, 360] on code "import { usePrivy , type WalletWithMetadata } from '@privy-io/react-auth' ; imp…" at bounding box center [567, 297] width 467 height 359
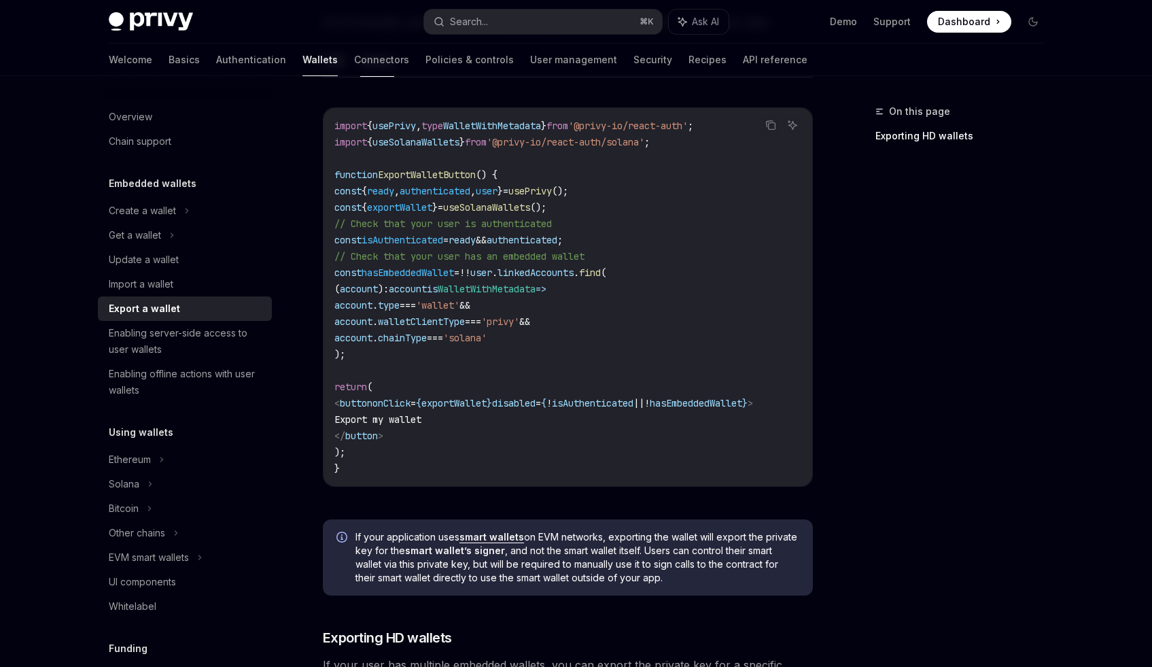
click at [629, 408] on span "isAuthenticated" at bounding box center [593, 403] width 82 height 12
click at [340, 406] on span "<" at bounding box center [336, 403] width 5 height 12
drag, startPoint x: 358, startPoint y: 406, endPoint x: 447, endPoint y: 431, distance: 91.7
click at [447, 431] on code "import { usePrivy , type WalletWithMetadata } from '@privy-io/react-auth' ; imp…" at bounding box center [567, 297] width 467 height 359
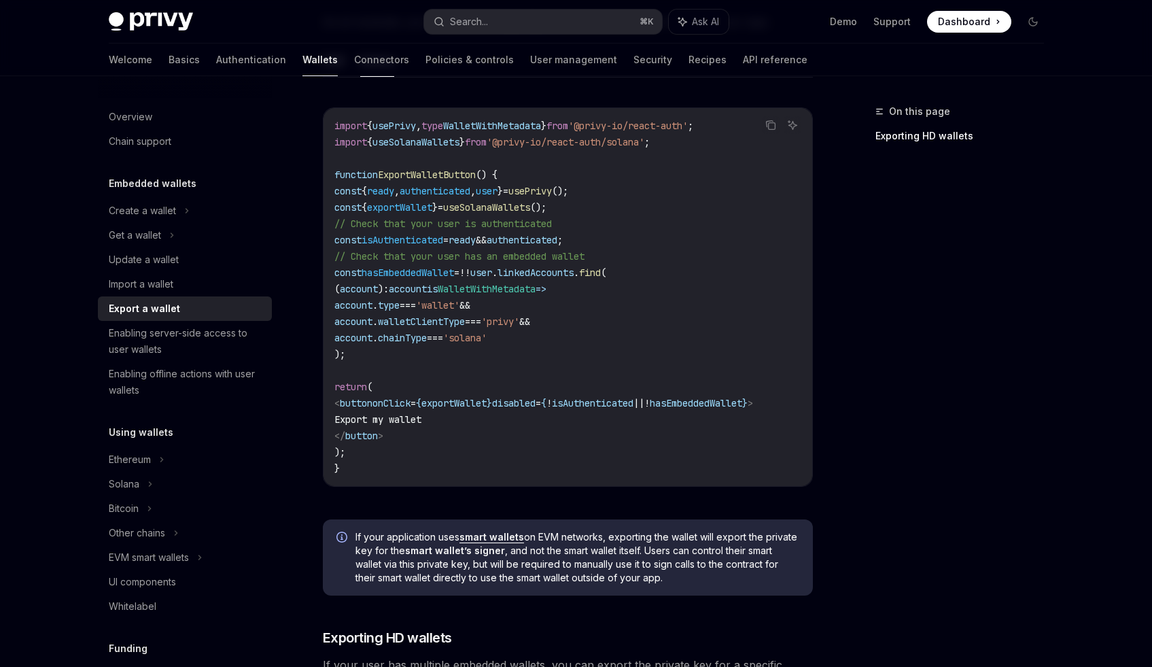
click at [411, 400] on span "onClick" at bounding box center [391, 403] width 38 height 12
drag, startPoint x: 419, startPoint y: 400, endPoint x: 521, endPoint y: 402, distance: 101.3
click at [521, 402] on span "< button onClick = { exportWallet } disabled = { ! isAuthenticated || ! hasEmbe…" at bounding box center [543, 403] width 419 height 12
click at [536, 402] on span "disabled" at bounding box center [514, 403] width 44 height 12
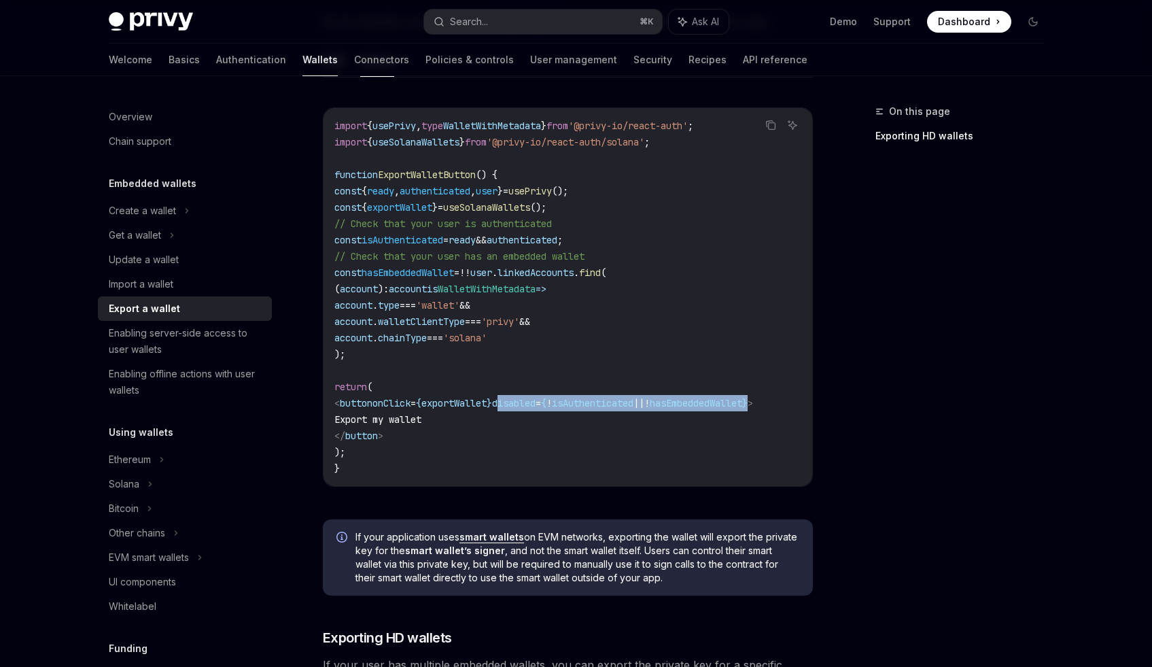
drag, startPoint x: 544, startPoint y: 402, endPoint x: 771, endPoint y: 402, distance: 226.4
click at [753, 402] on span "< button onClick = { exportWallet } disabled = { ! isAuthenticated || ! hasEmbe…" at bounding box center [543, 403] width 419 height 12
copy span "disabled = { ! isAuthenticated || ! hasEmbeddedWallet }"
click at [602, 298] on code "import { usePrivy , type WalletWithMetadata } from '@privy-io/react-auth' ; imp…" at bounding box center [567, 297] width 467 height 359
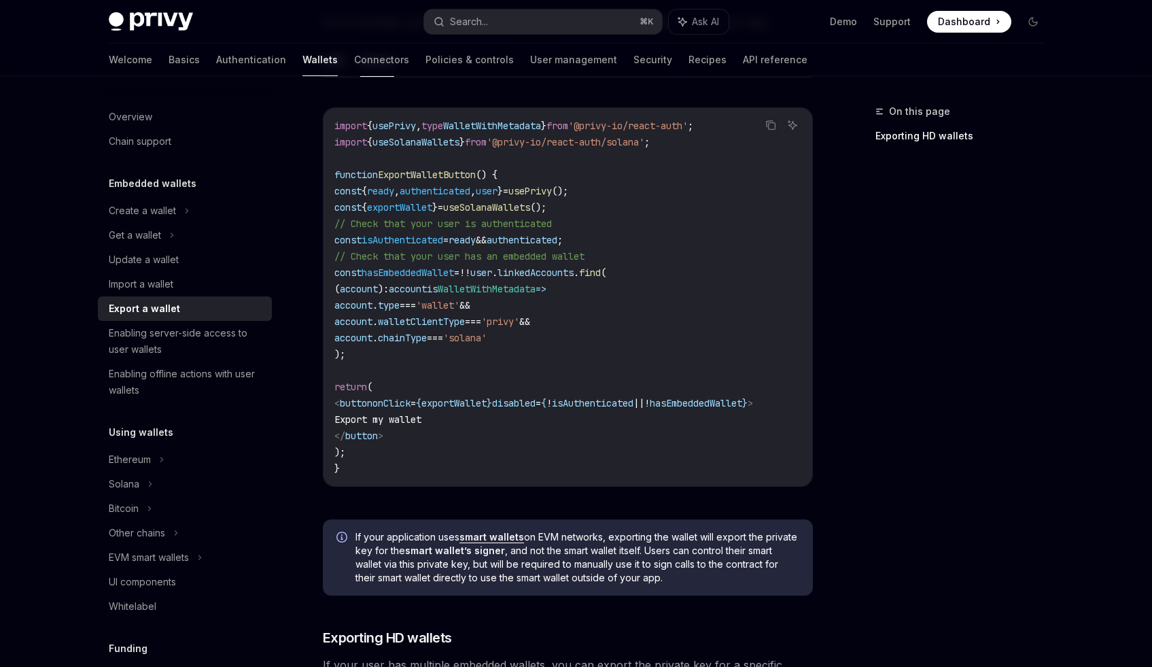
click at [585, 229] on code "import { usePrivy , type WalletWithMetadata } from '@privy-io/react-auth' ; imp…" at bounding box center [567, 297] width 467 height 359
click at [557, 236] on span "authenticated" at bounding box center [522, 240] width 71 height 12
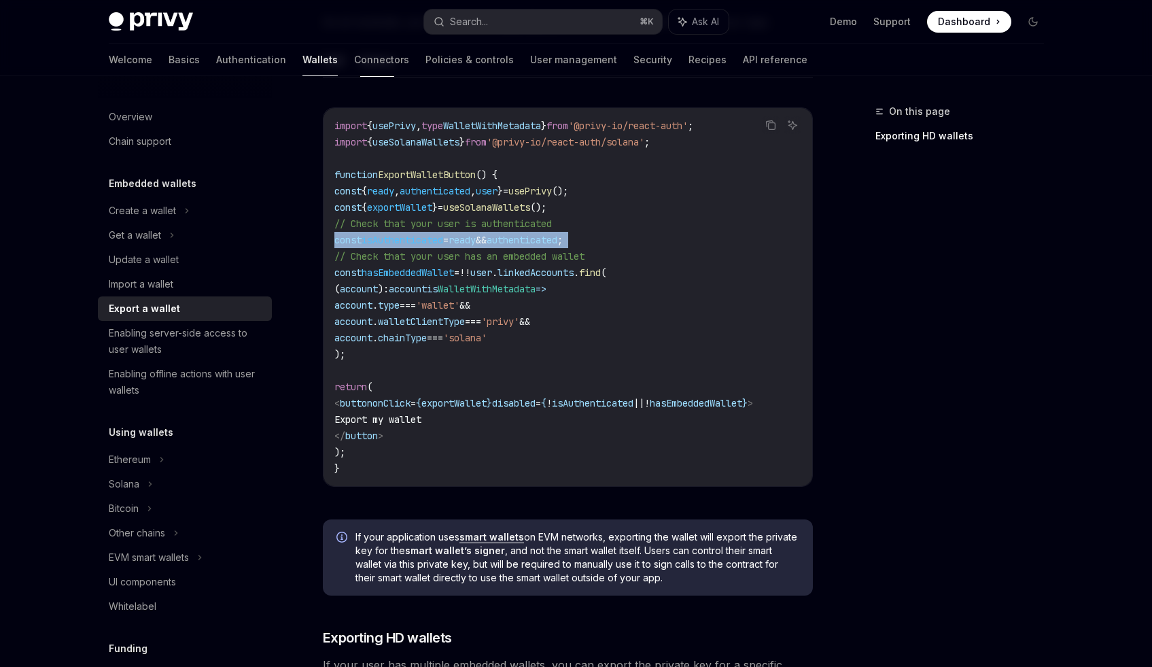
copy code "const isAuthenticated = ready && authenticated ;"
click at [414, 209] on span "exportWallet" at bounding box center [399, 207] width 65 height 12
copy span "exportWallet"
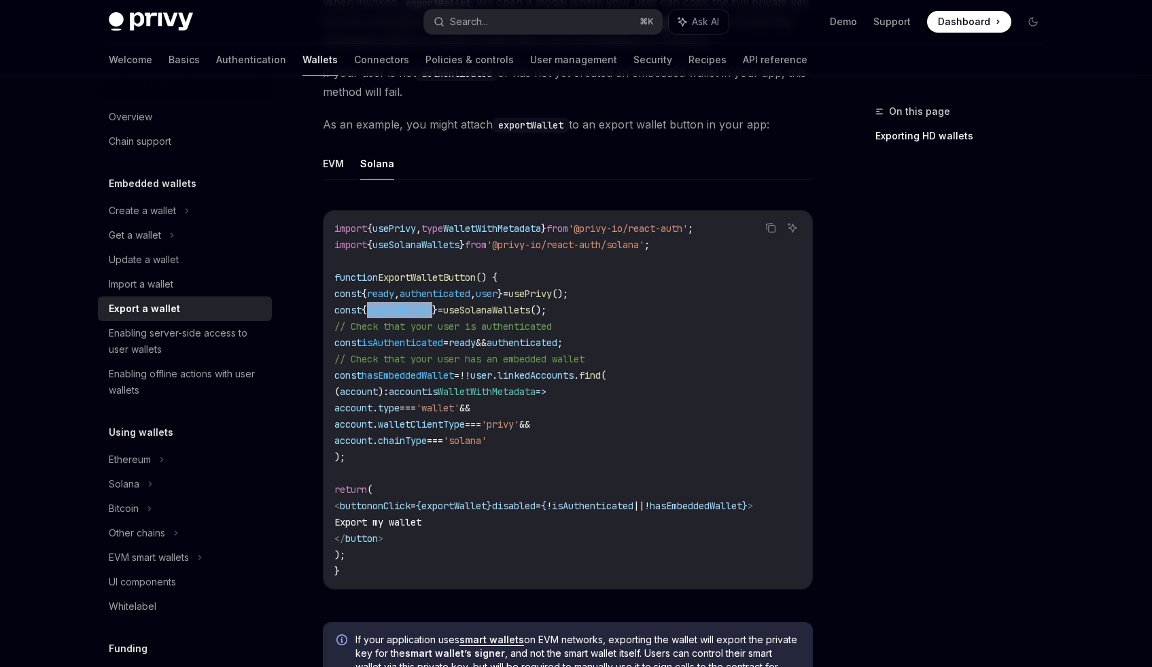
scroll to position [604, 0]
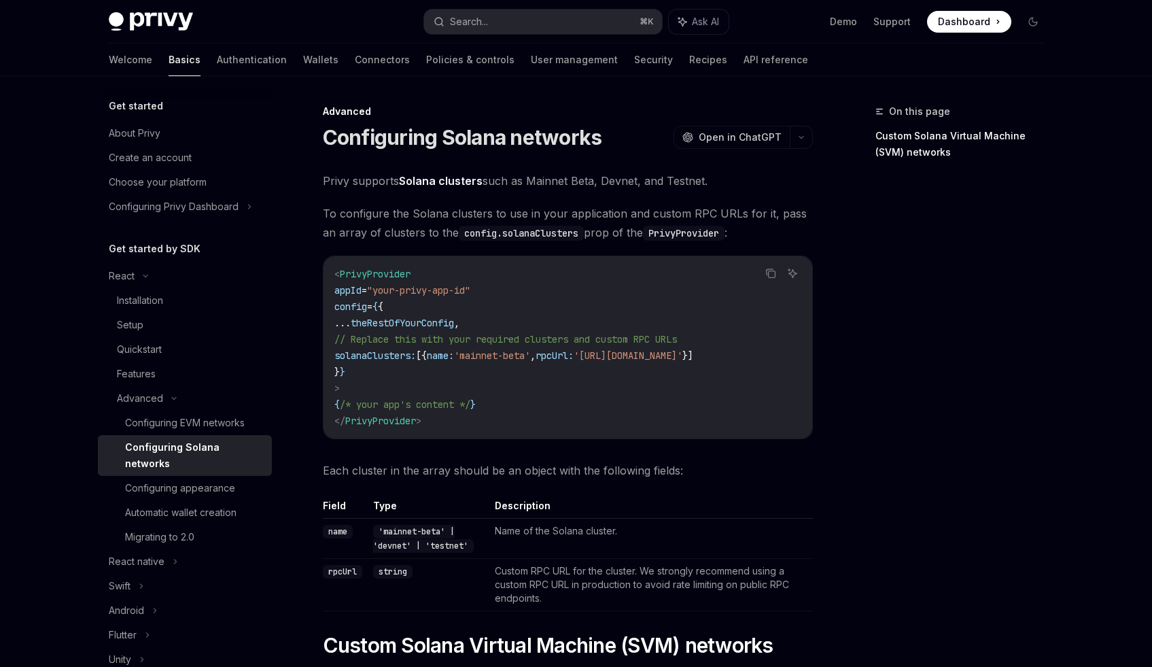
click at [414, 353] on span "solanaClusters:" at bounding box center [375, 355] width 82 height 12
copy span "solanaClusters"
click at [540, 262] on div "< PrivyProvider appId = "your-privy-app-id" config = { { ... theRestOfYourConfi…" at bounding box center [568, 347] width 489 height 182
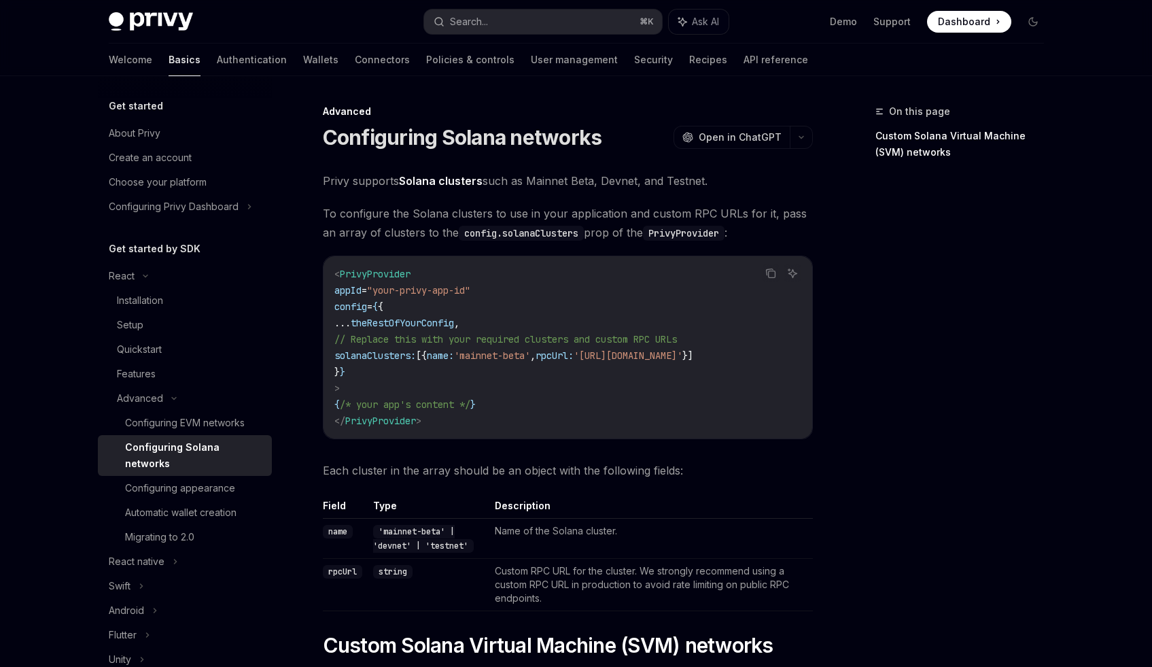
scroll to position [0, 0]
click at [145, 273] on icon at bounding box center [145, 275] width 16 height 5
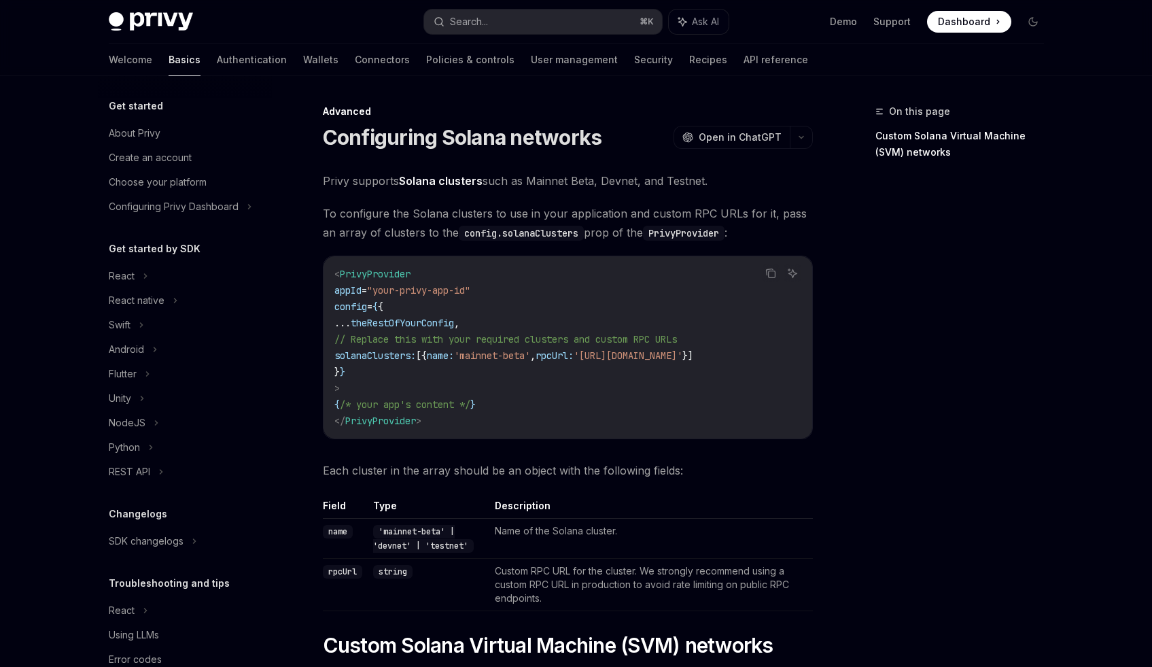
click at [799, 167] on div "Advanced Configuring Solana networks OpenAI Open in ChatGPT OpenAI Open in Chat…" at bounding box center [440, 635] width 750 height 1064
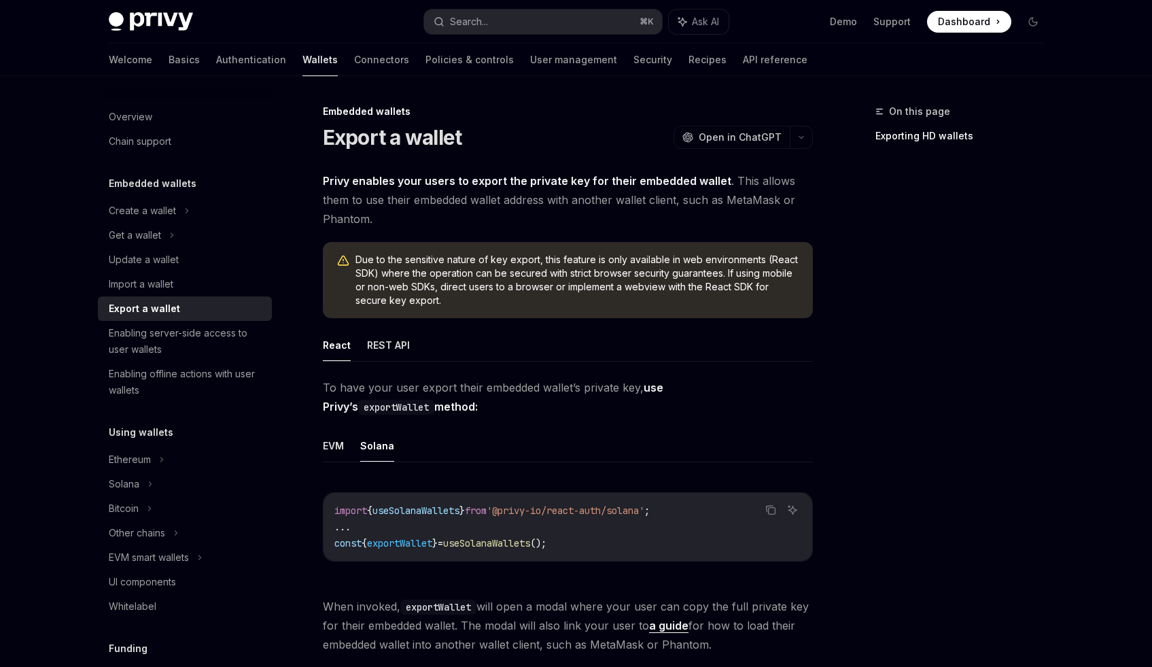
scroll to position [604, 0]
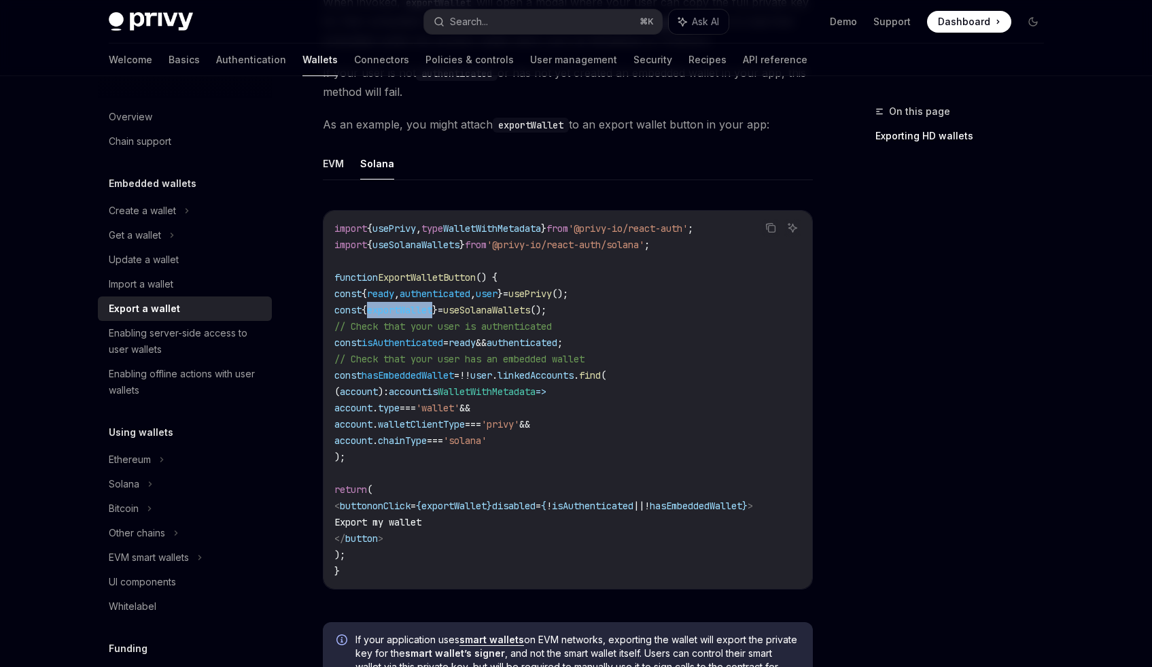
click at [345, 22] on div "Privy Docs home page" at bounding box center [261, 21] width 305 height 19
